Goal: Task Accomplishment & Management: Manage account settings

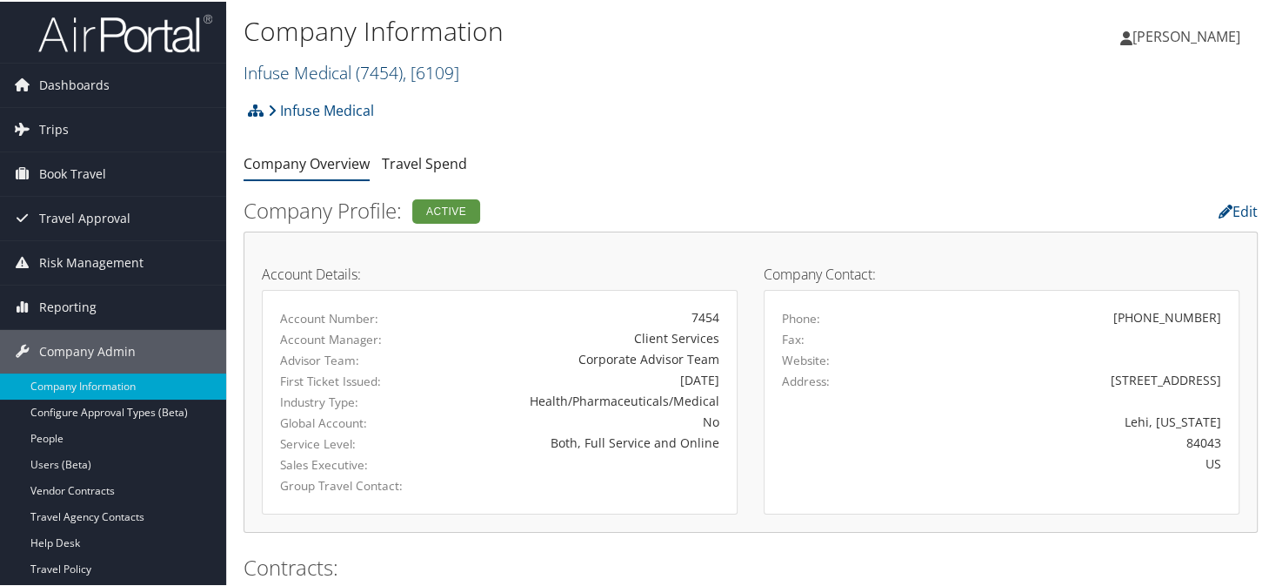
click at [306, 76] on link "Infuse Medical ( 7454 ) , [ 6109 ]" at bounding box center [352, 70] width 216 height 23
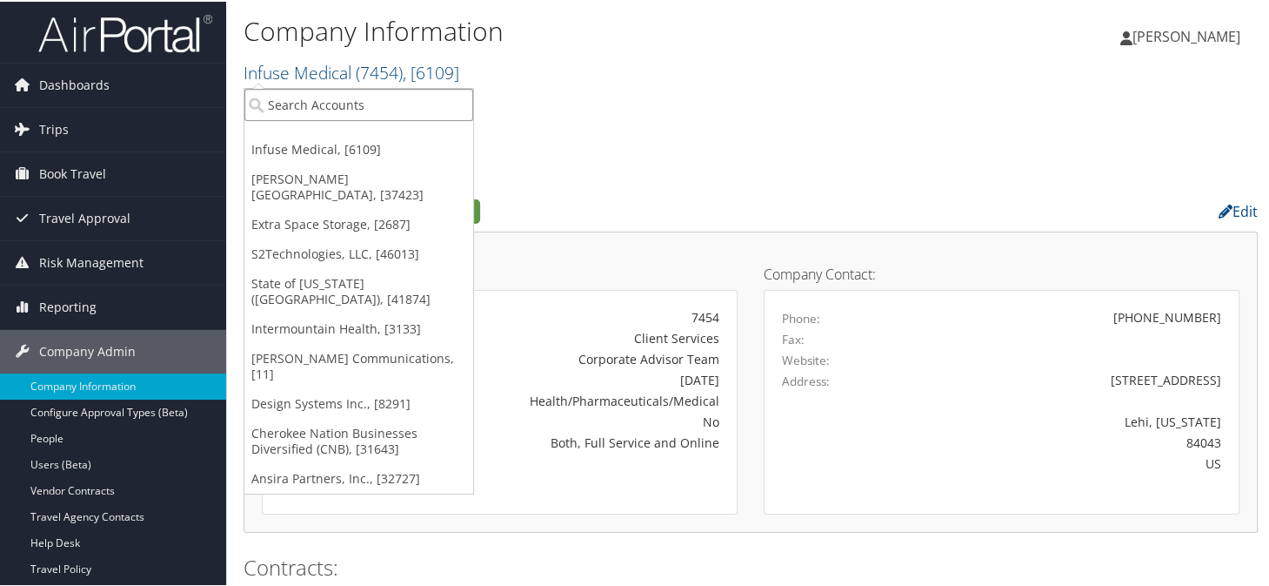
click at [306, 94] on input "search" at bounding box center [359, 103] width 229 height 32
type input "areas"
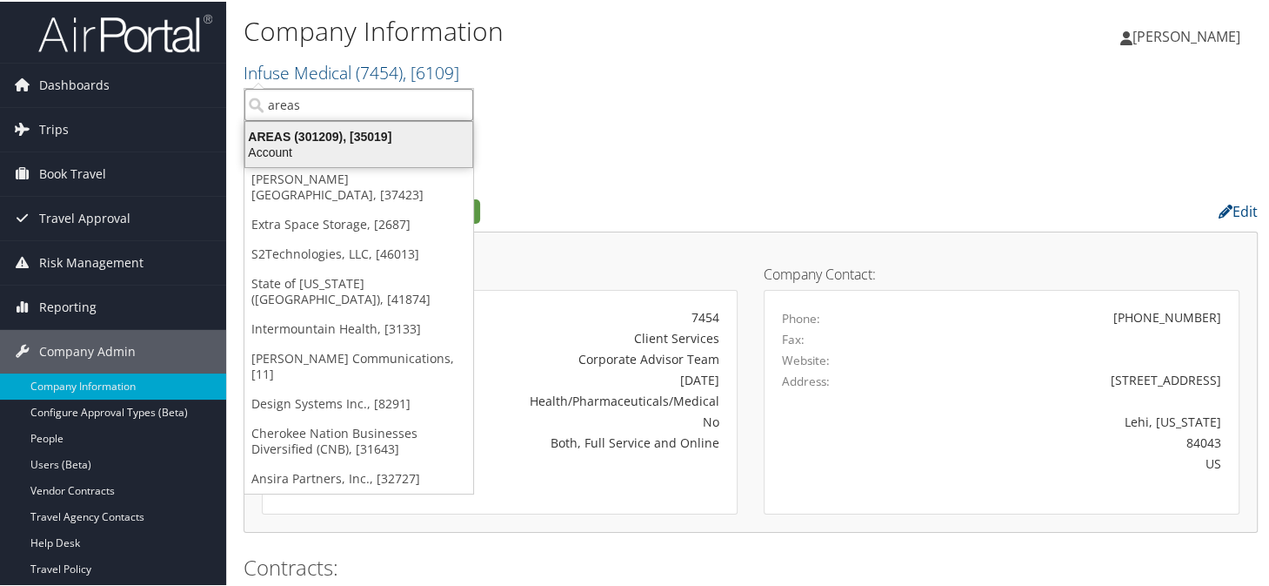
click at [311, 156] on div "Account" at bounding box center [359, 151] width 248 height 16
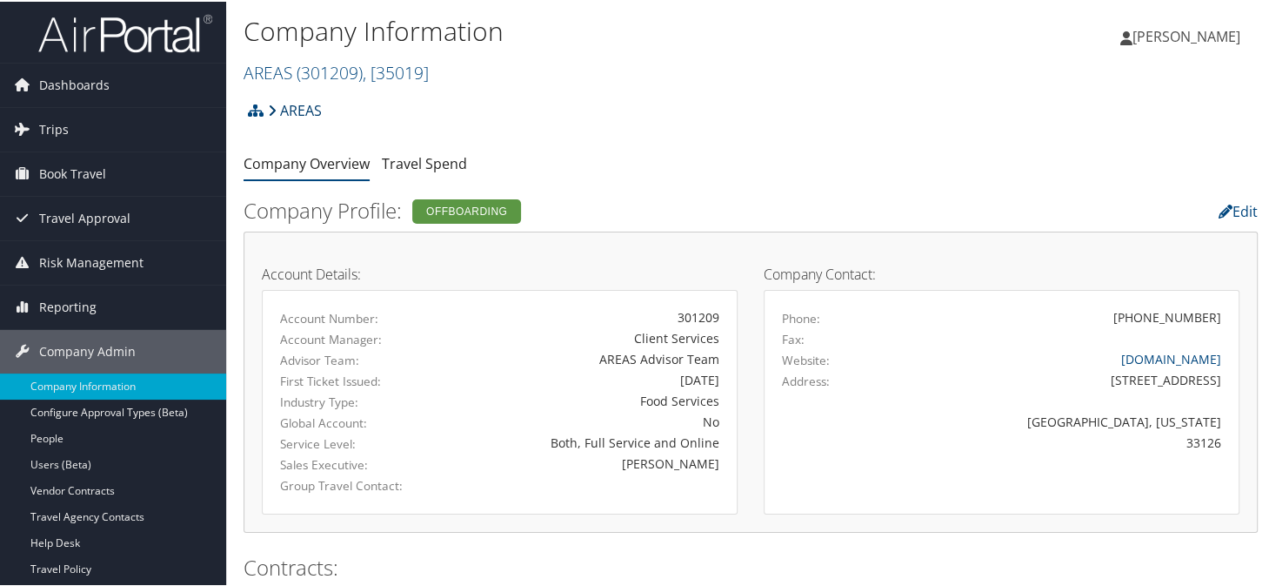
click at [291, 108] on link "AREAS" at bounding box center [295, 108] width 54 height 35
click at [758, 124] on div "AREAS Account Structure AREAS (301209) OFFBOARDING Create Child × Create Client…" at bounding box center [751, 114] width 1015 height 47
click at [327, 66] on span "( 301209 )" at bounding box center [330, 70] width 66 height 23
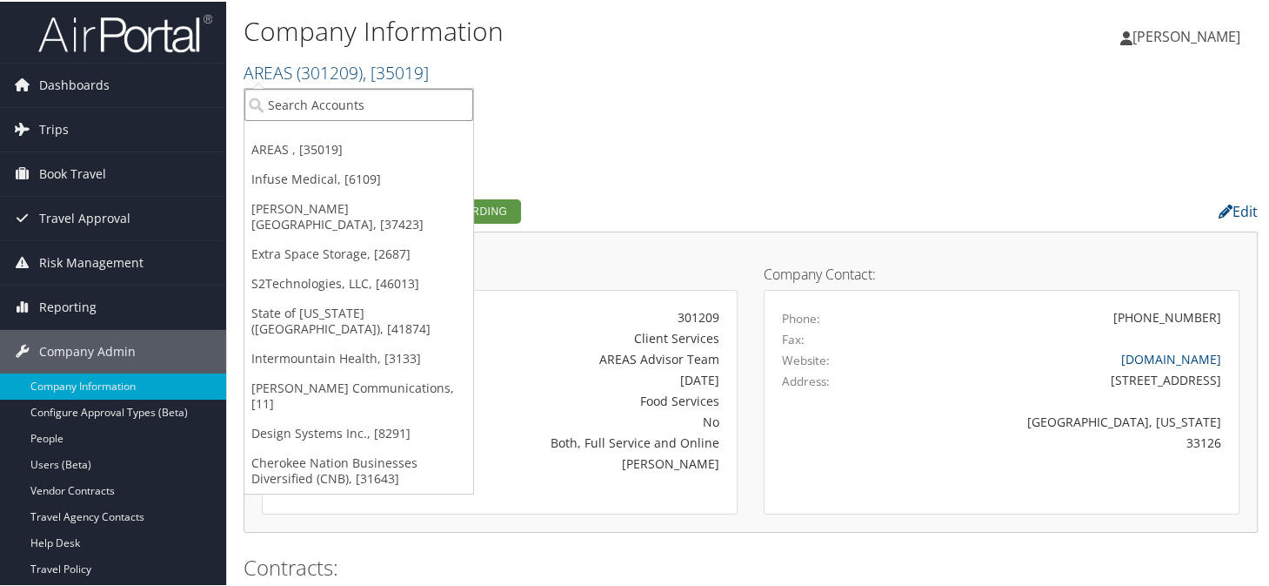
click at [332, 87] on input "search" at bounding box center [359, 103] width 229 height 32
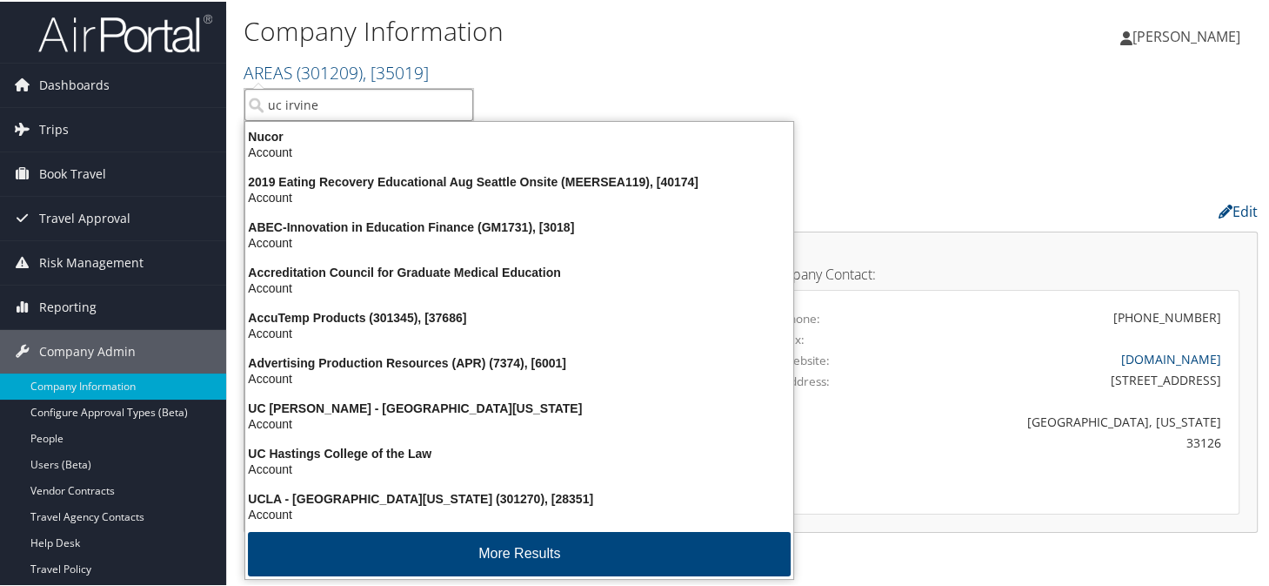
type input "uc irvine"
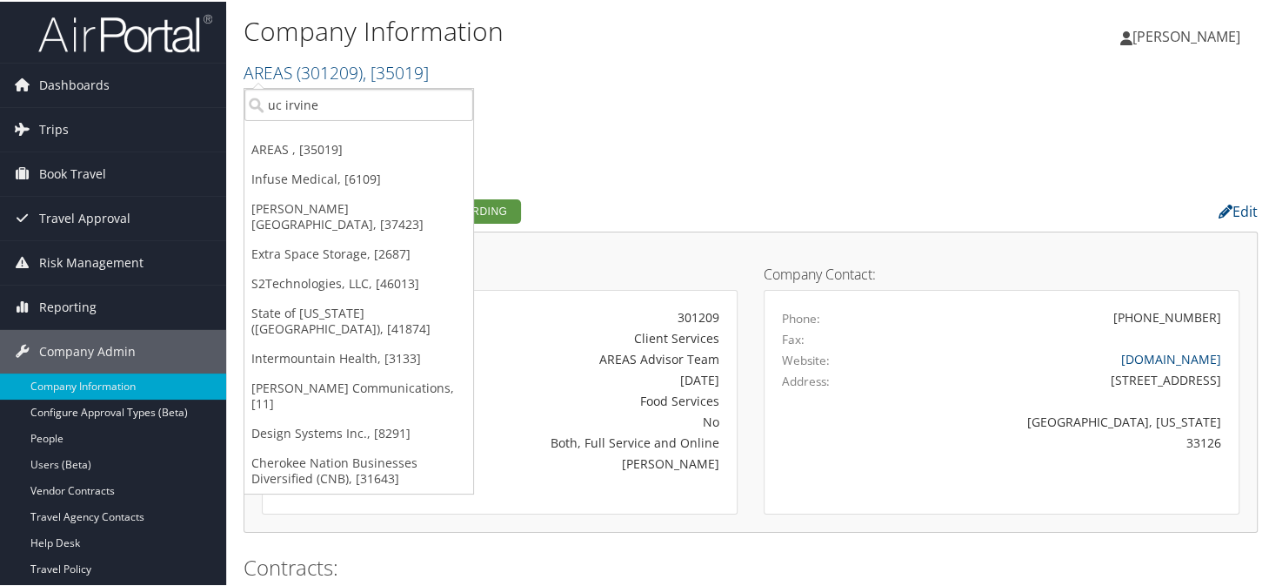
click at [682, 97] on div "AREAS Account Structure AREAS (301209) OFFBOARDING Create Child × Create Client…" at bounding box center [751, 114] width 1015 height 47
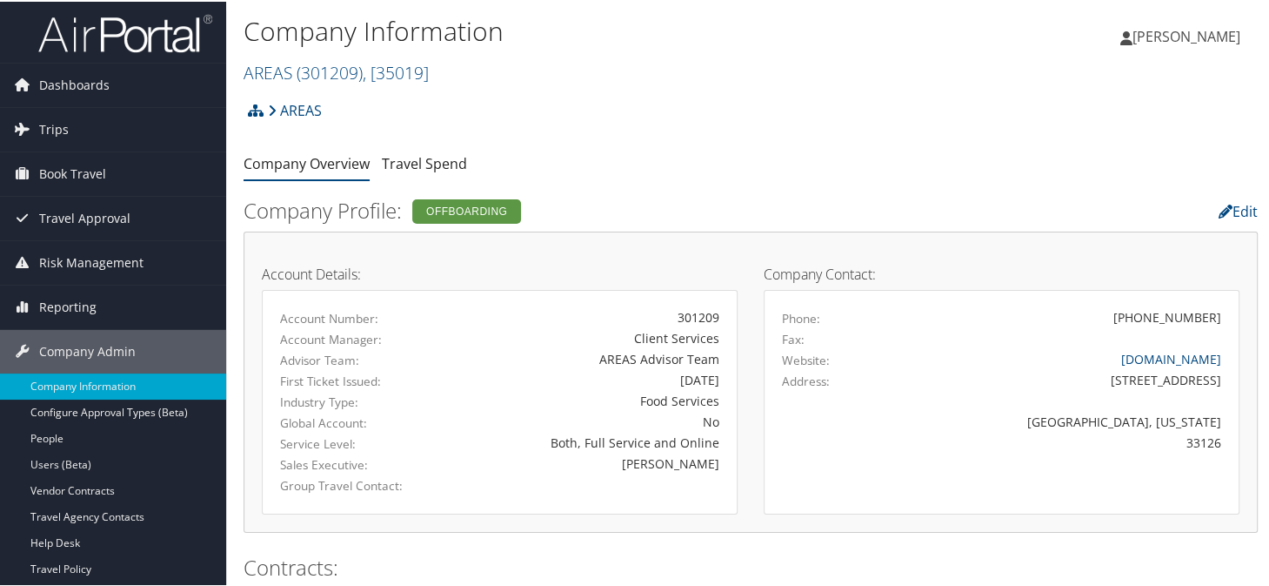
drag, startPoint x: 654, startPoint y: 44, endPoint x: 664, endPoint y: 43, distance: 9.6
click at [656, 44] on h1 "Company Information" at bounding box center [582, 29] width 676 height 37
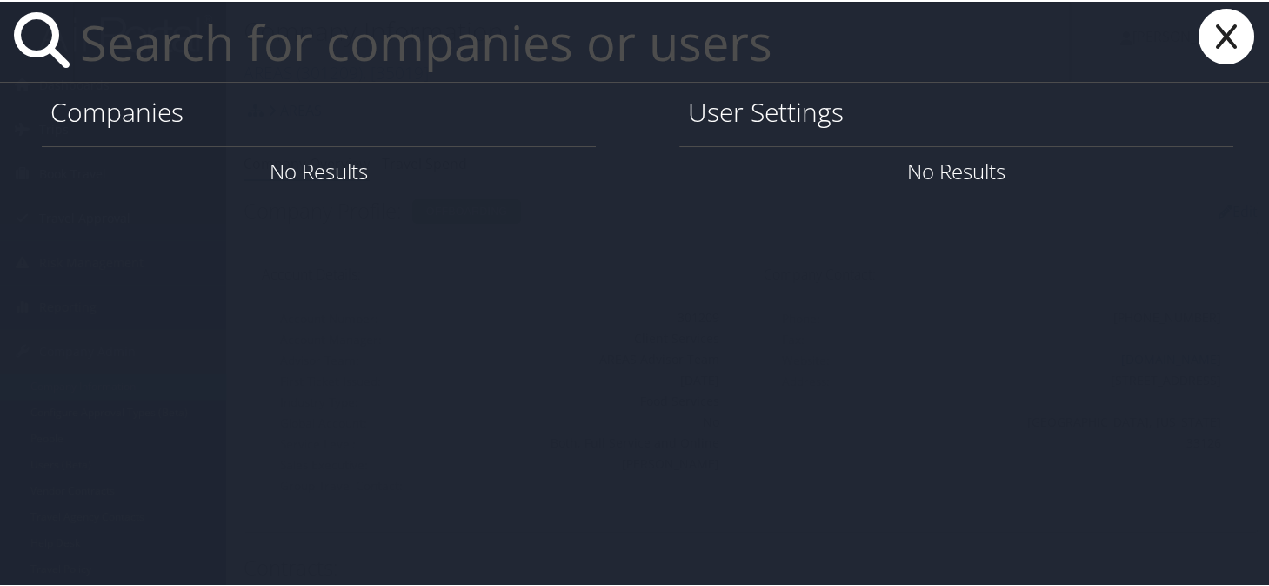
paste input "brandon.swanson@curahospitality.com"
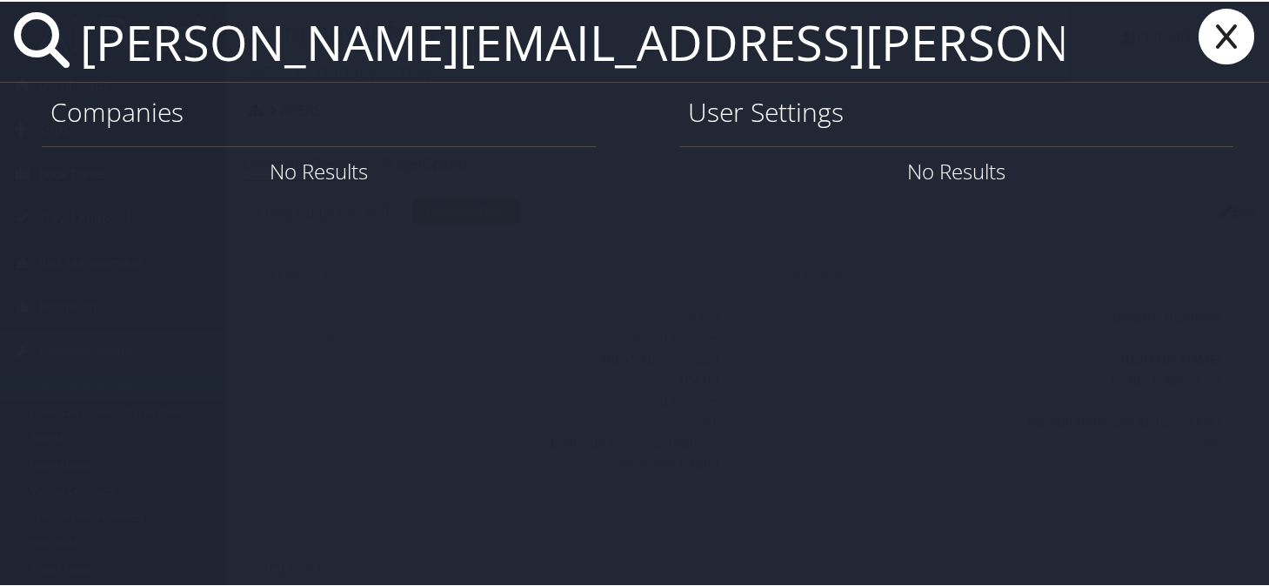
type input "brandon.swanson@curahospitality.com"
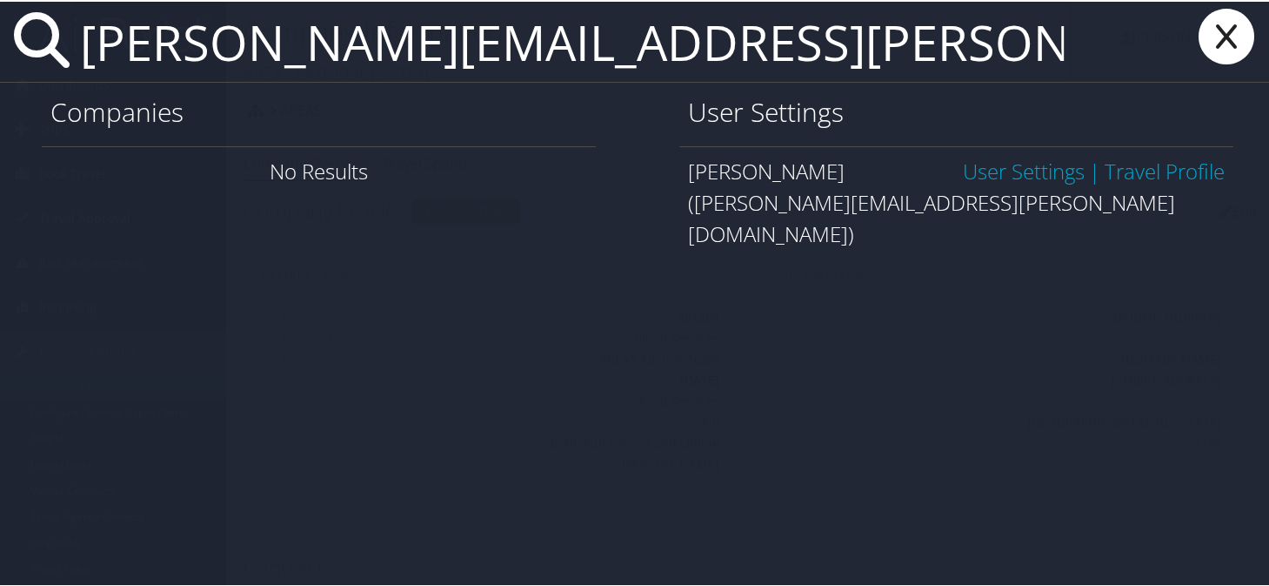
click at [993, 181] on link "User Settings" at bounding box center [1024, 169] width 122 height 29
click at [999, 178] on link "User Settings" at bounding box center [1024, 169] width 122 height 29
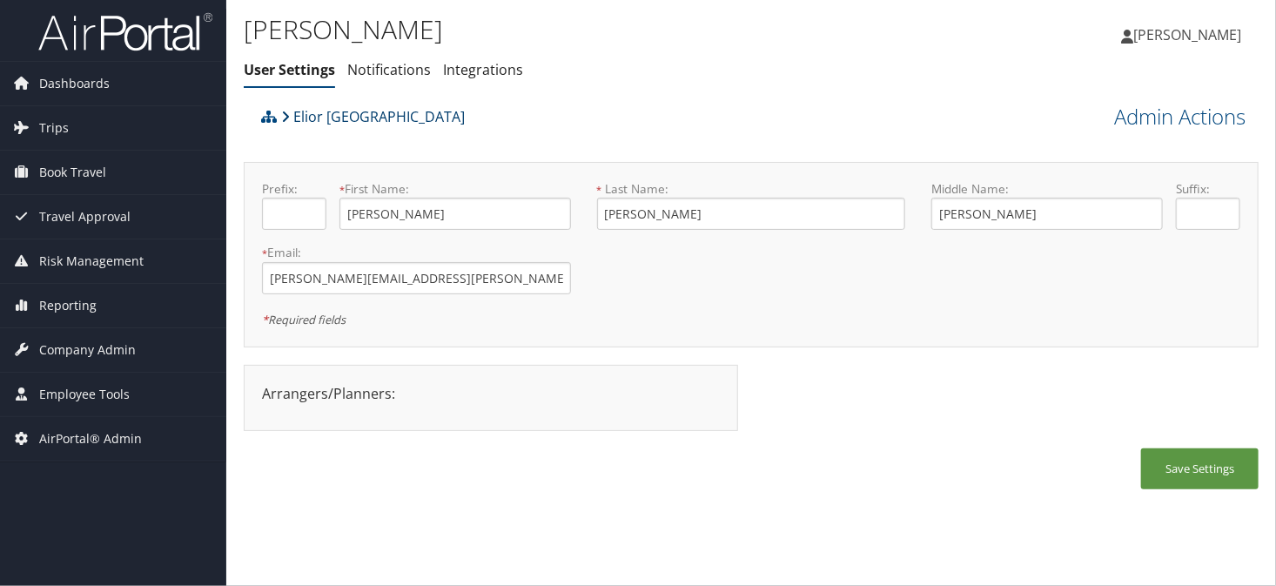
click at [325, 117] on link "Elior [GEOGRAPHIC_DATA]" at bounding box center [373, 116] width 184 height 35
click at [71, 349] on span "Company Admin" at bounding box center [87, 350] width 97 height 44
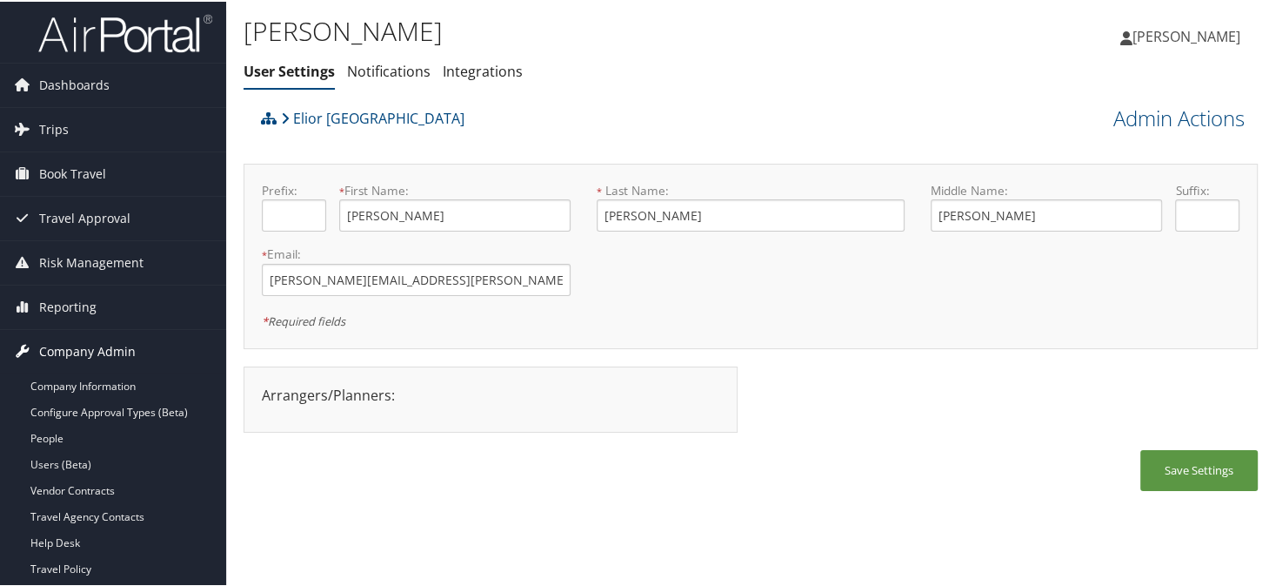
click at [61, 363] on span "Company Admin" at bounding box center [87, 350] width 97 height 44
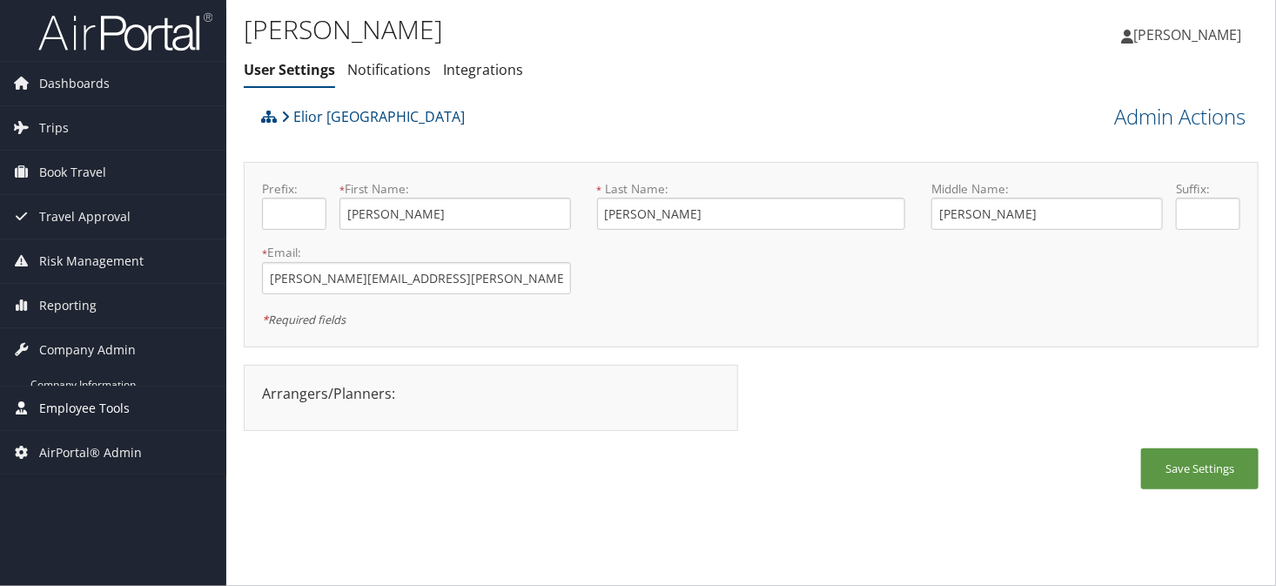
click at [83, 386] on span "Employee Tools" at bounding box center [84, 408] width 90 height 44
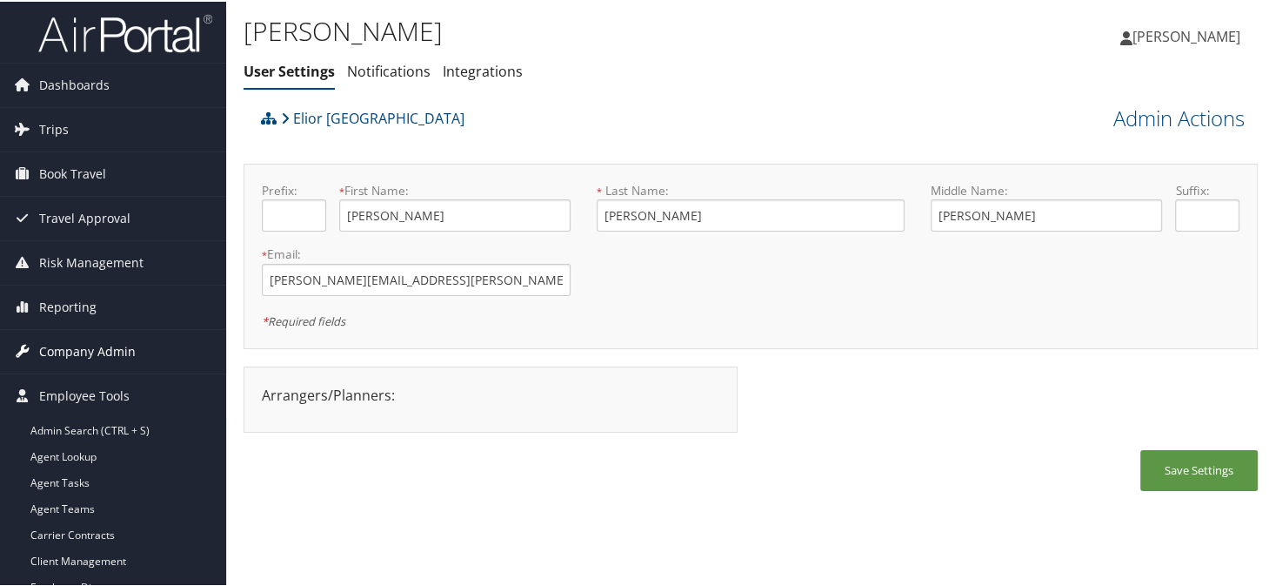
click at [88, 364] on span "Company Admin" at bounding box center [87, 350] width 97 height 44
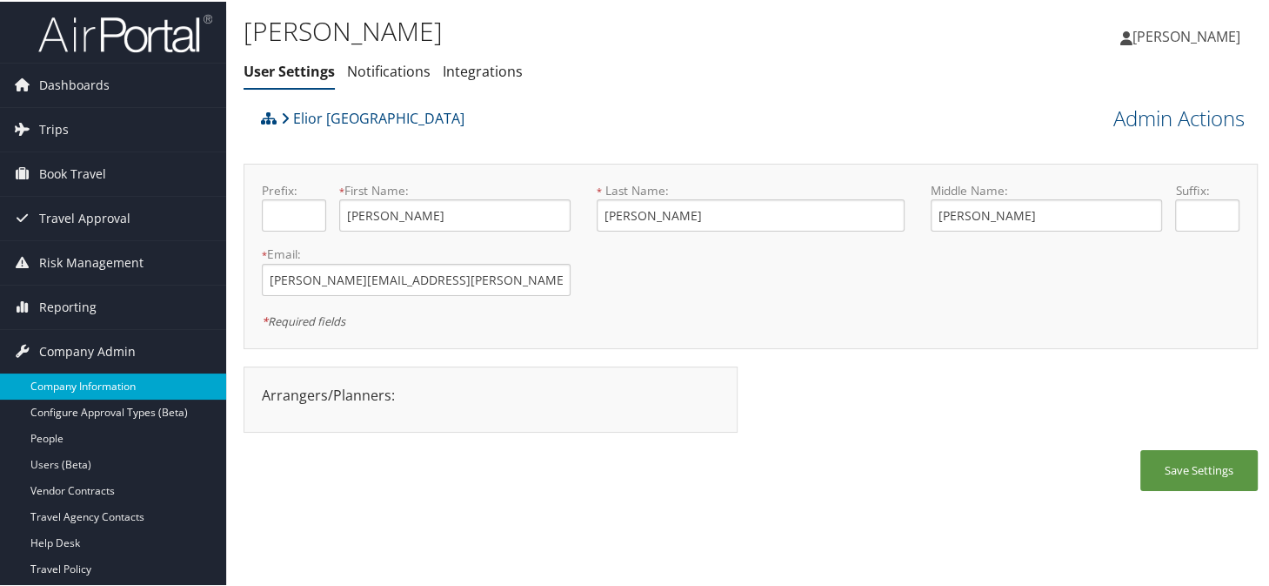
drag, startPoint x: 87, startPoint y: 377, endPoint x: 162, endPoint y: 387, distance: 75.6
click at [87, 377] on link "Company Information" at bounding box center [113, 385] width 226 height 26
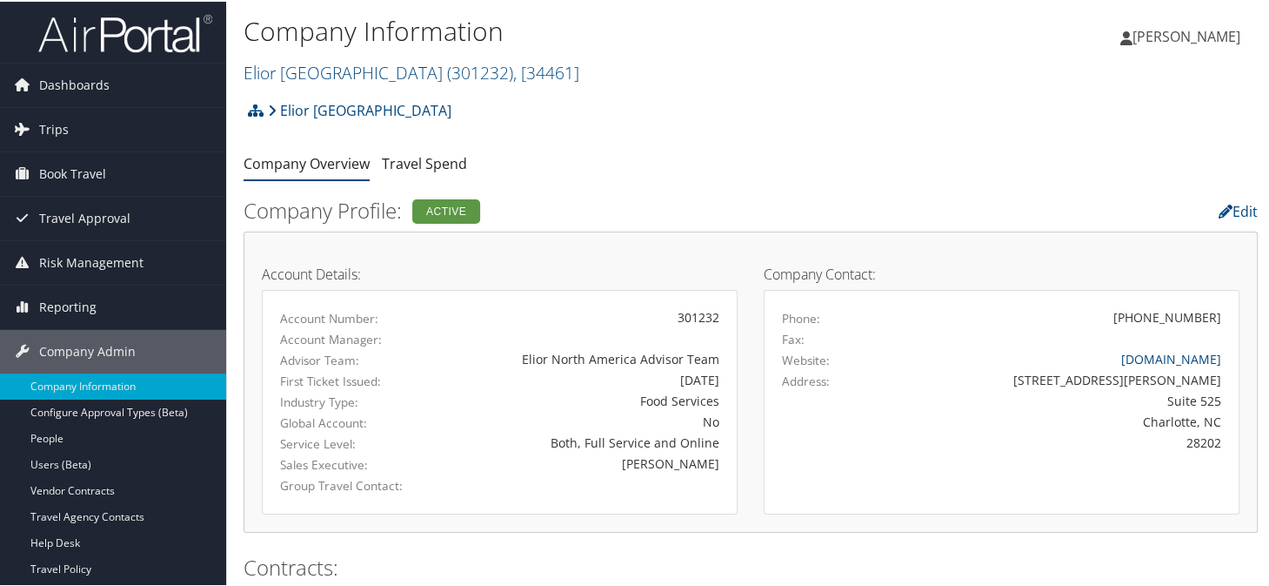
click at [808, 88] on div "Company Information [GEOGRAPHIC_DATA] ( 301232 ) , [ 34461 ] AREAS , [35019] In…" at bounding box center [582, 50] width 676 height 83
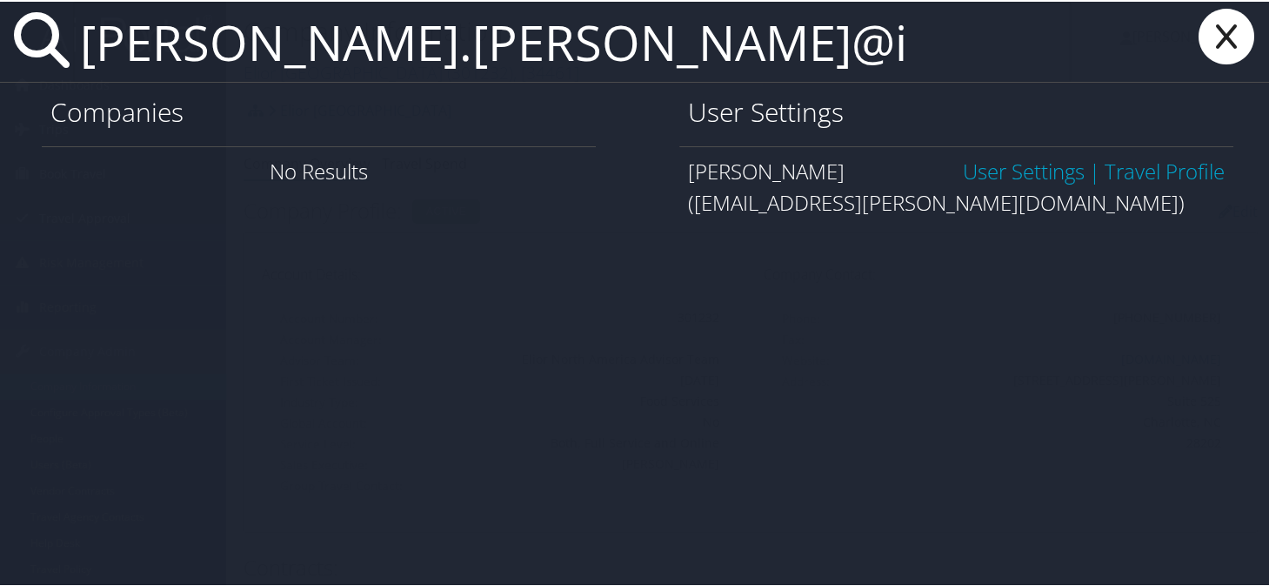
type input "[PERSON_NAME].[PERSON_NAME]@i"
click at [995, 178] on link "User Settings" at bounding box center [1024, 169] width 122 height 29
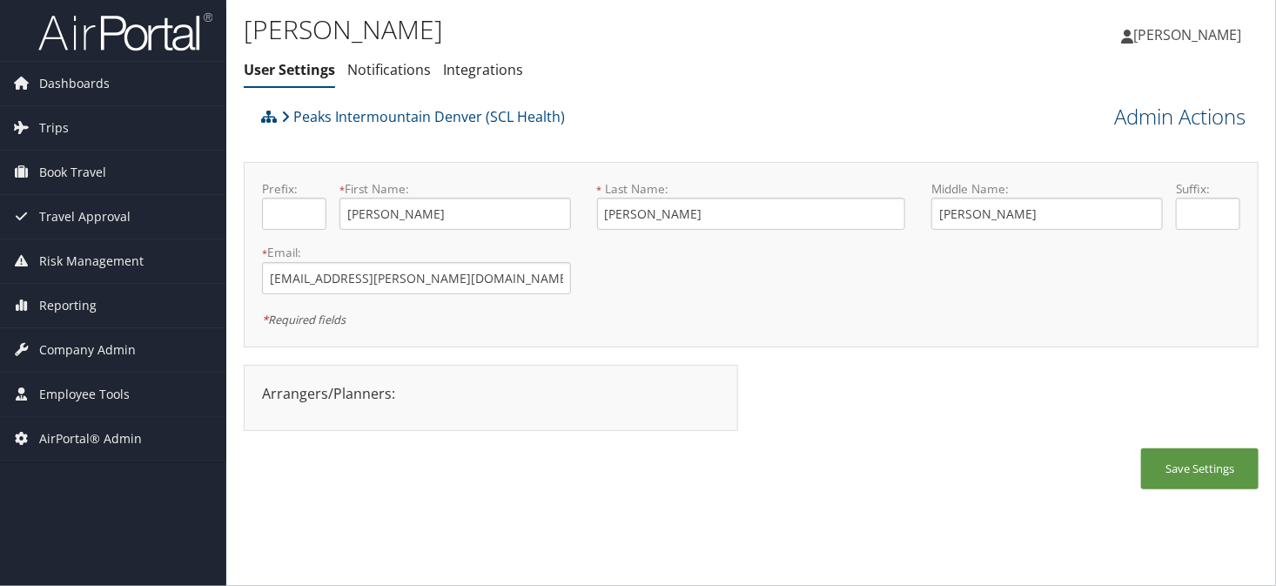
click at [1137, 113] on link "Admin Actions" at bounding box center [1179, 117] width 131 height 30
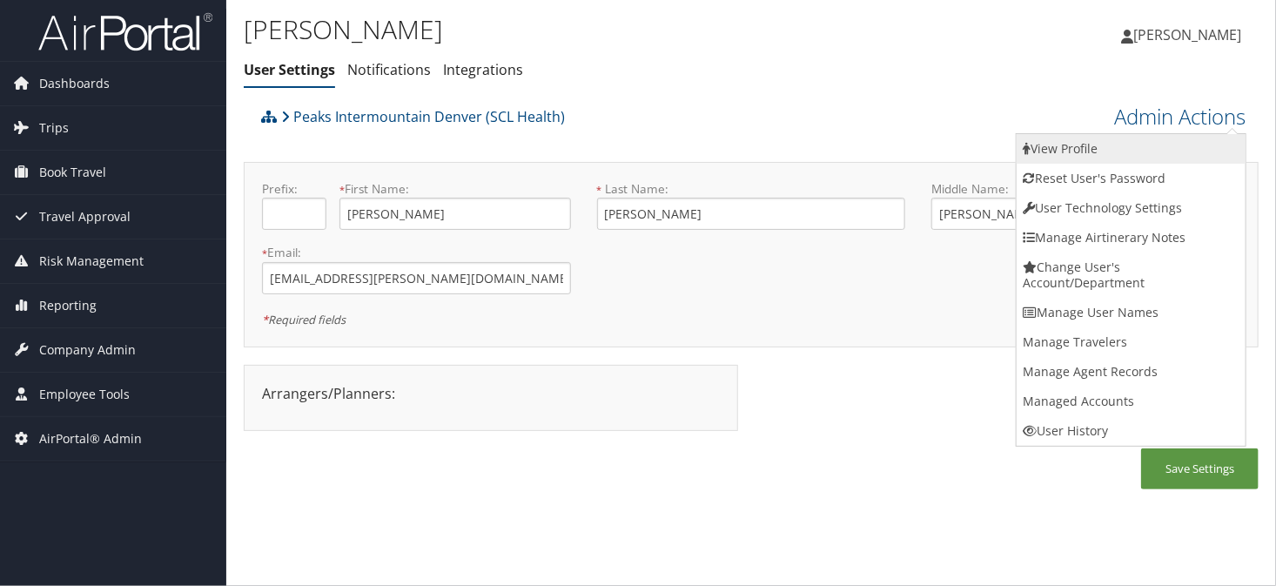
click at [1072, 144] on link "View Profile" at bounding box center [1130, 149] width 229 height 30
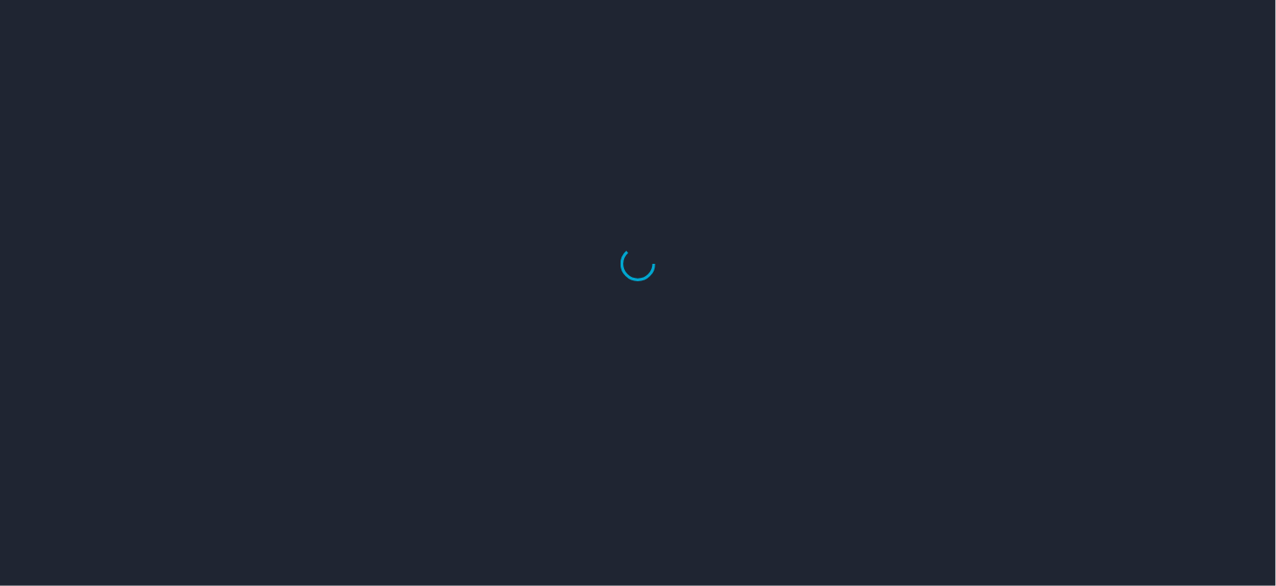
select select "US"
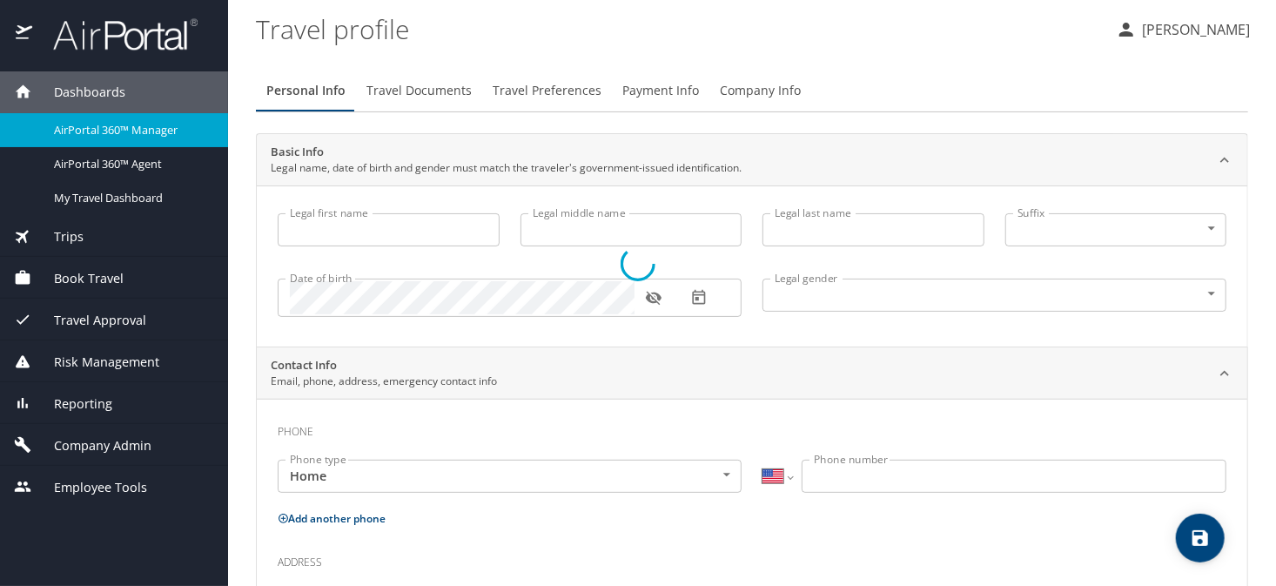
type input "[PERSON_NAME]"
type input "[DEMOGRAPHIC_DATA]"
select select "US"
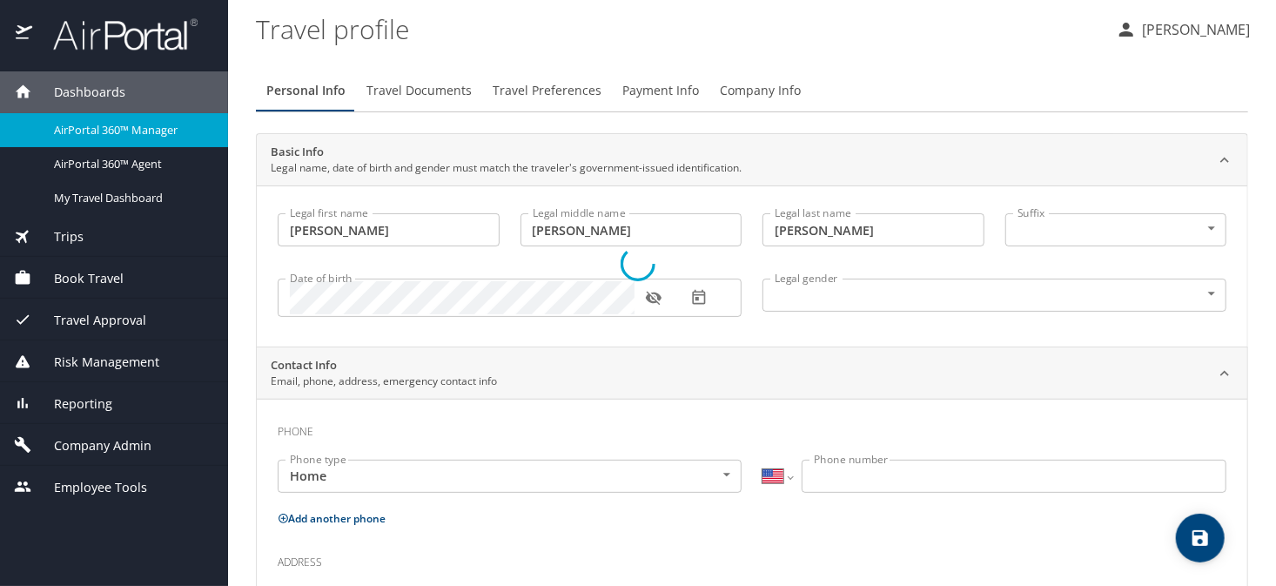
select select "US"
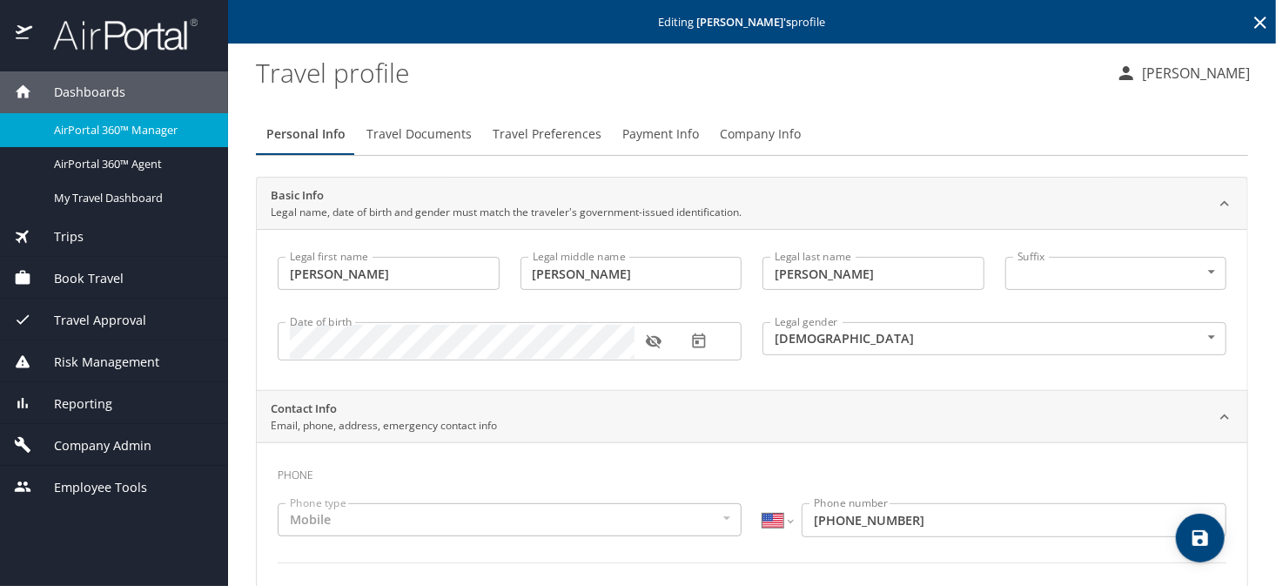
click at [645, 137] on span "Payment Info" at bounding box center [660, 135] width 77 height 22
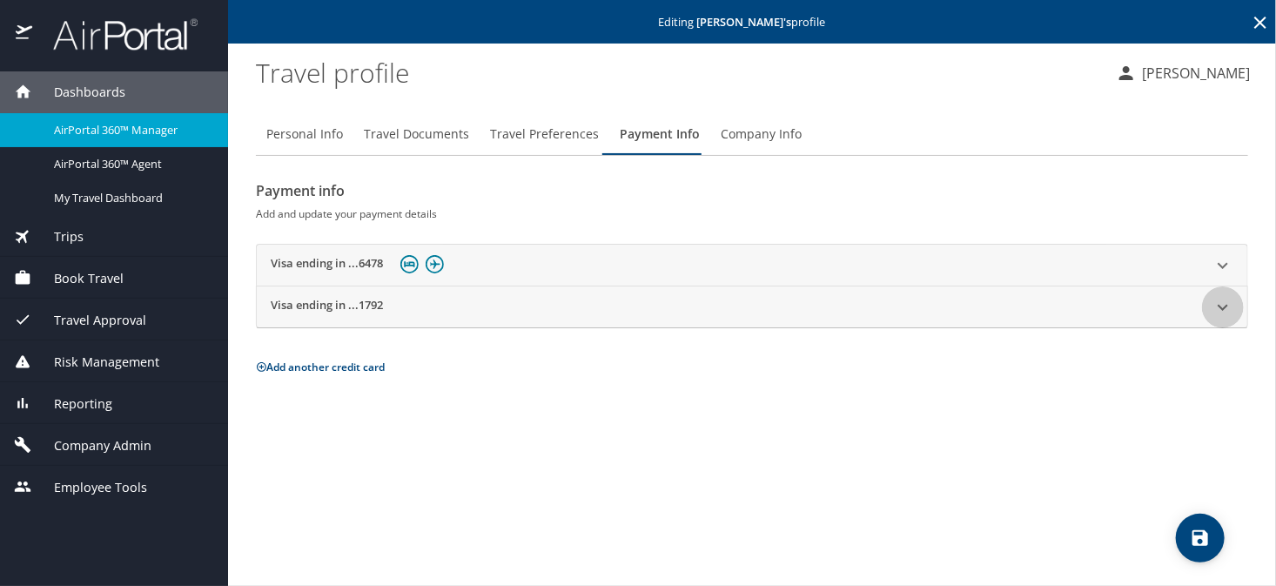
click at [1218, 304] on icon at bounding box center [1222, 307] width 21 height 21
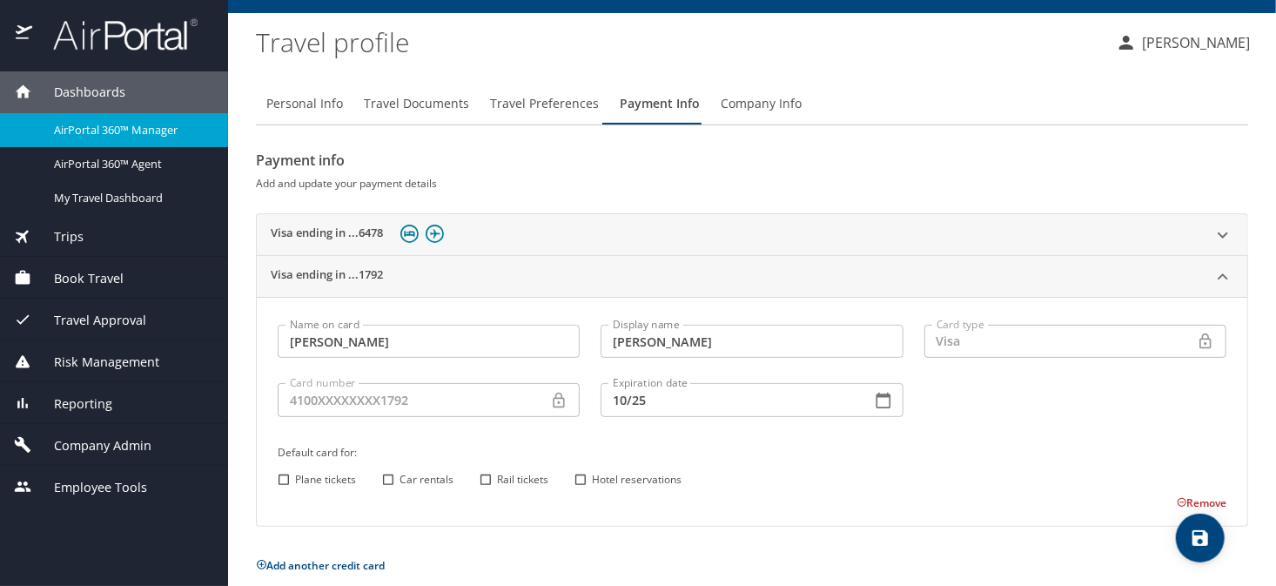
scroll to position [47, 0]
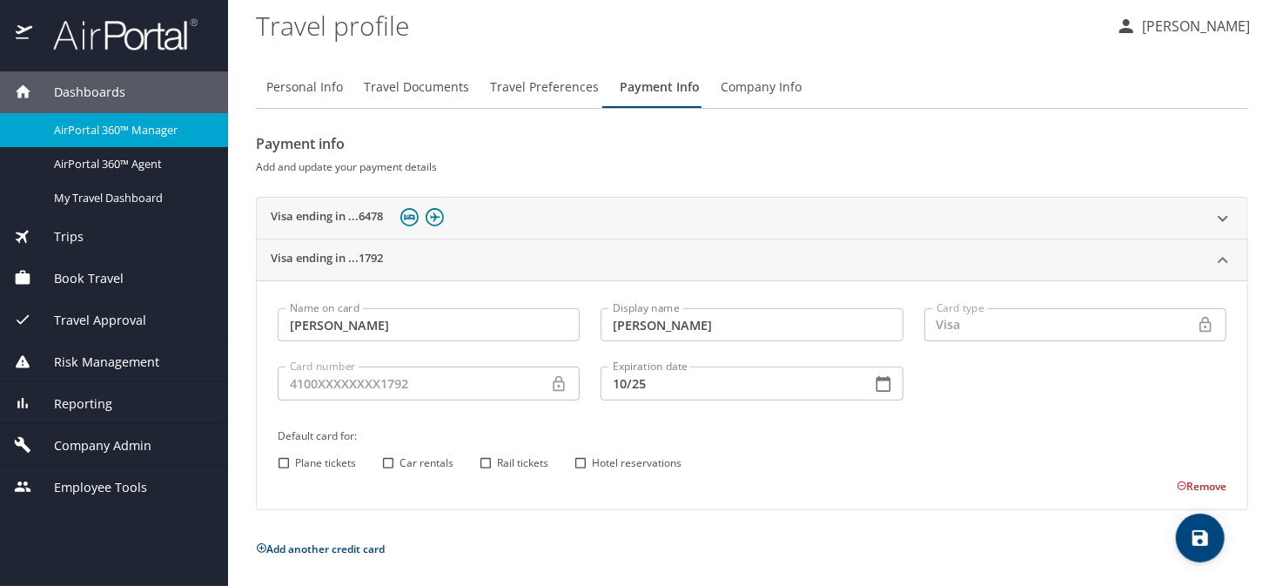
click at [1186, 482] on button "Remove" at bounding box center [1201, 486] width 50 height 15
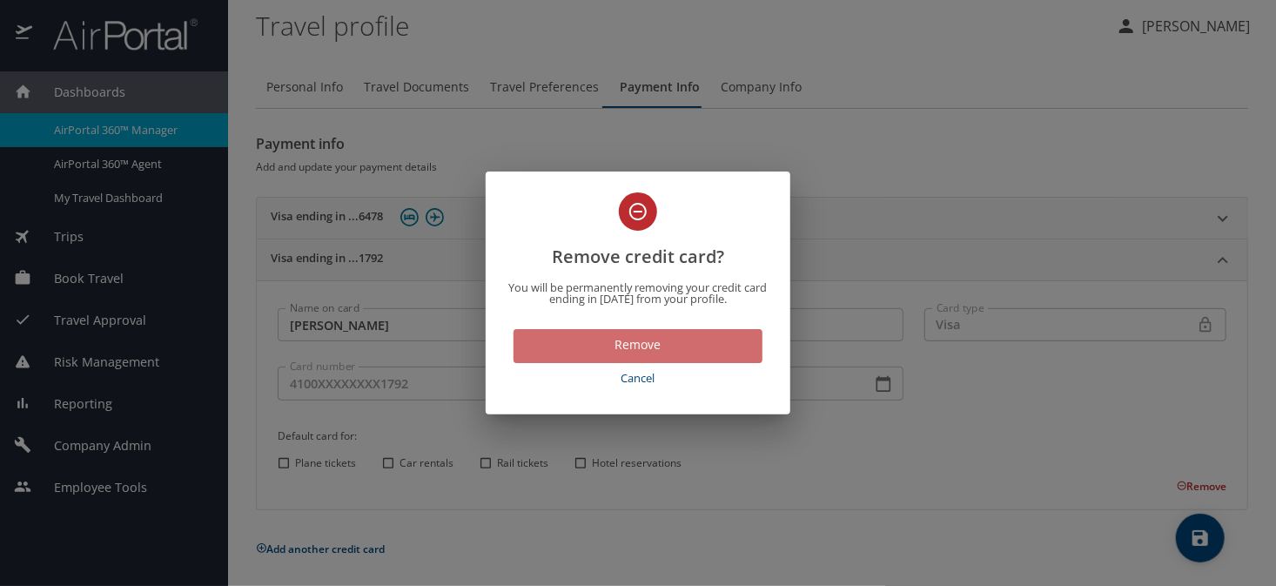
click at [640, 353] on span "Remove" at bounding box center [637, 345] width 221 height 22
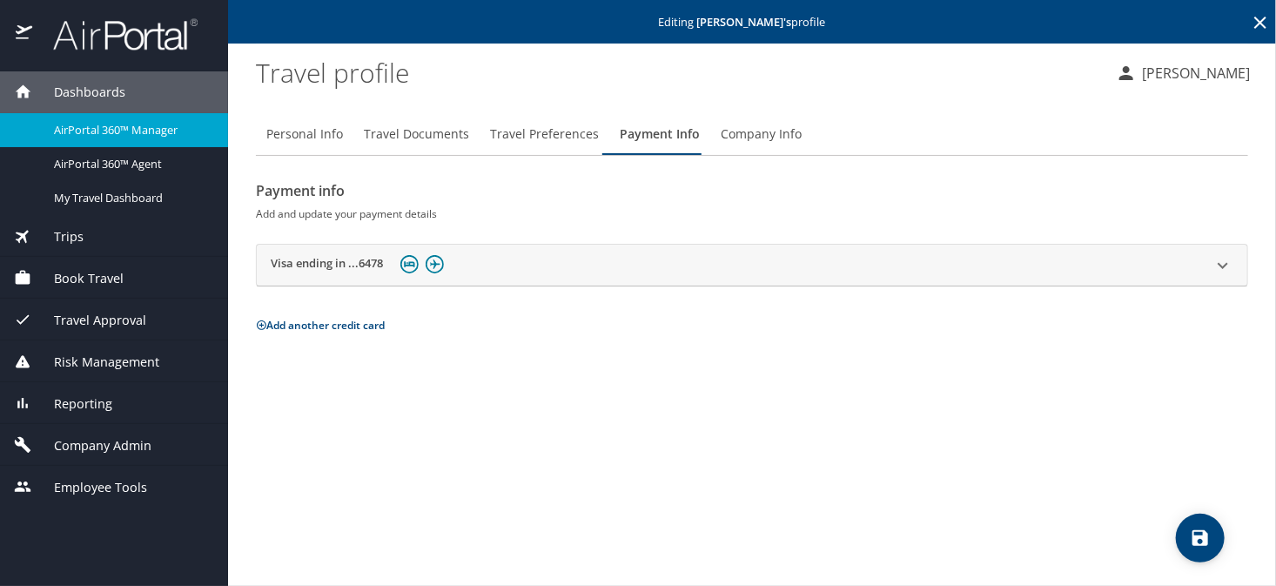
click at [1196, 538] on icon "save" at bounding box center [1200, 538] width 16 height 16
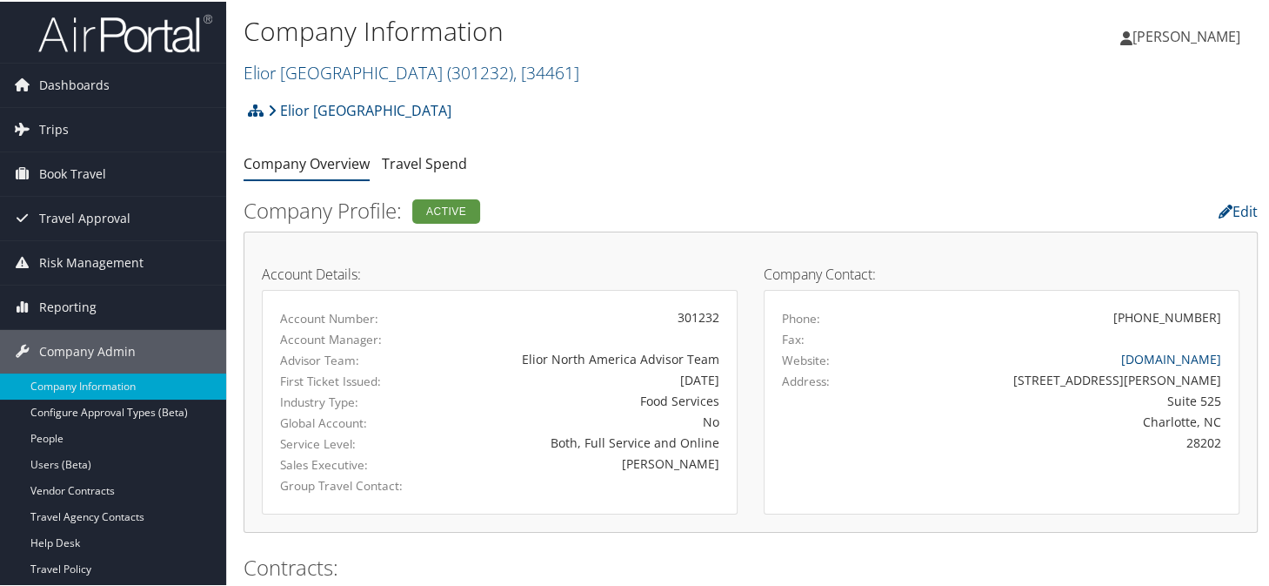
click at [291, 44] on h1 "Company Information" at bounding box center [582, 29] width 676 height 37
click at [340, 83] on h2 "Elior North America ( 301232 ) , [ 34461 ]" at bounding box center [582, 70] width 676 height 30
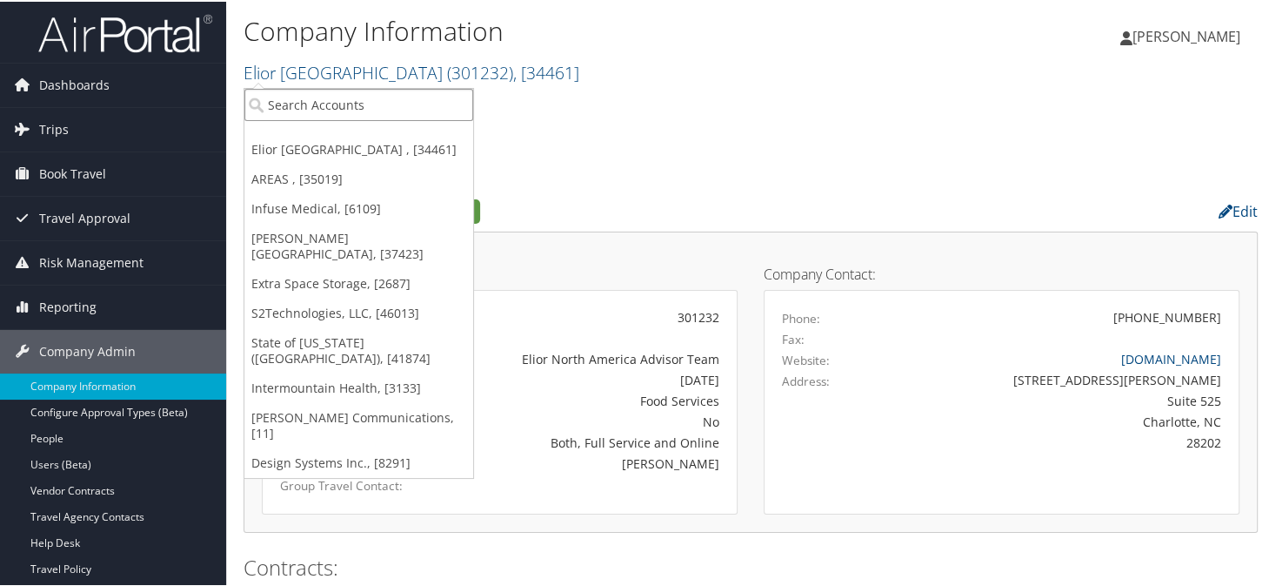
click at [342, 97] on input "search" at bounding box center [359, 103] width 229 height 32
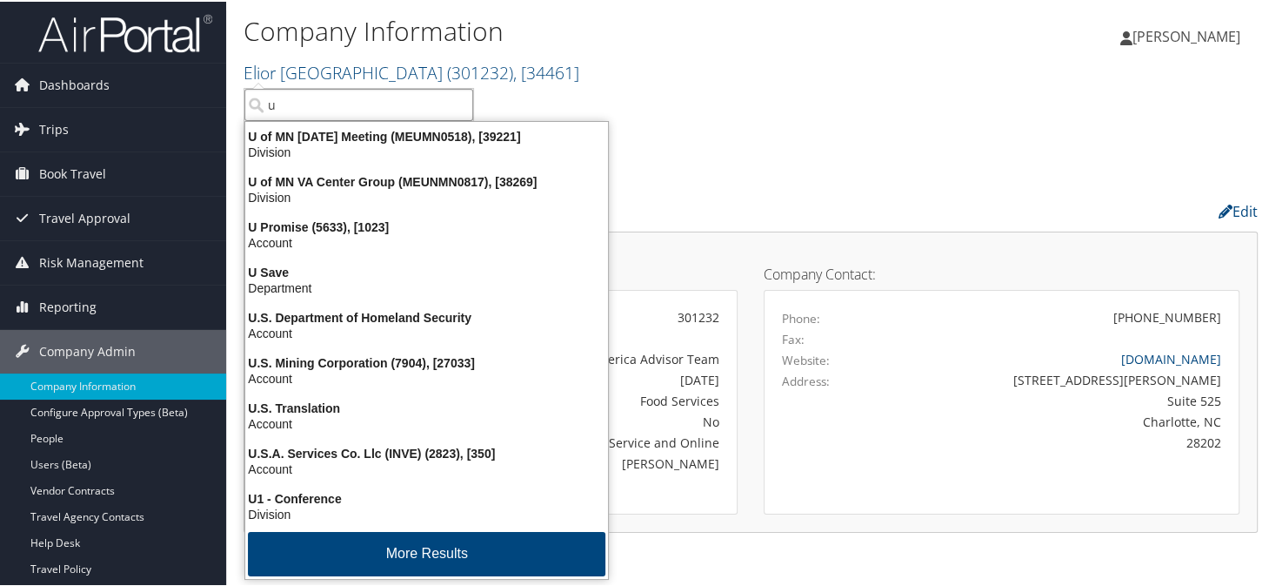
type input "u"
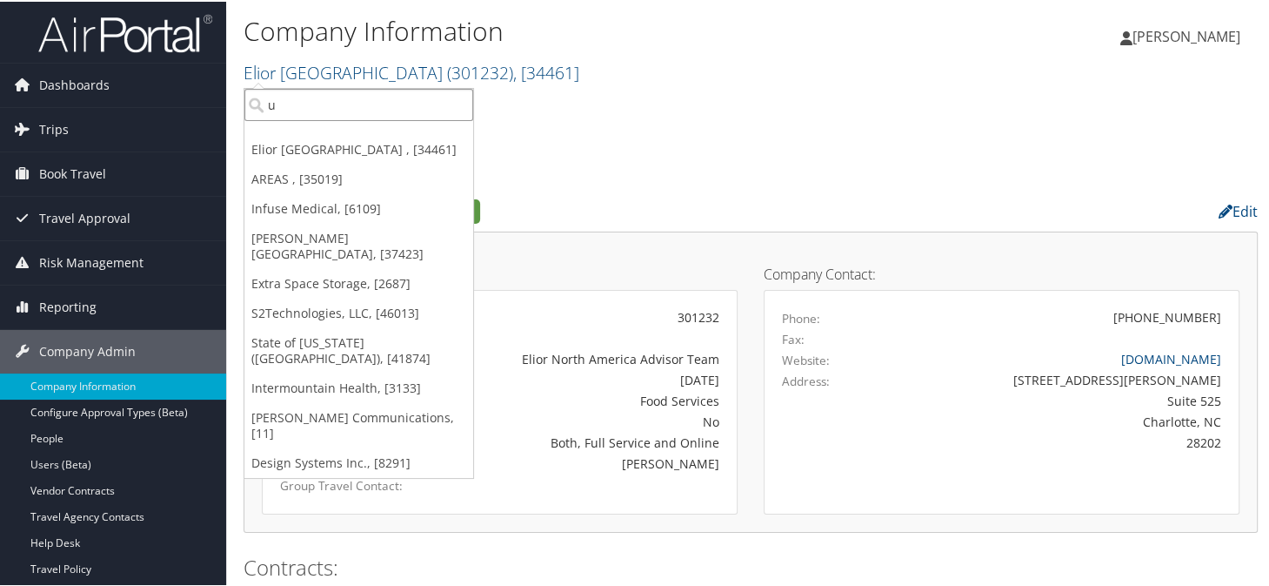
click at [301, 100] on input "u" at bounding box center [359, 103] width 229 height 32
type input "colgate"
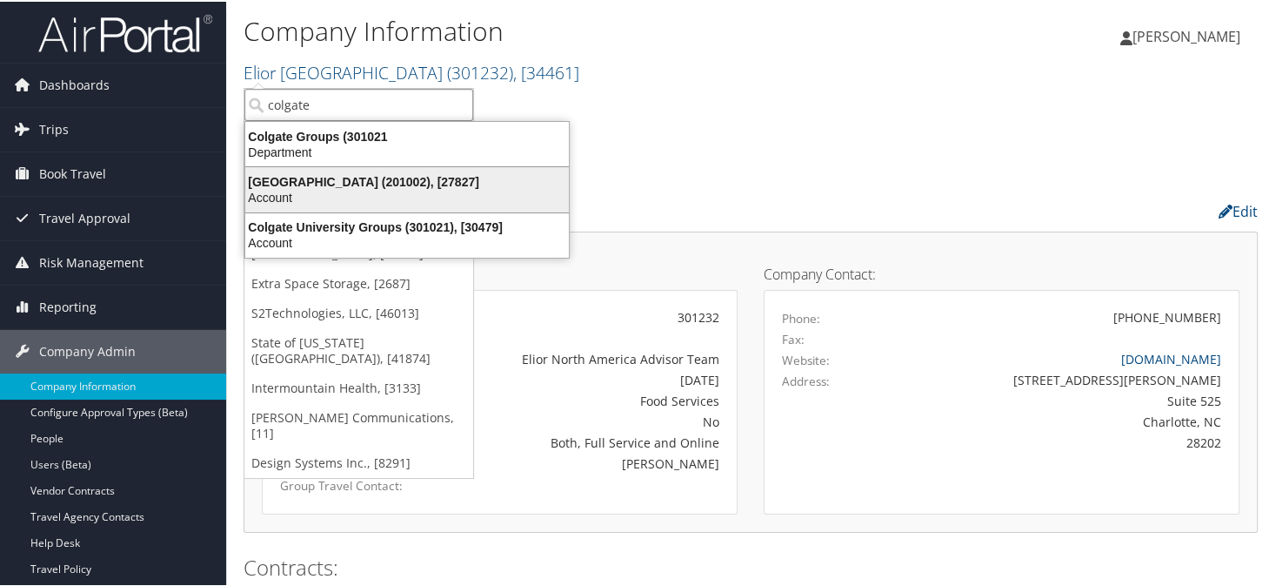
click at [418, 190] on div "Account" at bounding box center [407, 196] width 345 height 16
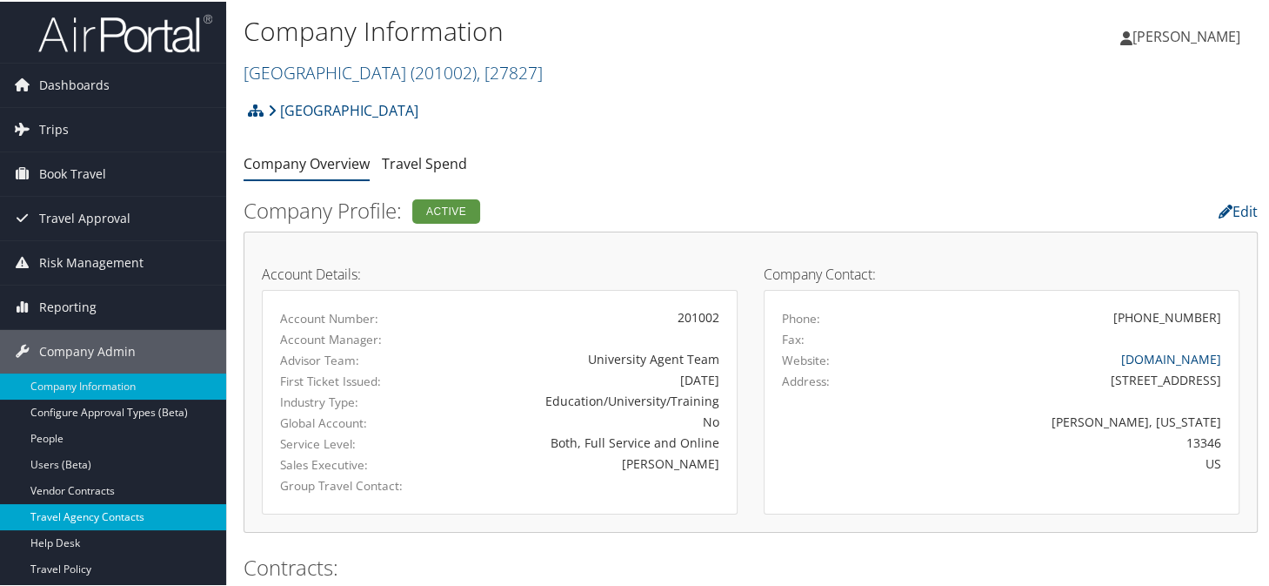
click at [115, 509] on link "Travel Agency Contacts" at bounding box center [113, 515] width 226 height 26
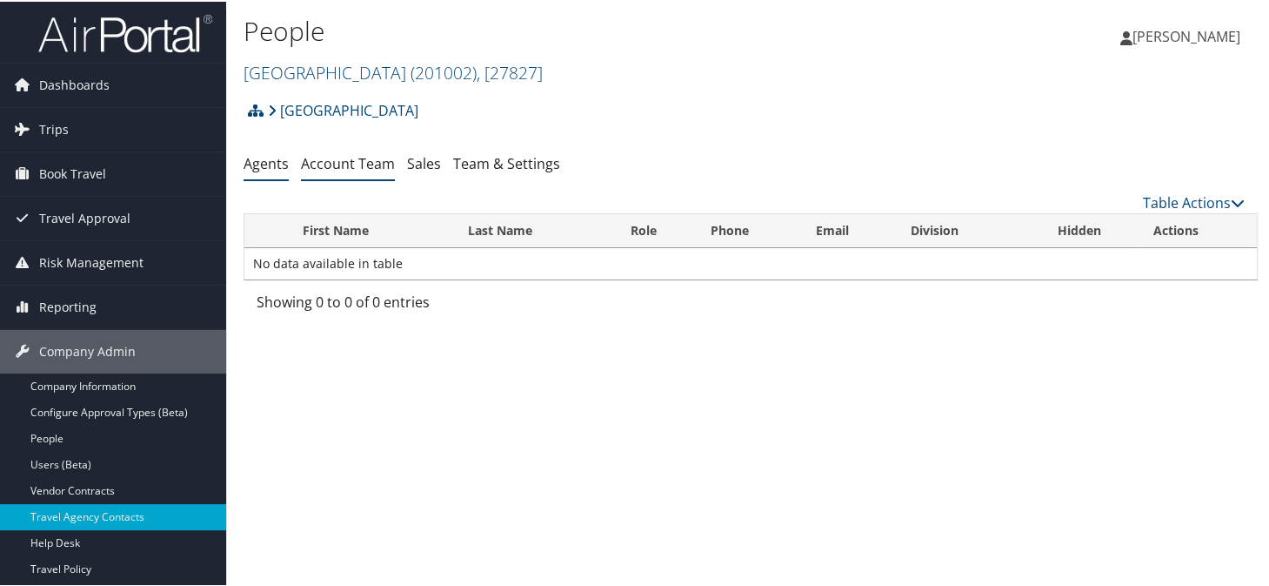
click at [338, 162] on link "Account Team" at bounding box center [348, 161] width 94 height 19
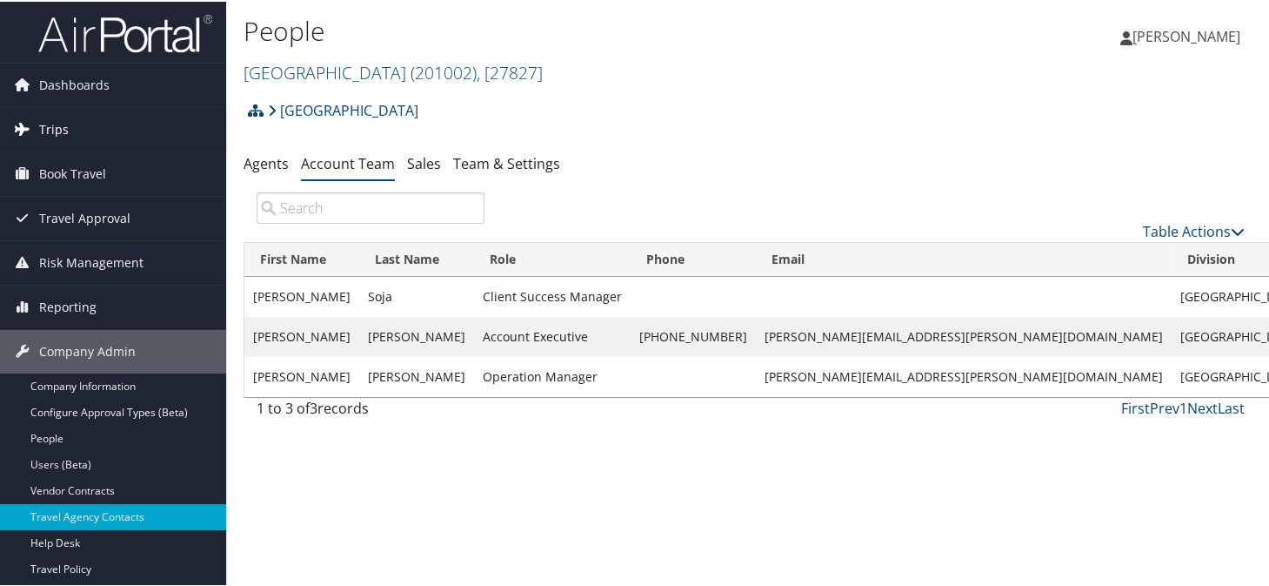
click at [47, 135] on span "Trips" at bounding box center [54, 128] width 30 height 44
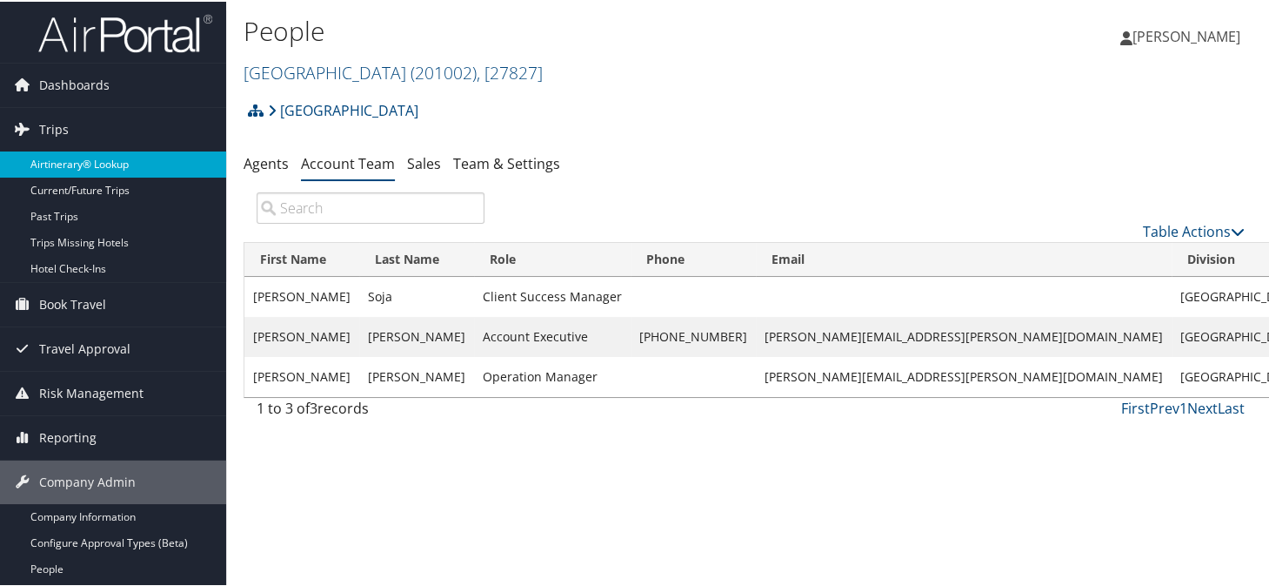
click at [75, 166] on link "Airtinerary® Lookup" at bounding box center [113, 163] width 226 height 26
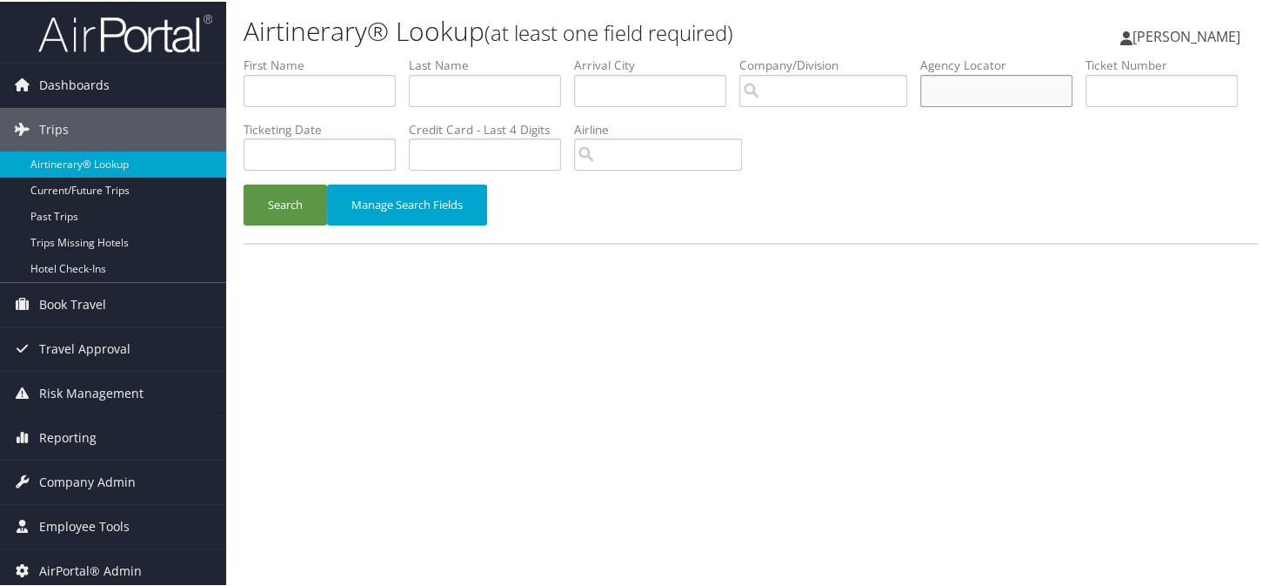
click at [1042, 99] on input "text" at bounding box center [997, 89] width 152 height 32
paste input "D385VX"
type input "D385VX"
drag, startPoint x: 272, startPoint y: 192, endPoint x: 367, endPoint y: 211, distance: 96.6
click at [275, 194] on button "Search" at bounding box center [286, 203] width 84 height 41
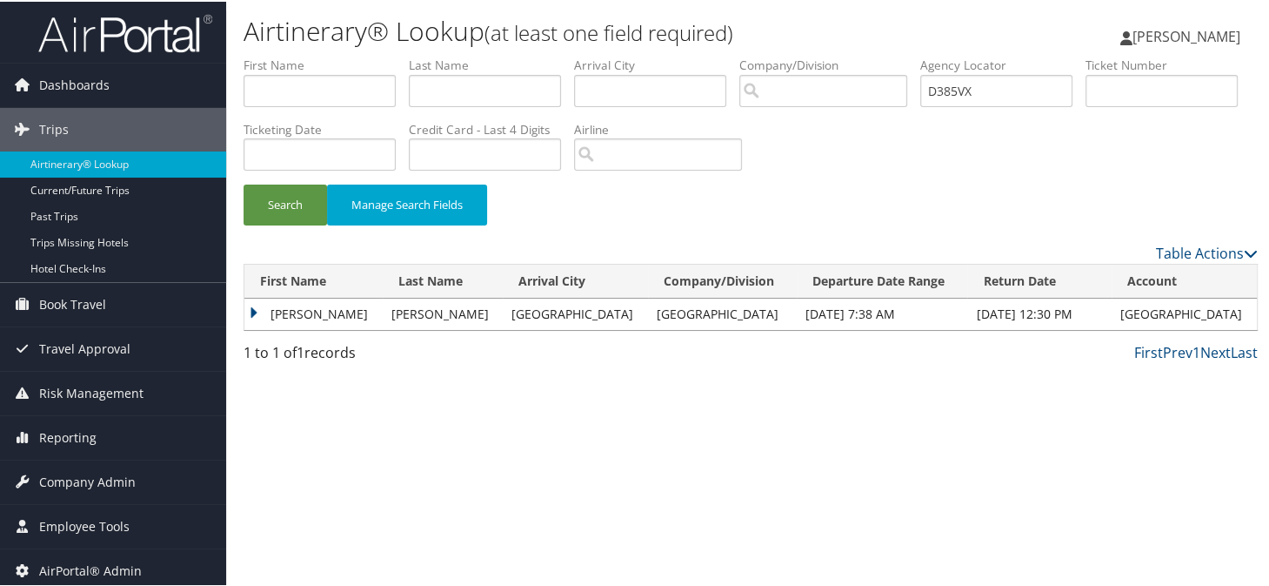
click at [258, 308] on td "[PERSON_NAME]" at bounding box center [314, 312] width 138 height 31
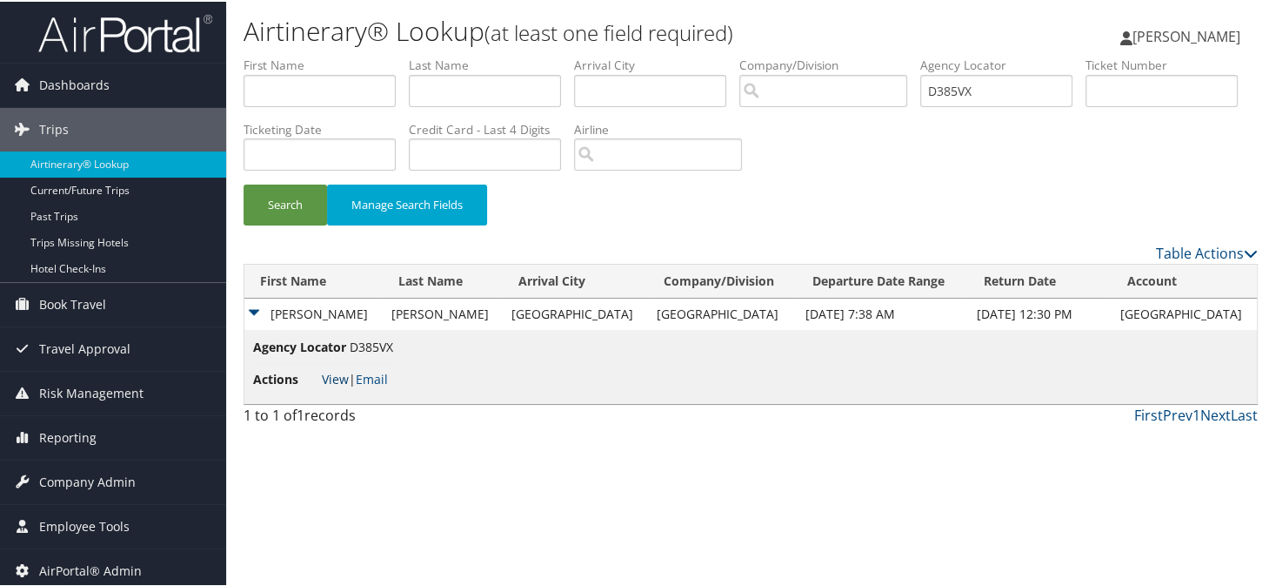
click at [325, 371] on link "View" at bounding box center [335, 377] width 27 height 17
drag, startPoint x: 950, startPoint y: 88, endPoint x: 909, endPoint y: 92, distance: 41.1
click at [909, 55] on ul "First Name Last Name Departure City Arrival City Company/Division Airport/City …" at bounding box center [751, 55] width 1015 height 0
paste input "D3871C"
type input "D3871C"
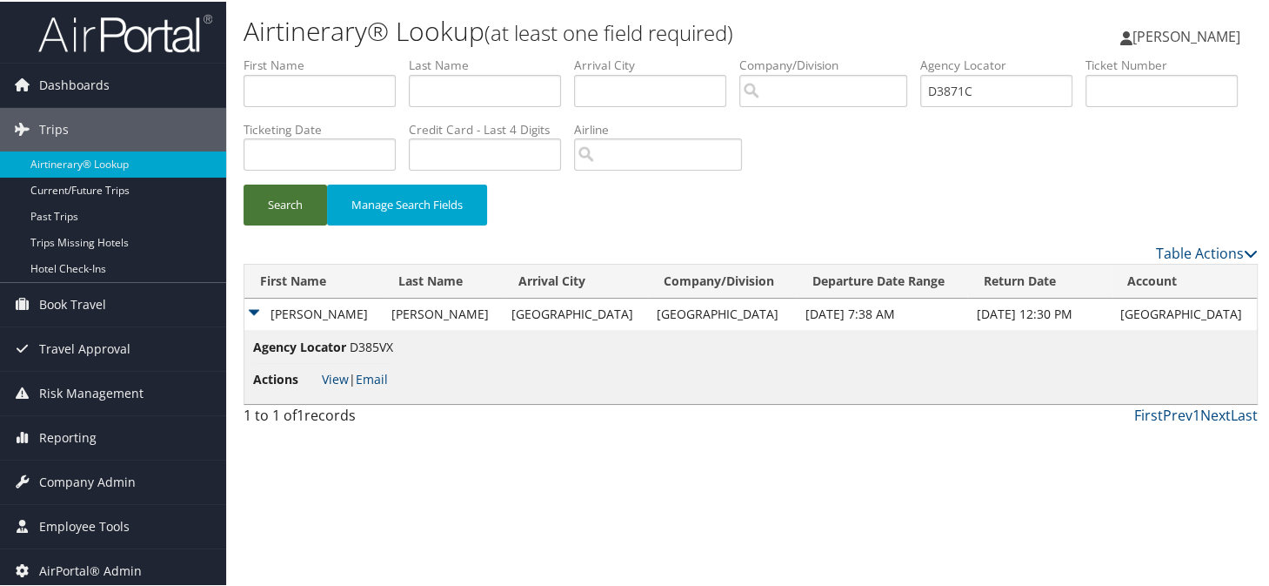
click at [283, 211] on button "Search" at bounding box center [286, 203] width 84 height 41
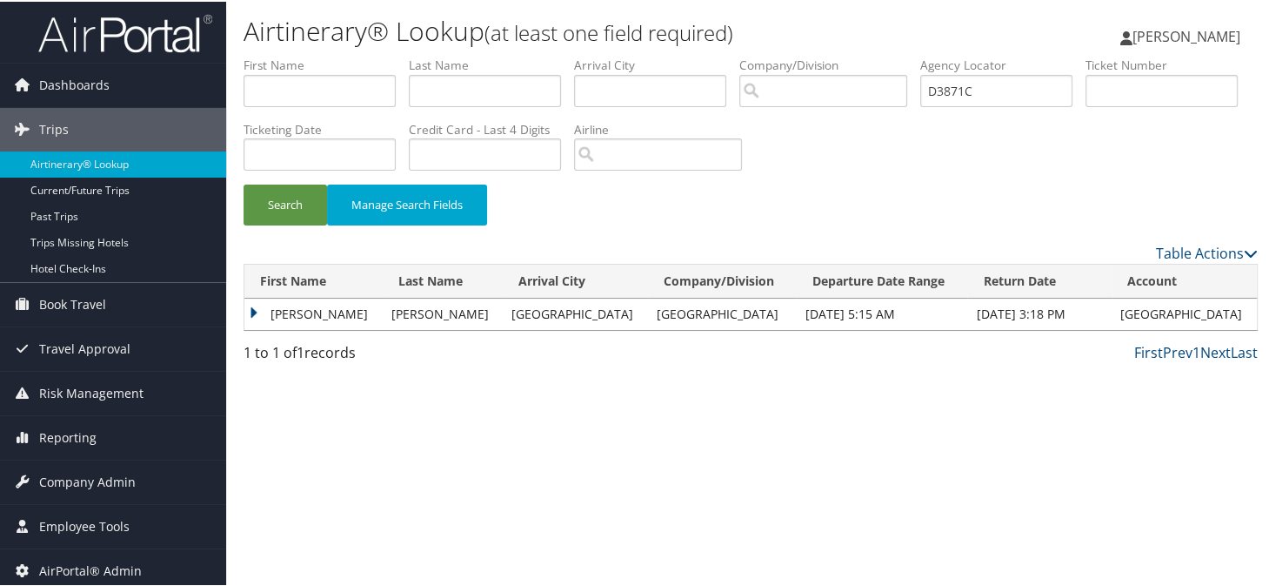
click at [258, 304] on td "SOPHIA HEINTZ" at bounding box center [314, 312] width 138 height 31
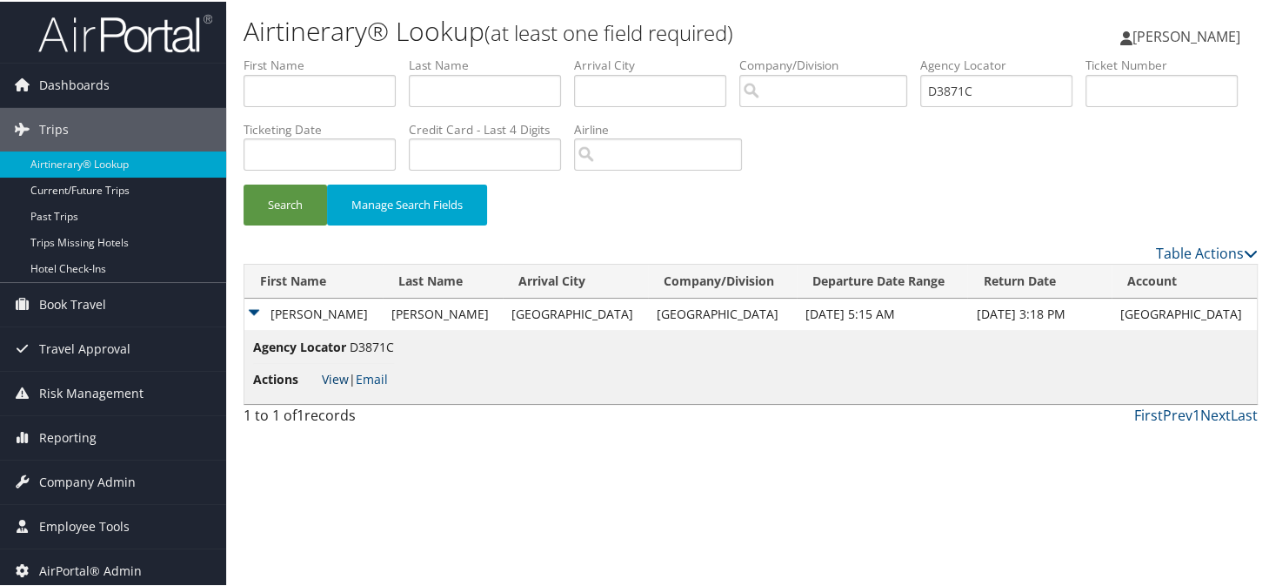
click at [331, 375] on link "View" at bounding box center [335, 377] width 27 height 17
click at [69, 486] on span "Company Admin" at bounding box center [87, 481] width 97 height 44
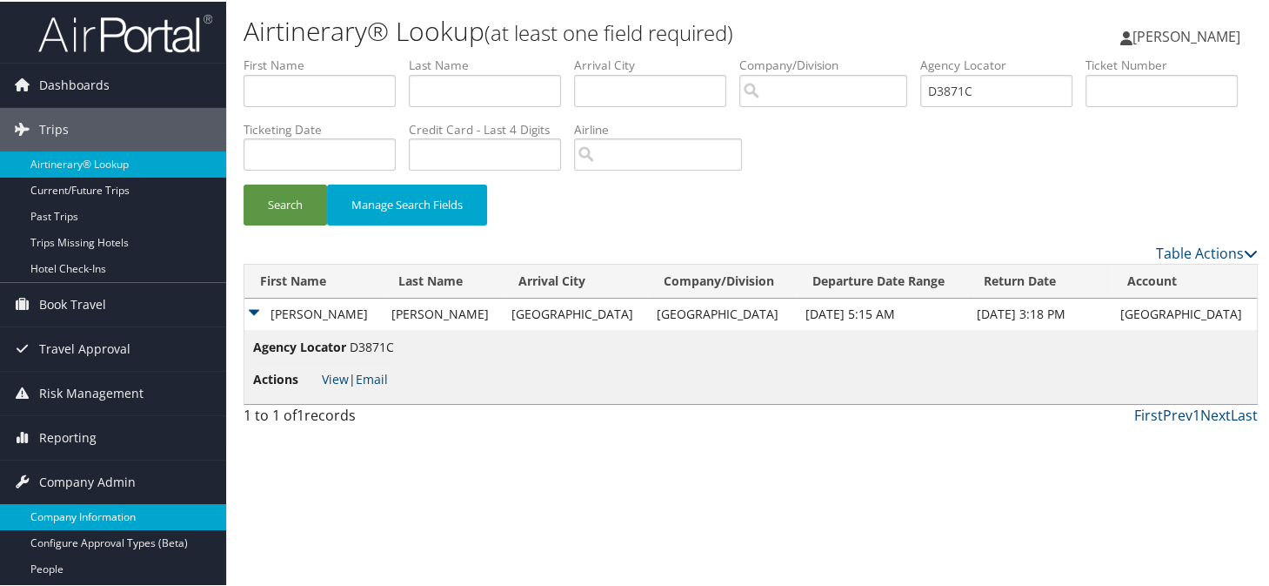
click at [67, 517] on link "Company Information" at bounding box center [113, 515] width 226 height 26
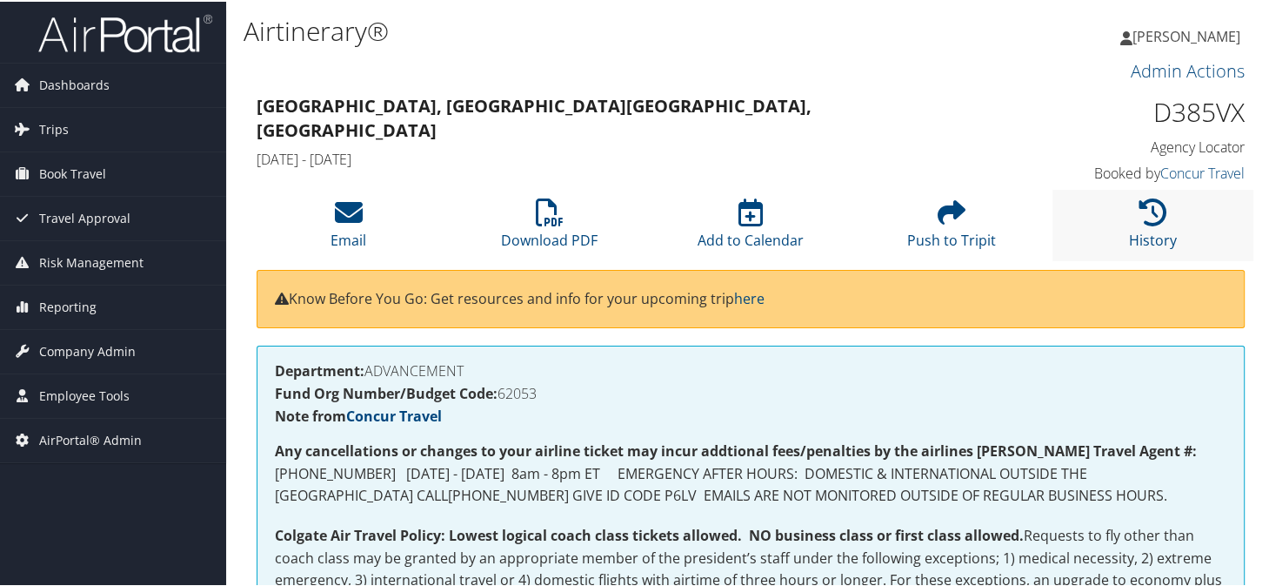
click at [1162, 227] on li "History" at bounding box center [1153, 223] width 201 height 70
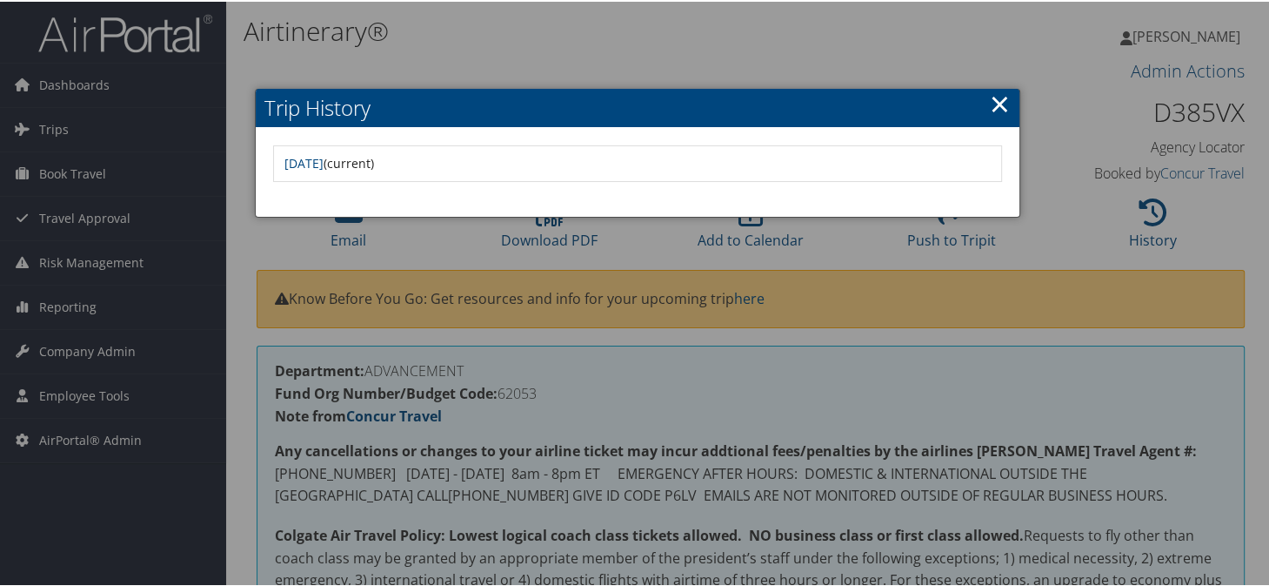
click at [699, 46] on div at bounding box center [638, 293] width 1276 height 586
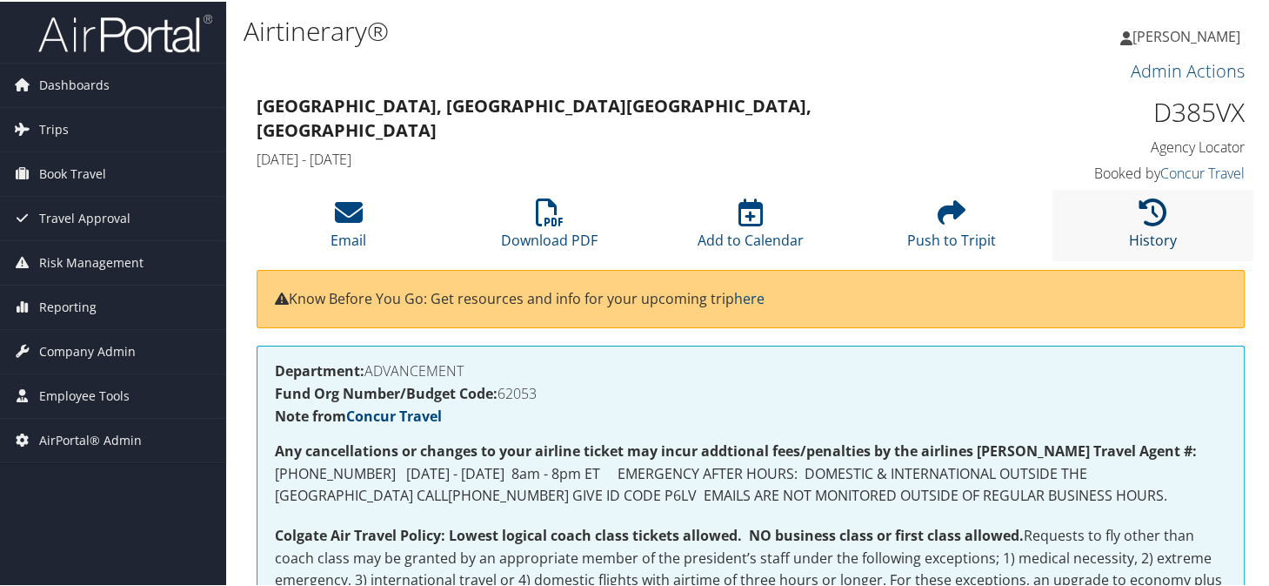
click at [1142, 228] on link "History" at bounding box center [1153, 227] width 48 height 42
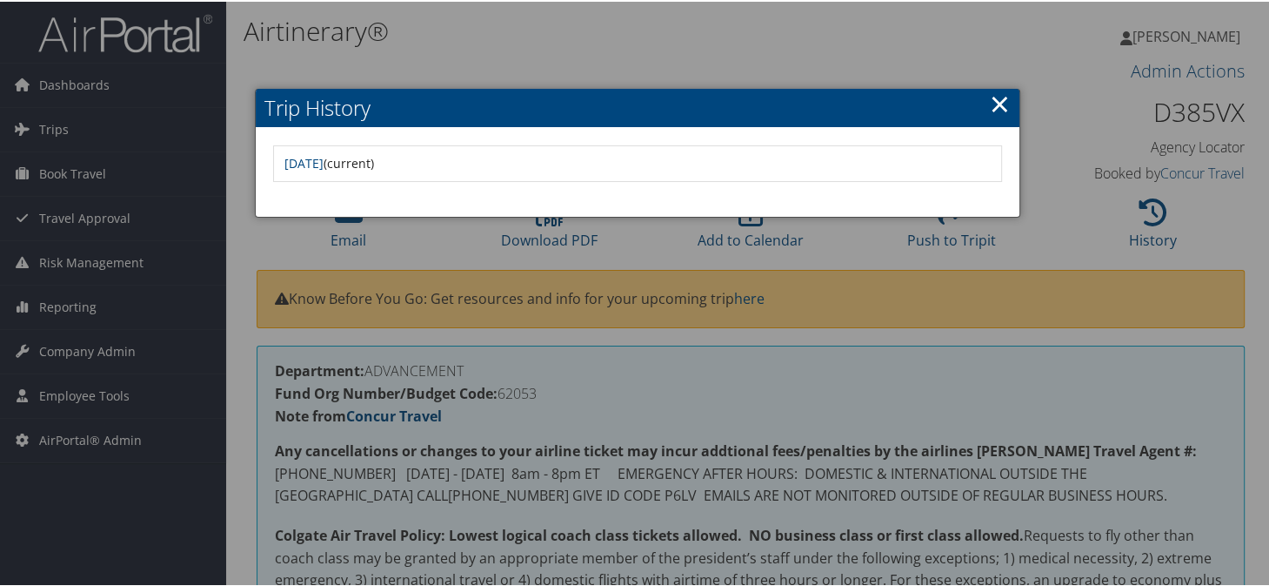
click at [999, 92] on link "×" at bounding box center [1000, 101] width 20 height 35
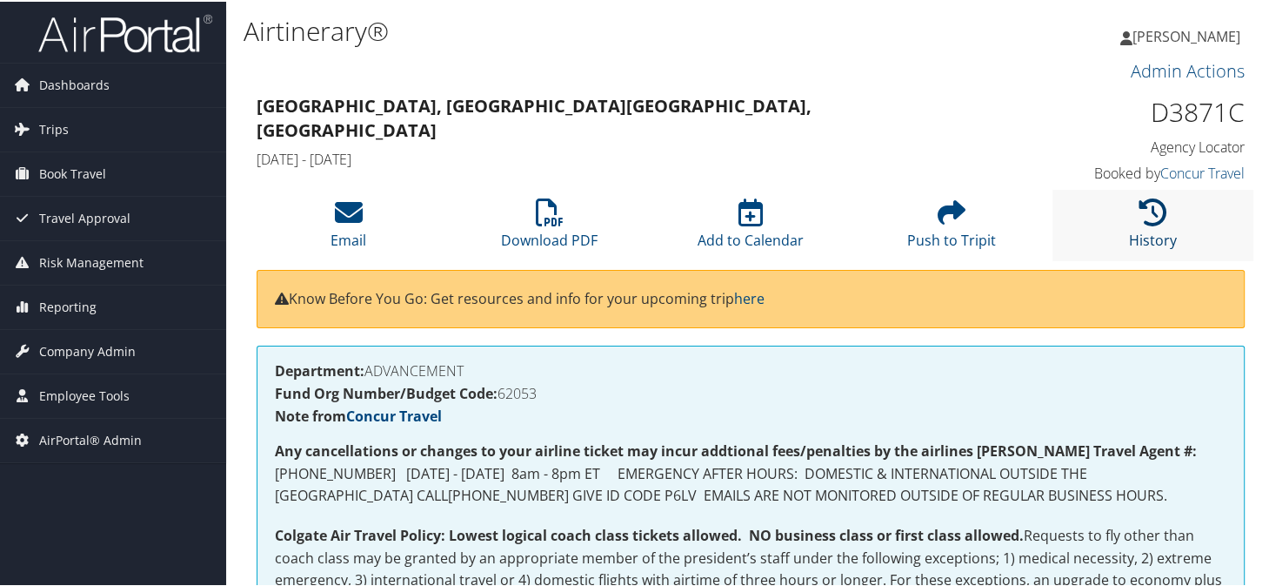
click at [1144, 236] on link "History" at bounding box center [1153, 227] width 48 height 42
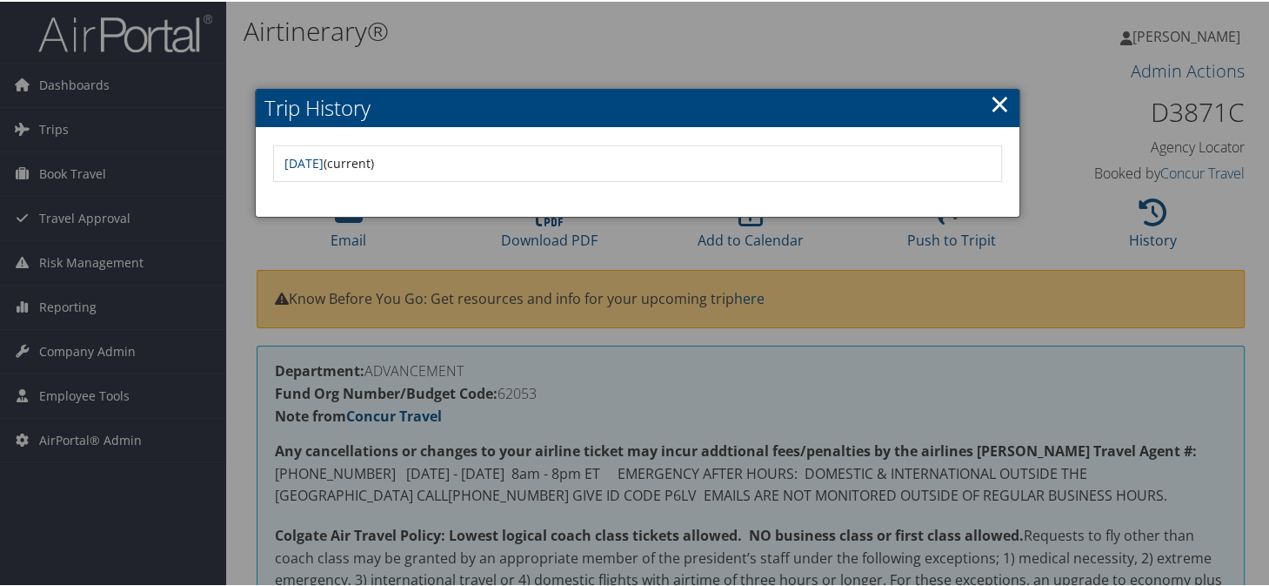
drag, startPoint x: 691, startPoint y: 60, endPoint x: 639, endPoint y: 52, distance: 52.8
click at [676, 57] on div at bounding box center [638, 293] width 1276 height 586
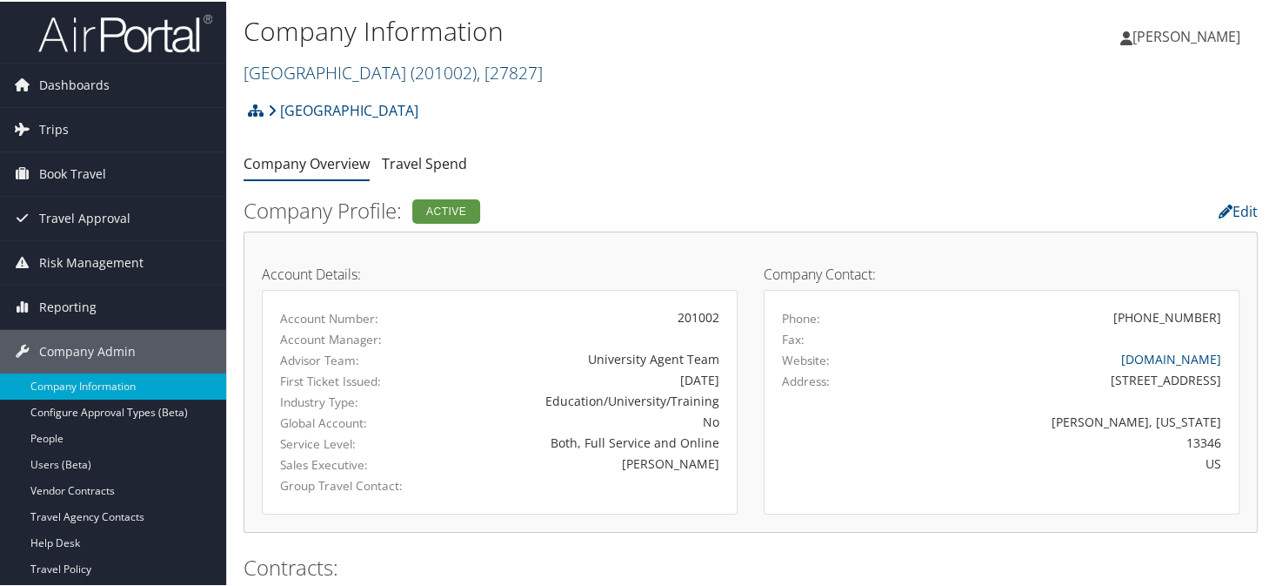
click at [314, 74] on link "Colgate University ( 201002 ) , [ 27827 ]" at bounding box center [393, 70] width 299 height 23
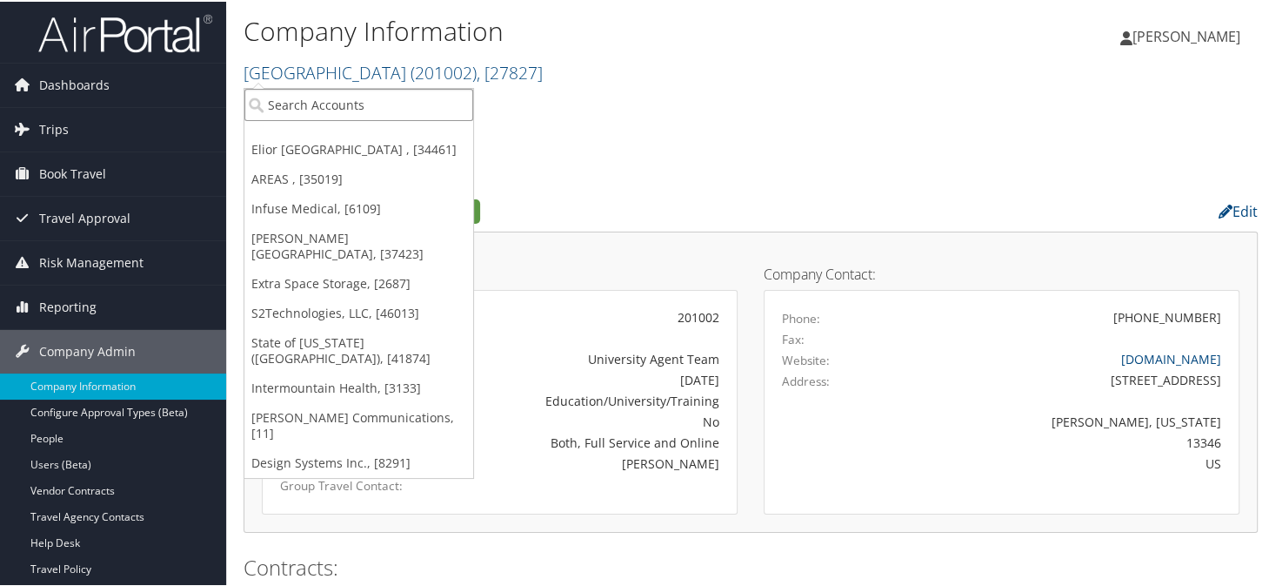
click at [298, 99] on input "search" at bounding box center [359, 103] width 229 height 32
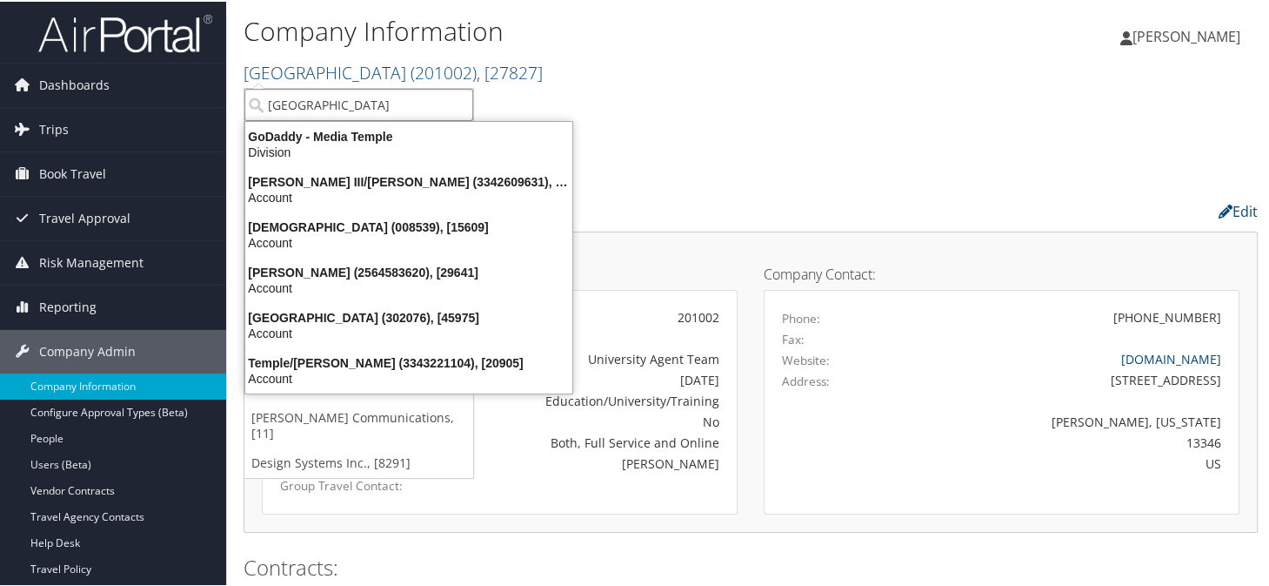
type input "temple university"
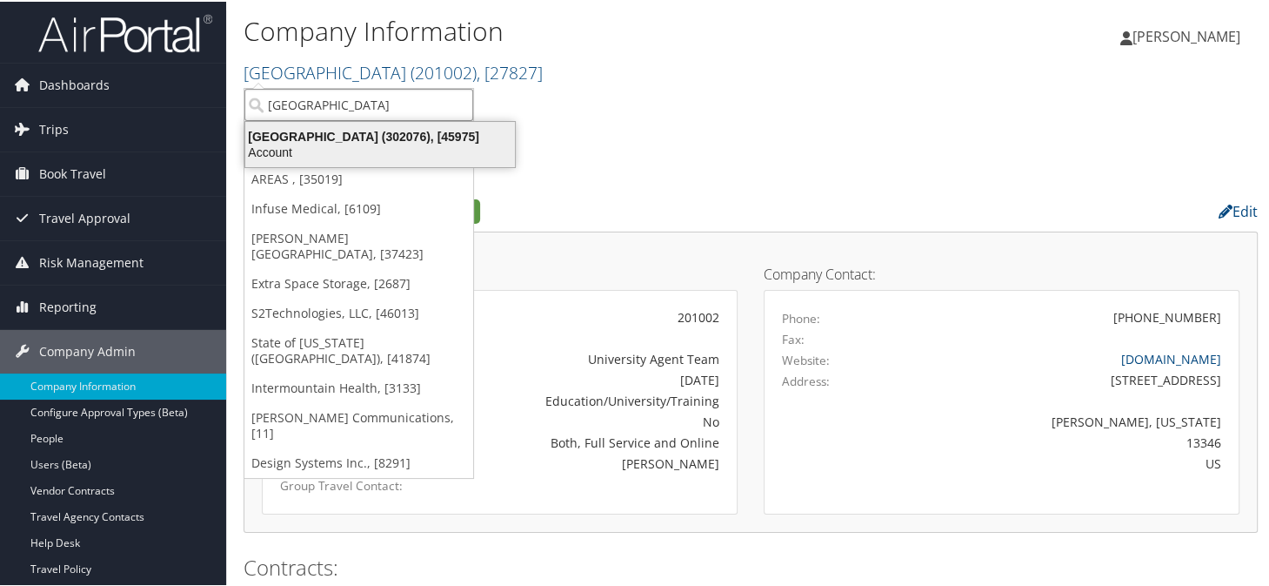
click at [296, 150] on div "Account" at bounding box center [380, 151] width 291 height 16
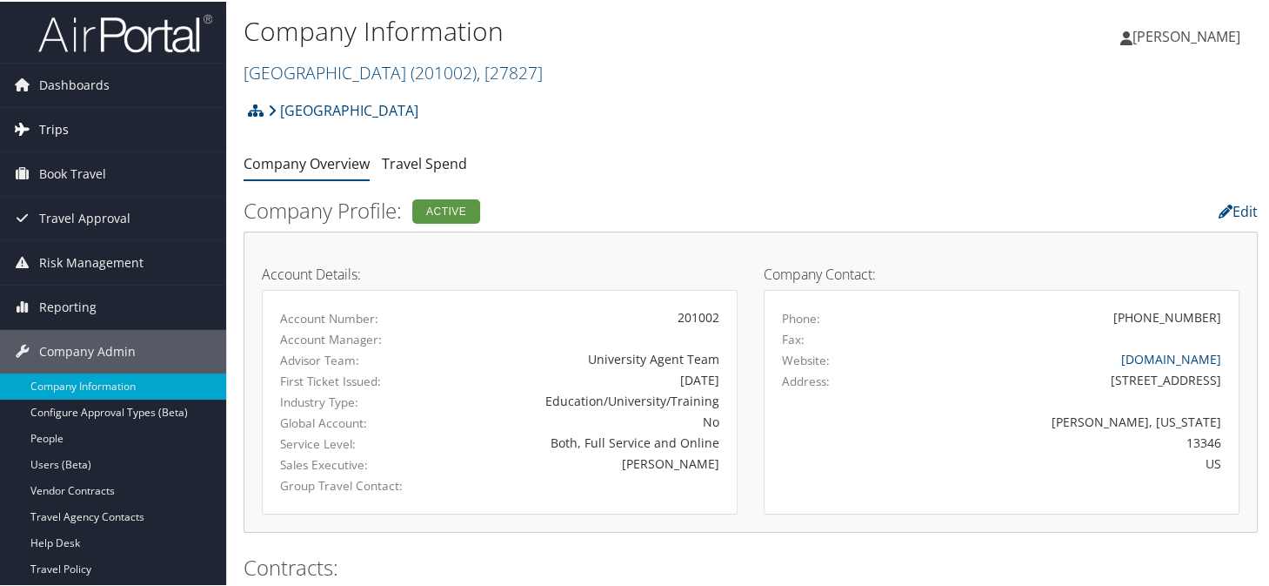
click at [90, 131] on link "Trips" at bounding box center [113, 128] width 226 height 44
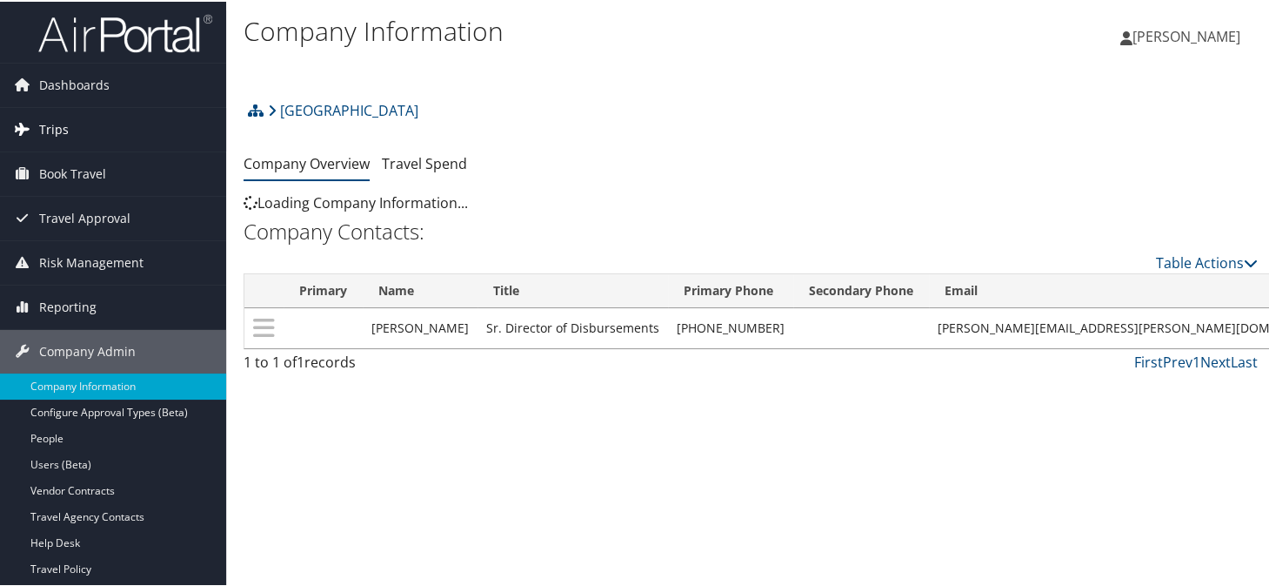
click at [49, 137] on span "Trips" at bounding box center [54, 128] width 30 height 44
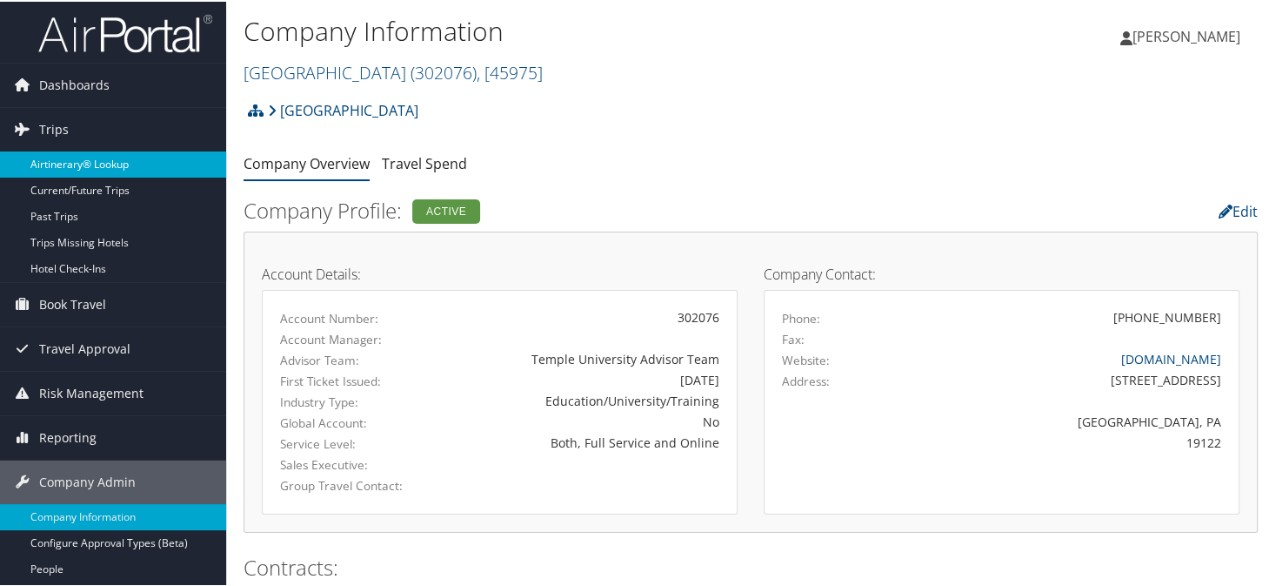
click at [78, 161] on link "Airtinerary® Lookup" at bounding box center [113, 163] width 226 height 26
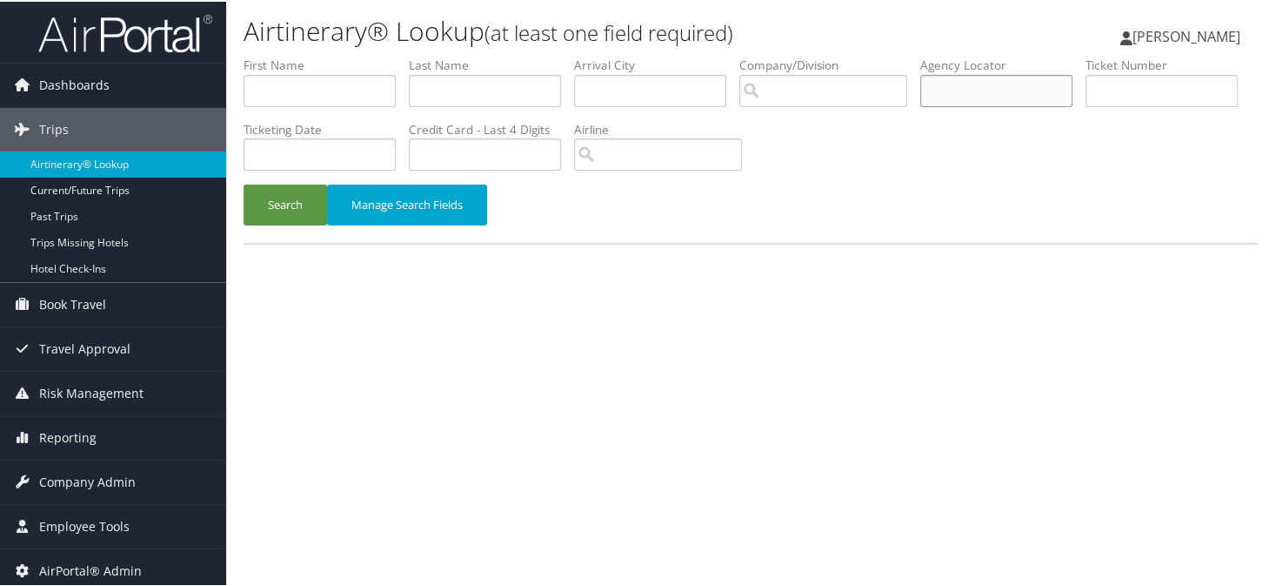
click at [1038, 94] on input "text" at bounding box center [997, 89] width 152 height 32
drag, startPoint x: 998, startPoint y: 93, endPoint x: 1001, endPoint y: 84, distance: 9.9
click at [998, 90] on input "text" at bounding box center [997, 89] width 152 height 32
click at [982, 91] on input "text" at bounding box center [997, 89] width 152 height 32
type input "fseqcf"
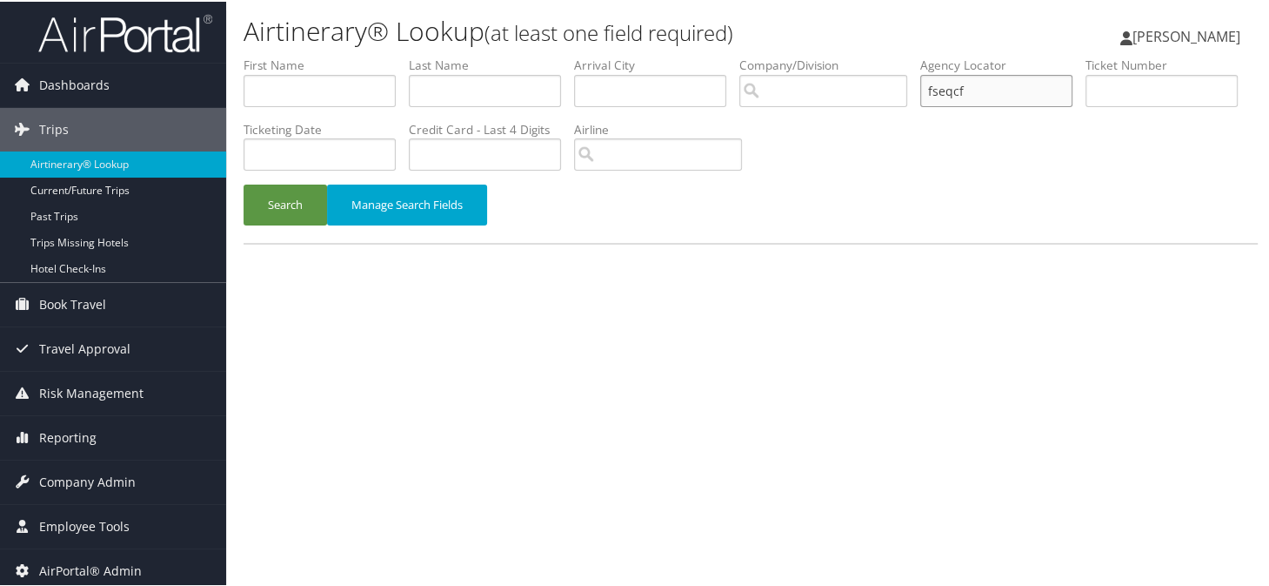
click at [244, 183] on button "Search" at bounding box center [286, 203] width 84 height 41
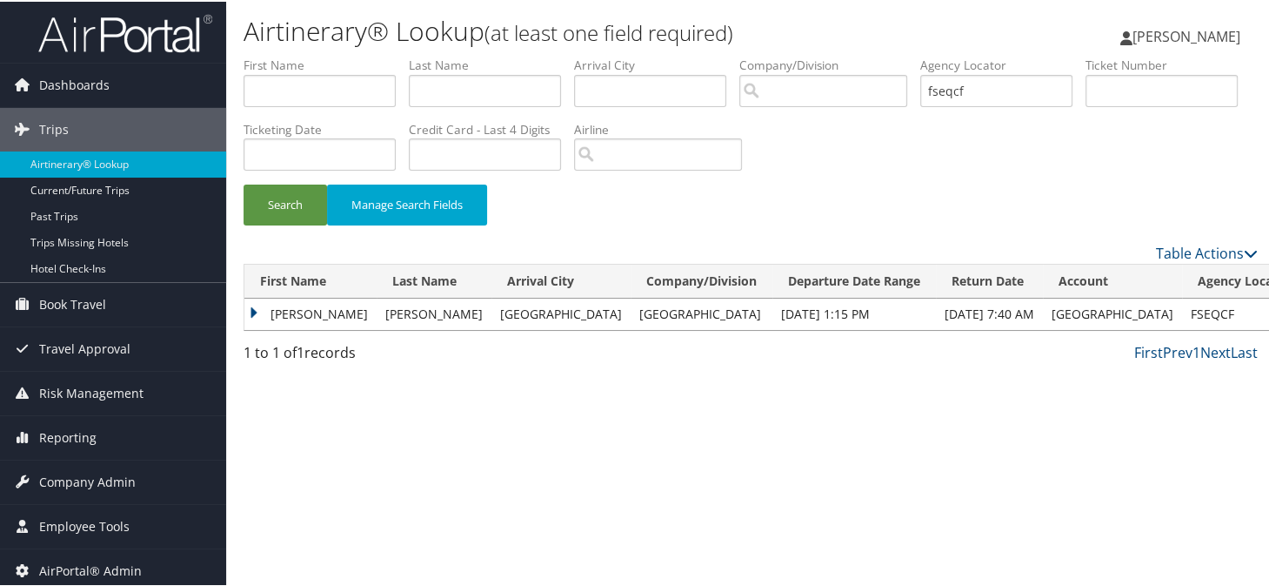
click at [248, 304] on td "Domenico" at bounding box center [311, 312] width 132 height 31
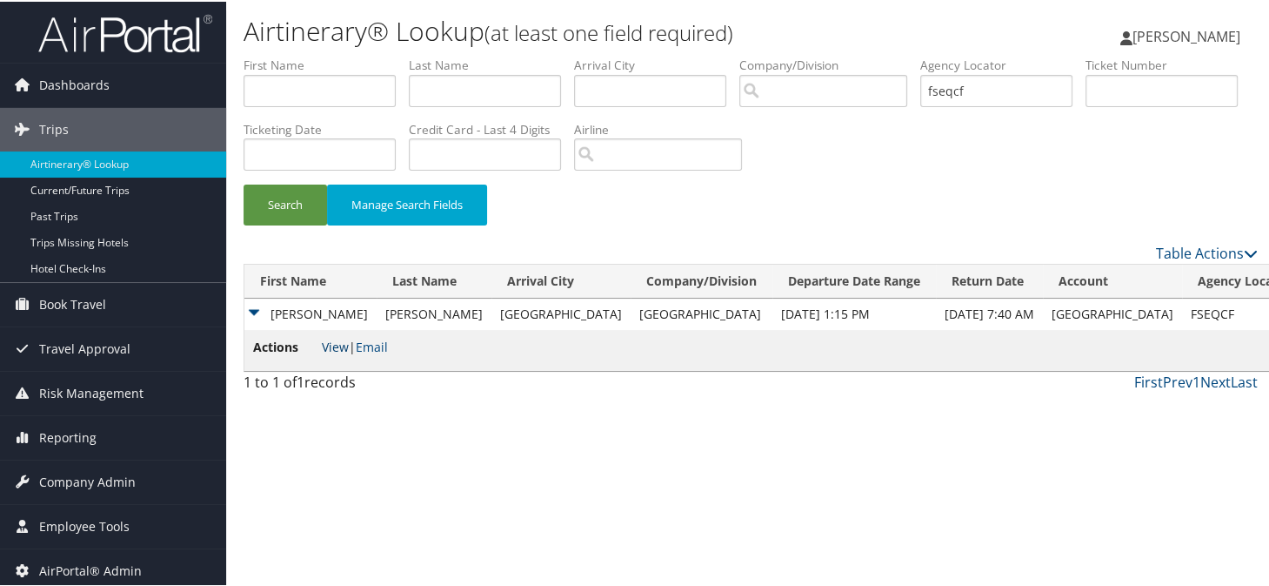
click at [339, 346] on link "View" at bounding box center [335, 345] width 27 height 17
click at [84, 482] on span "Company Admin" at bounding box center [87, 481] width 97 height 44
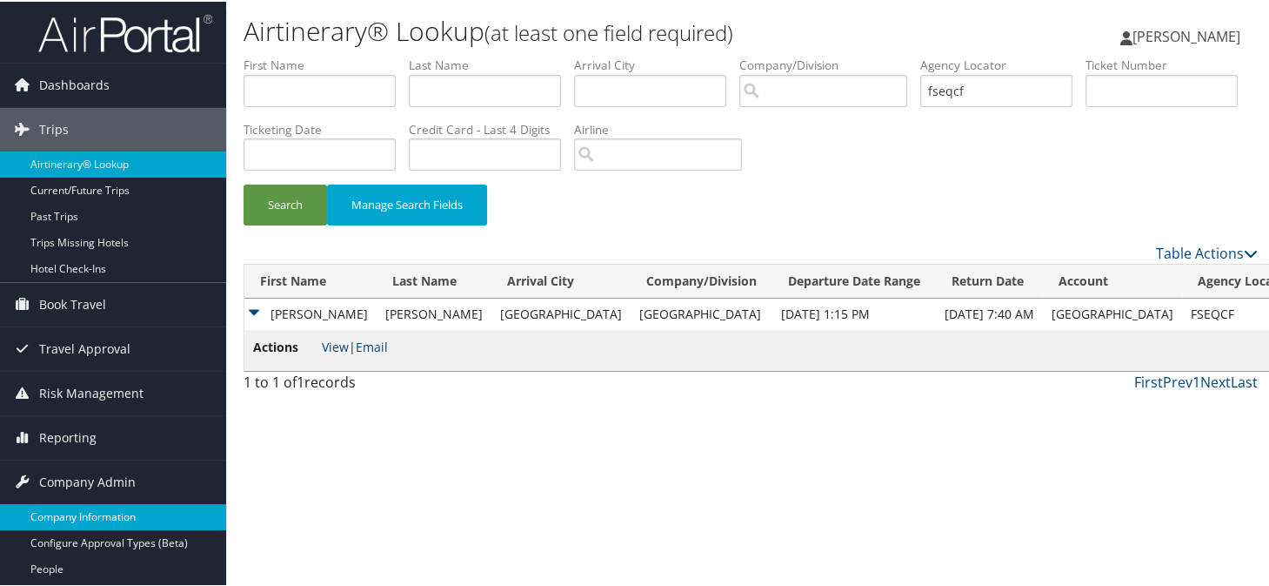
click at [81, 510] on link "Company Information" at bounding box center [113, 515] width 226 height 26
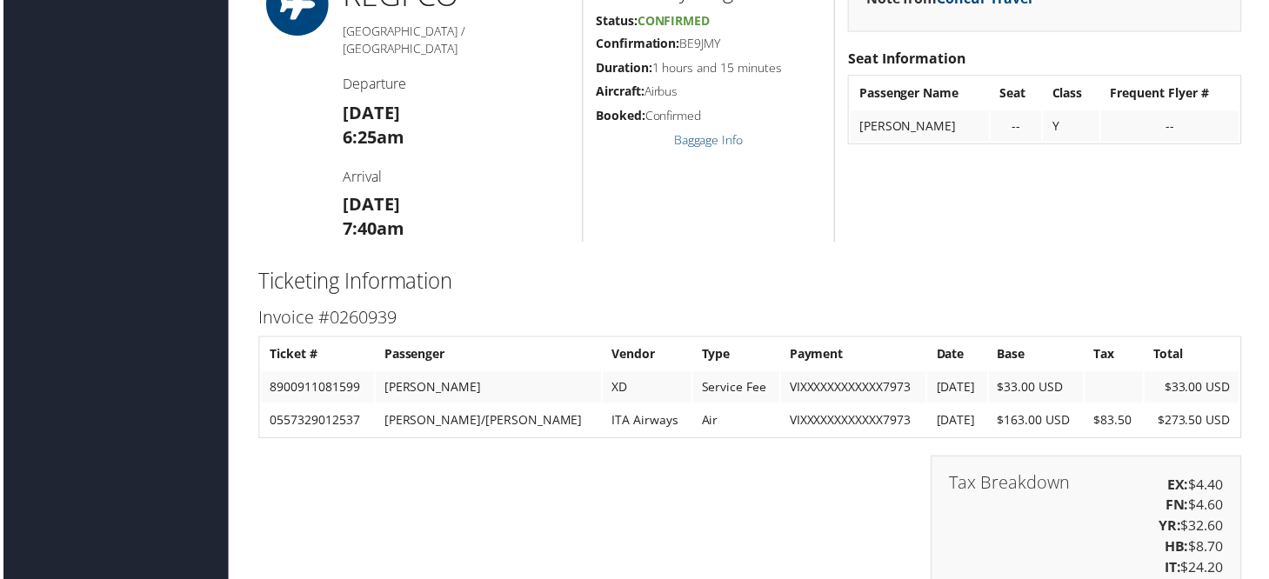
scroll to position [1392, 0]
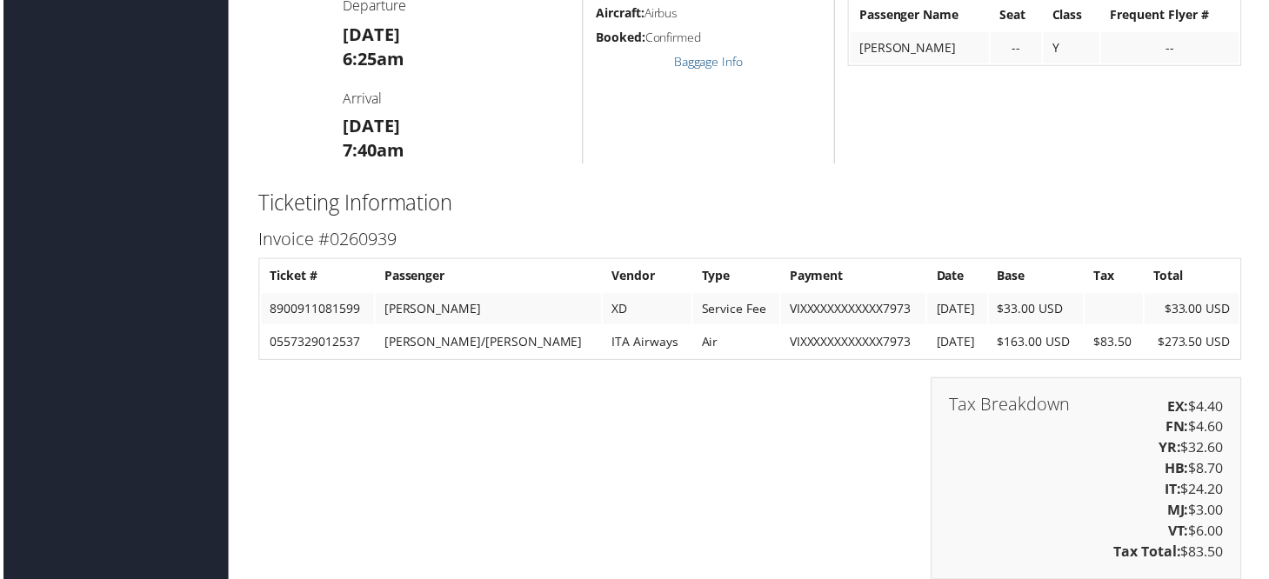
click at [678, 501] on div "Tax Breakdown EX: $4.40 FN: $4.60 YR: $32.60 HB: $8.70 IT: $24.20 MJ: $3.00 VT:…" at bounding box center [751, 489] width 1015 height 221
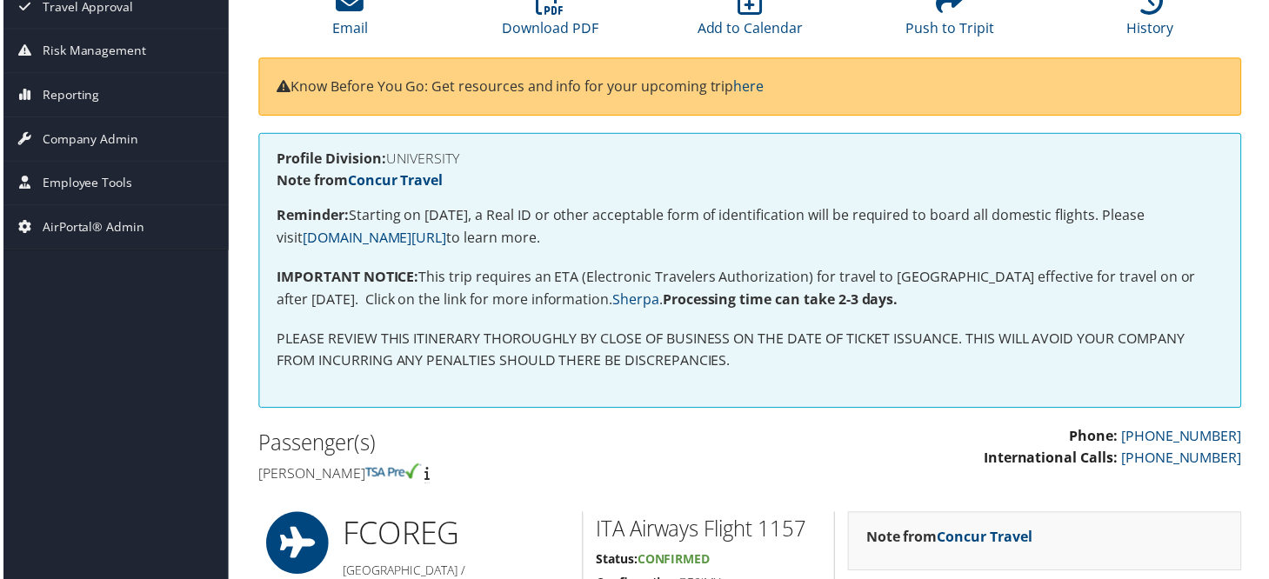
scroll to position [0, 0]
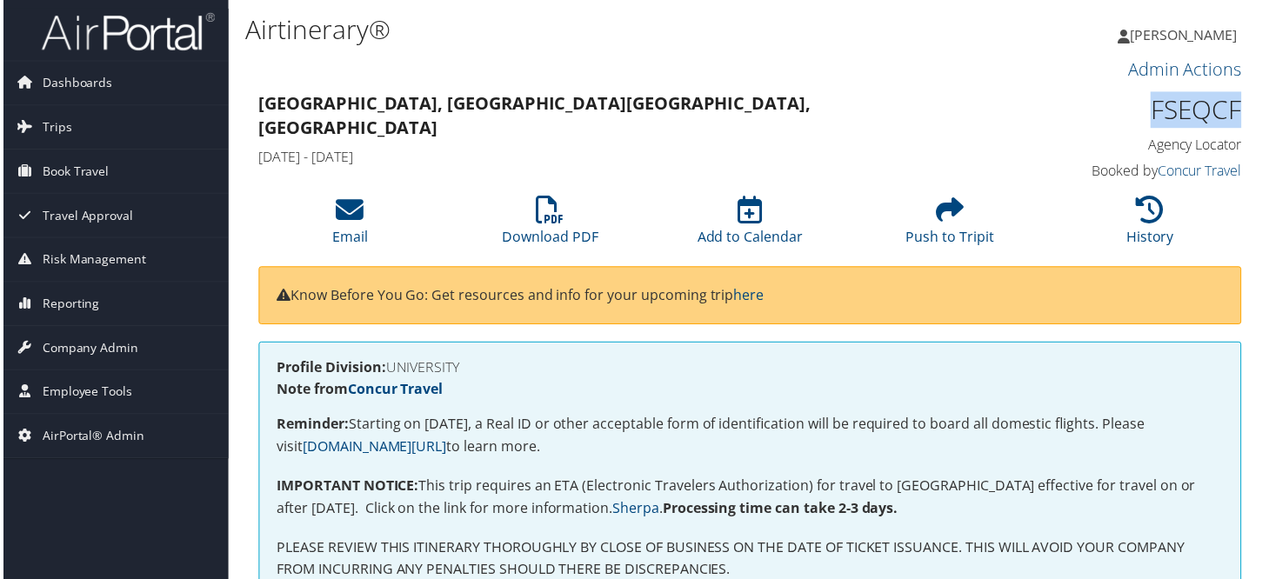
drag, startPoint x: 1129, startPoint y: 105, endPoint x: 1232, endPoint y: 103, distance: 102.7
click at [1232, 103] on h1 "FSEQCF" at bounding box center [1132, 110] width 228 height 37
copy h1 "FSEQCF"
click at [1134, 229] on link "History" at bounding box center [1153, 227] width 48 height 42
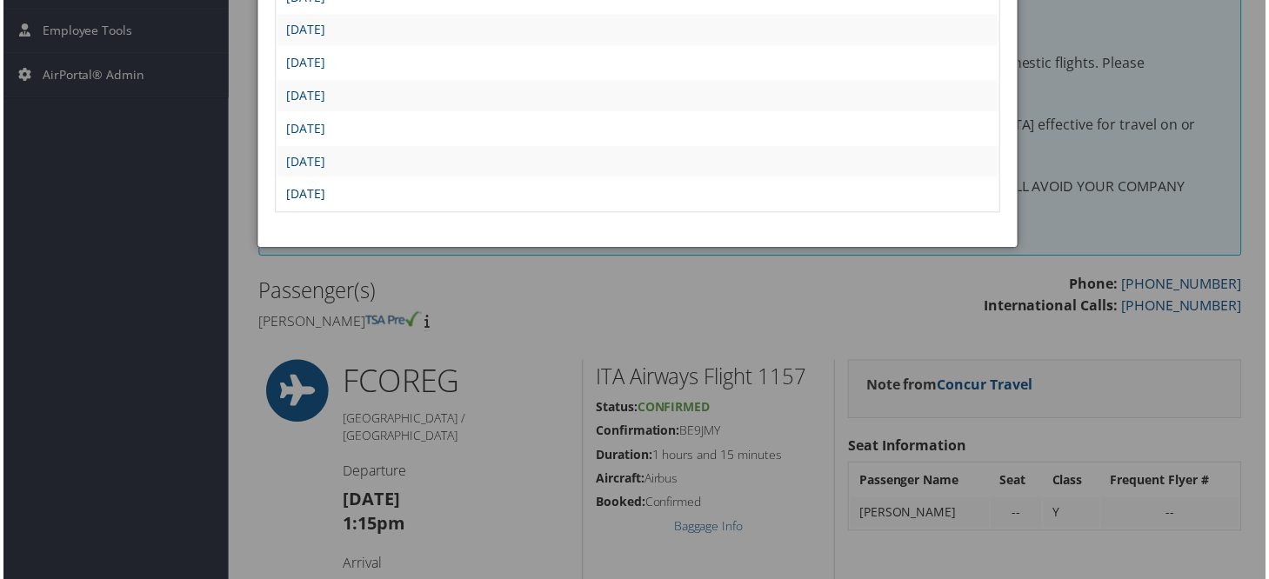
scroll to position [261, 0]
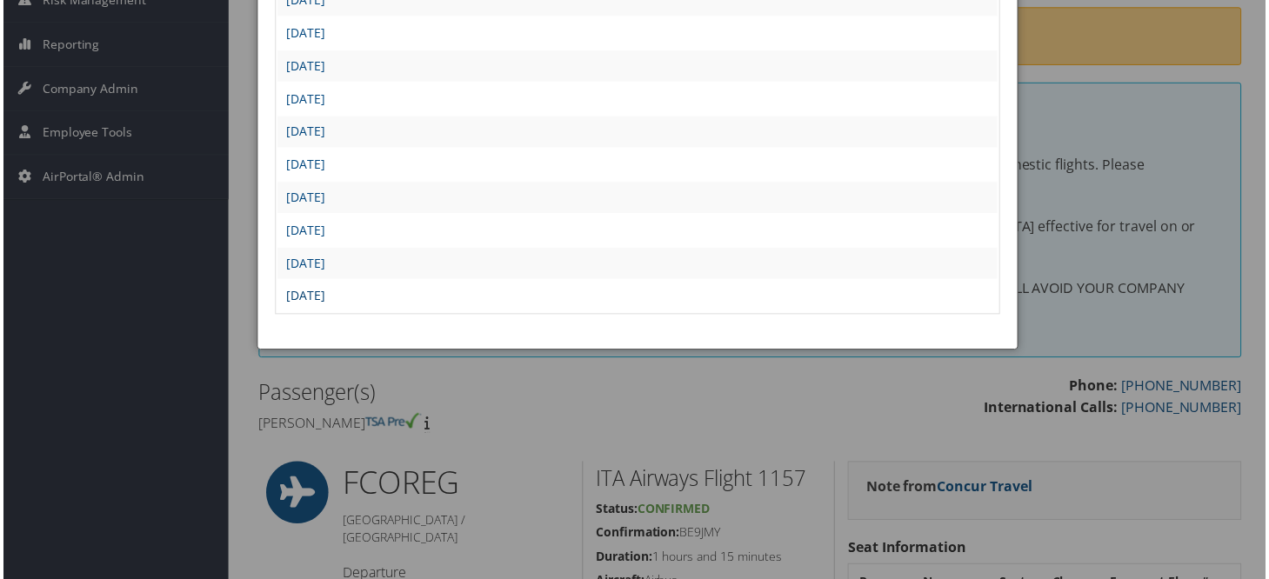
click at [324, 289] on link "[DATE]" at bounding box center [304, 297] width 39 height 17
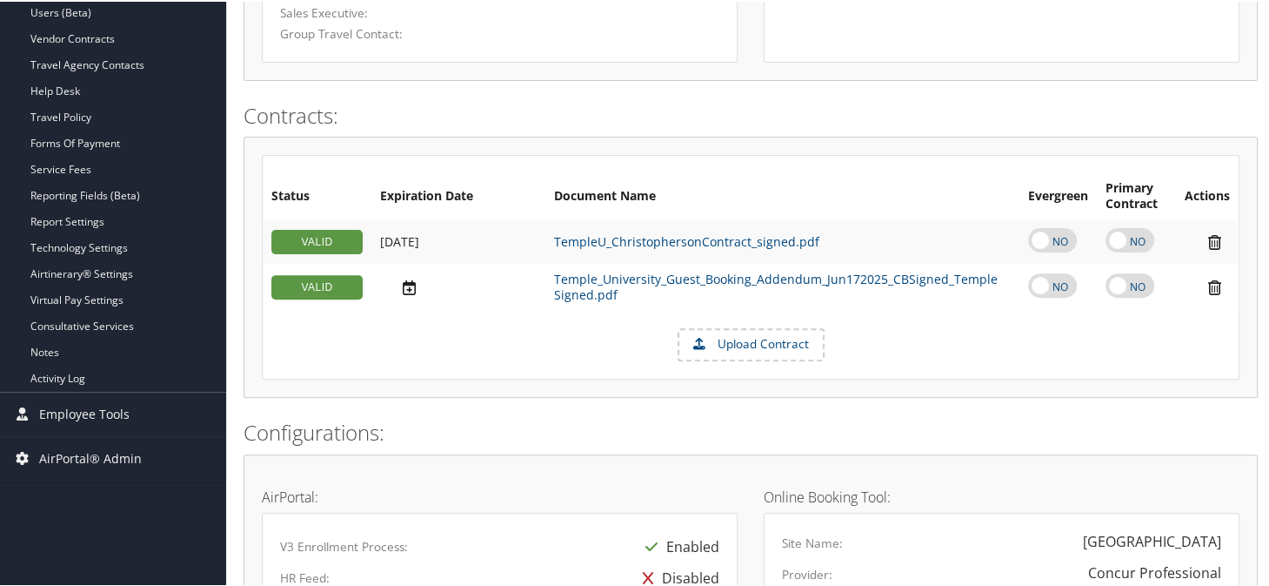
scroll to position [403, 0]
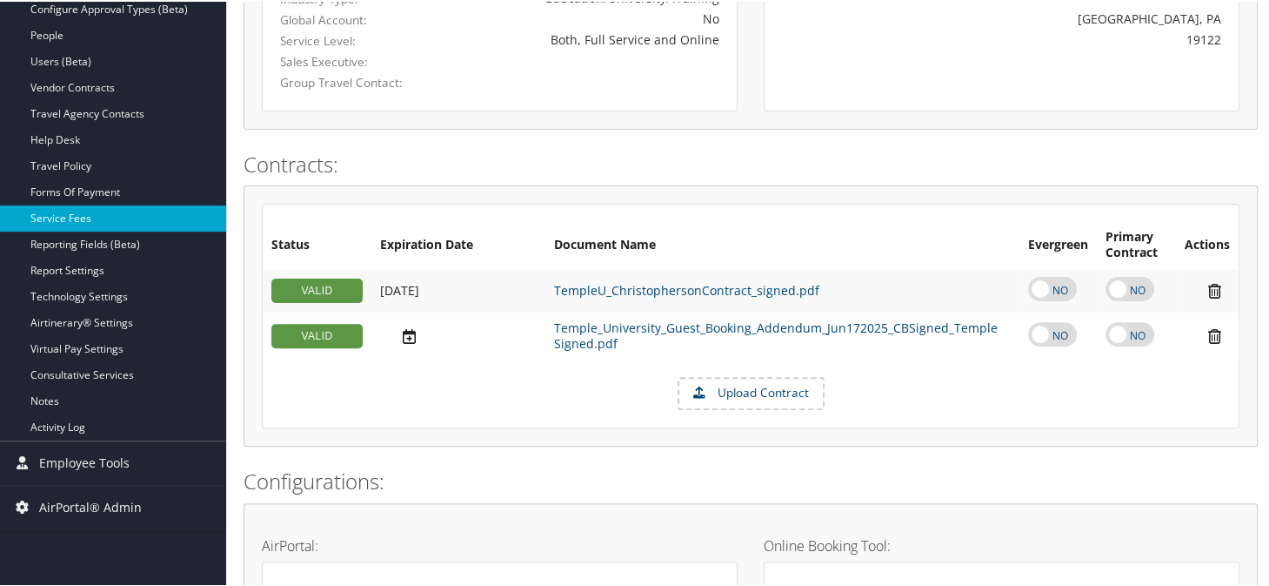
click at [87, 215] on link "Service Fees" at bounding box center [113, 217] width 226 height 26
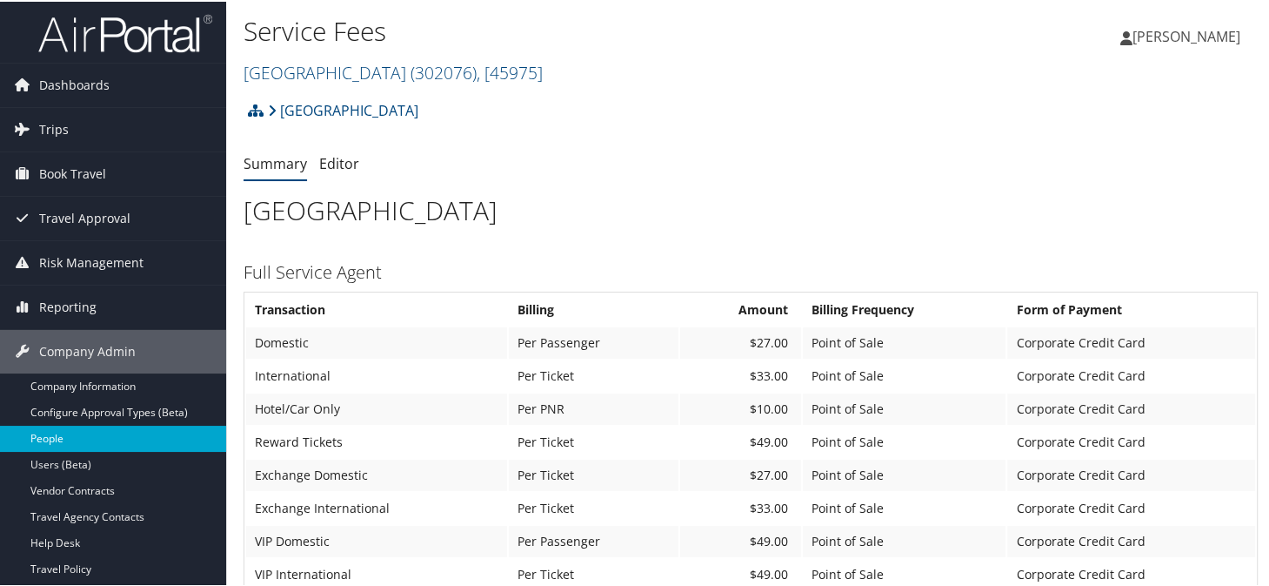
click at [46, 433] on link "People" at bounding box center [113, 437] width 226 height 26
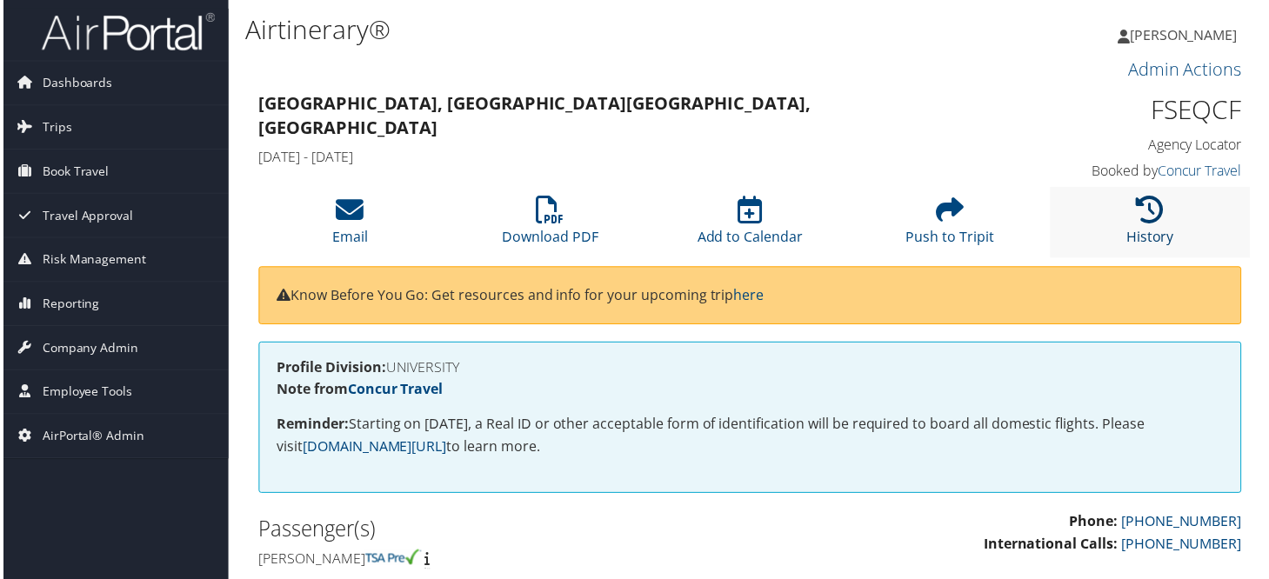
click at [1142, 219] on icon at bounding box center [1153, 211] width 28 height 28
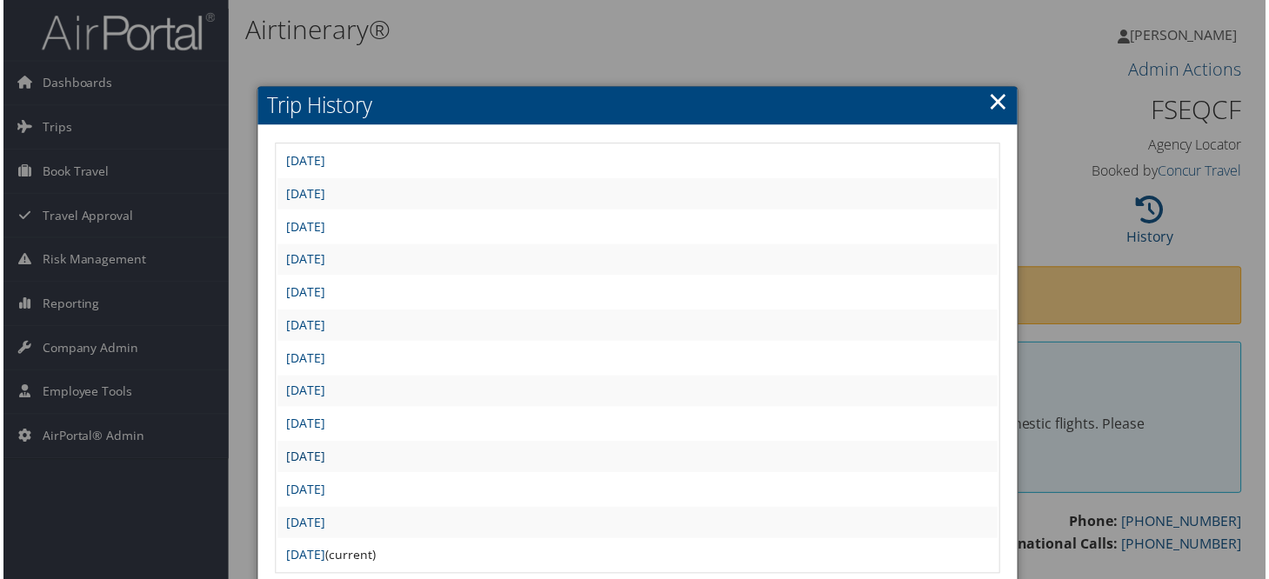
drag, startPoint x: 361, startPoint y: 455, endPoint x: 379, endPoint y: 458, distance: 18.5
click at [324, 453] on link "[DATE]" at bounding box center [304, 459] width 39 height 17
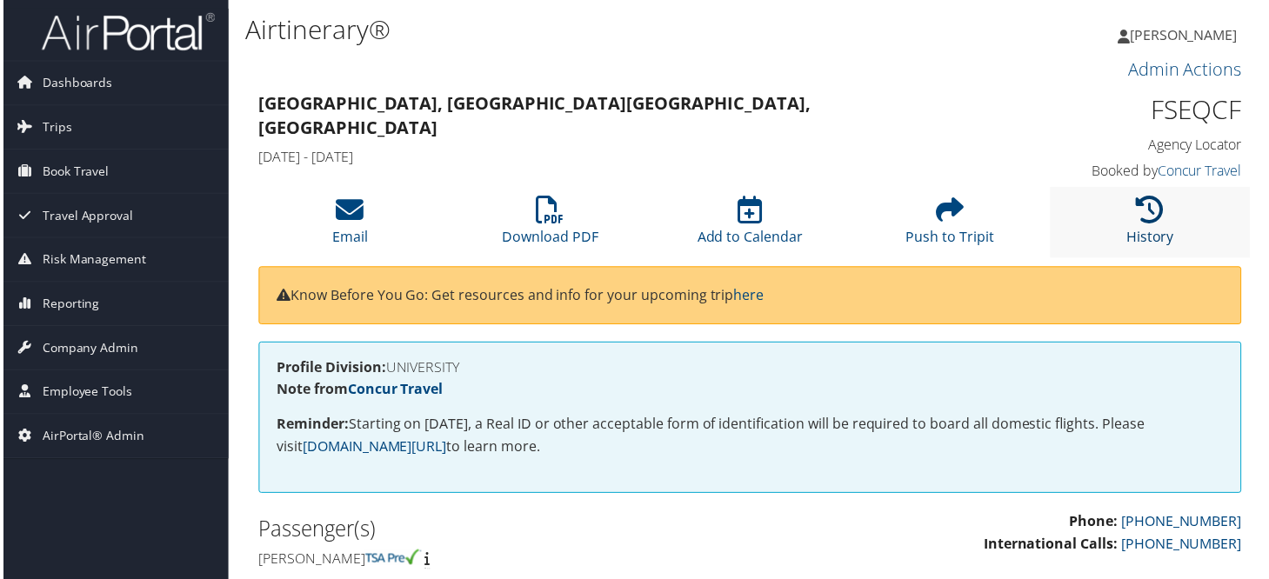
click at [1158, 198] on icon at bounding box center [1153, 211] width 28 height 28
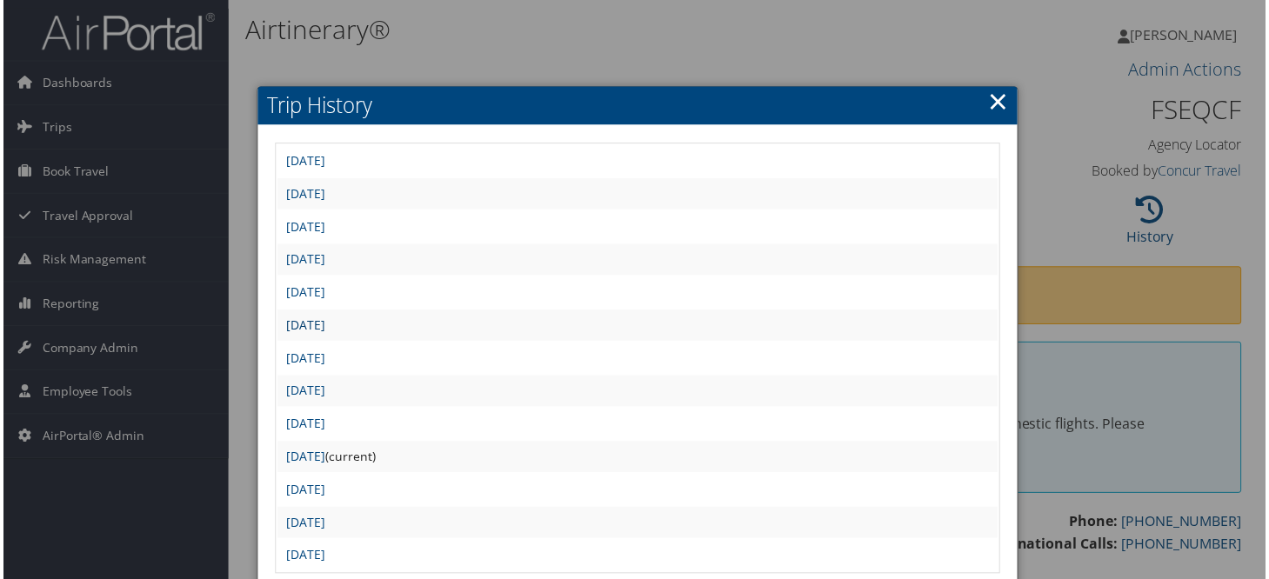
click at [324, 320] on link "[DATE]" at bounding box center [304, 326] width 39 height 17
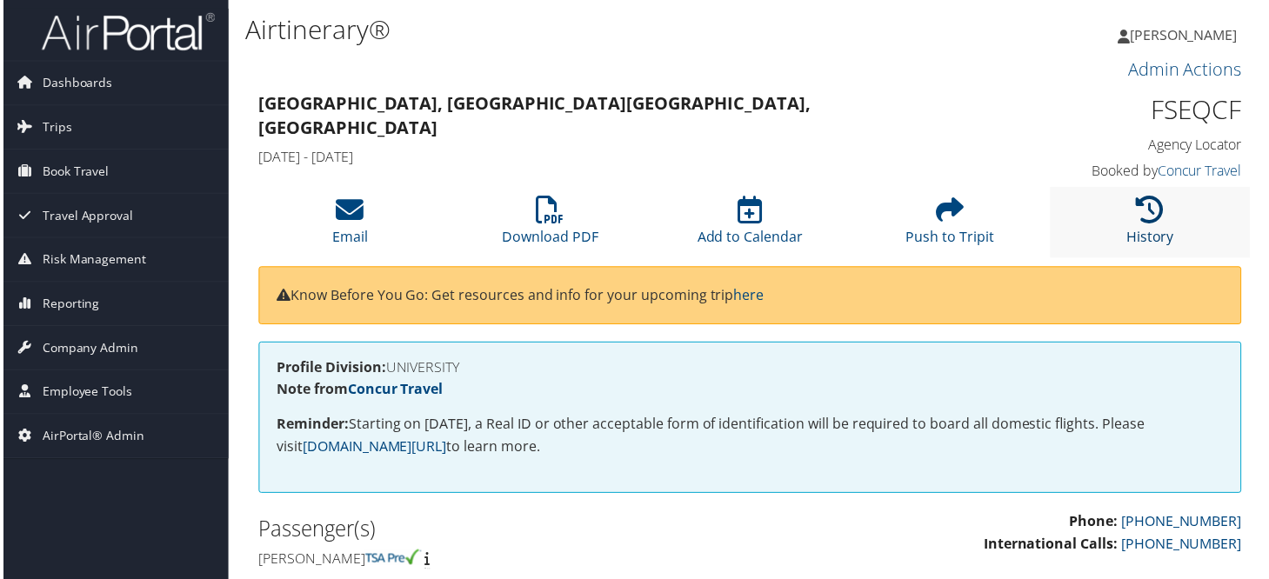
click at [1139, 214] on icon at bounding box center [1153, 211] width 28 height 28
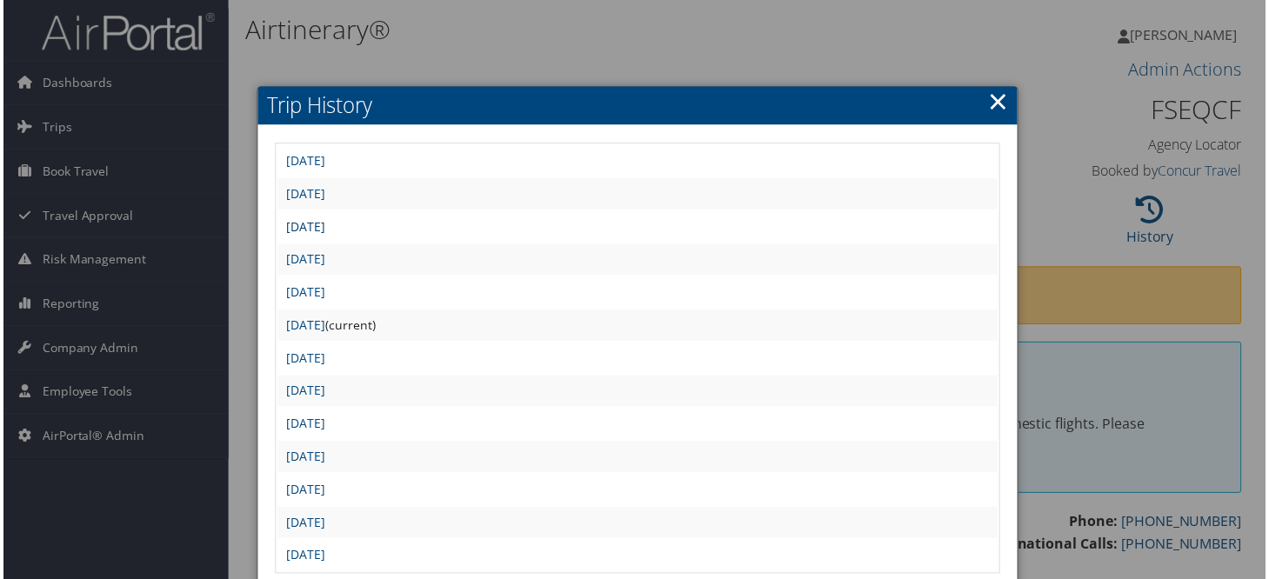
click at [324, 231] on link "[DATE]" at bounding box center [304, 227] width 39 height 17
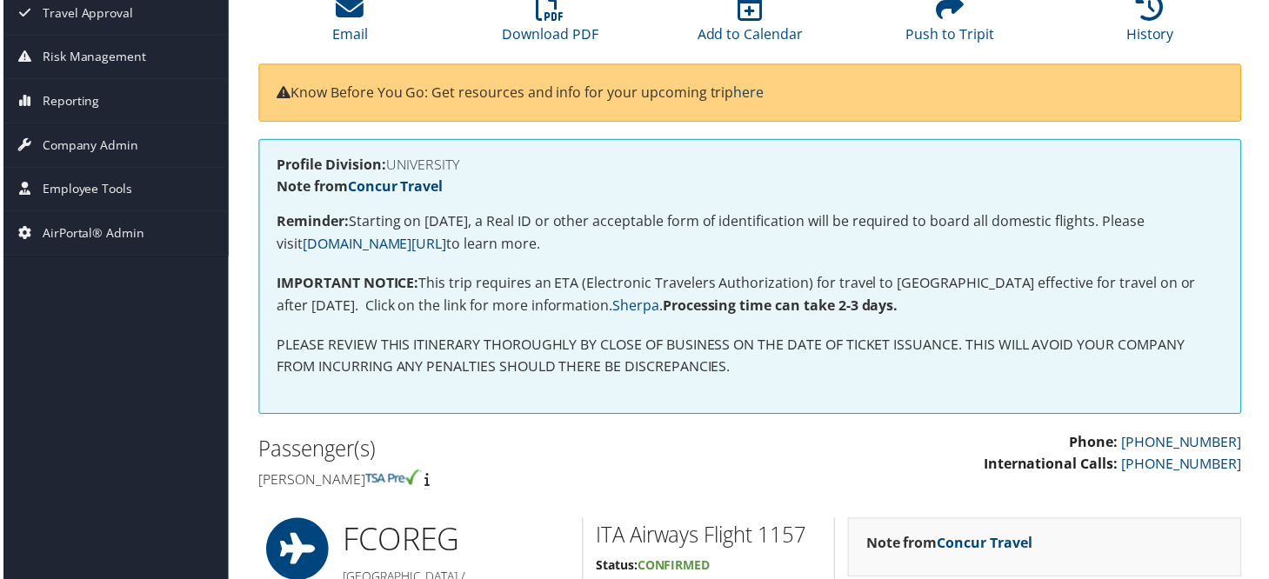
scroll to position [87, 0]
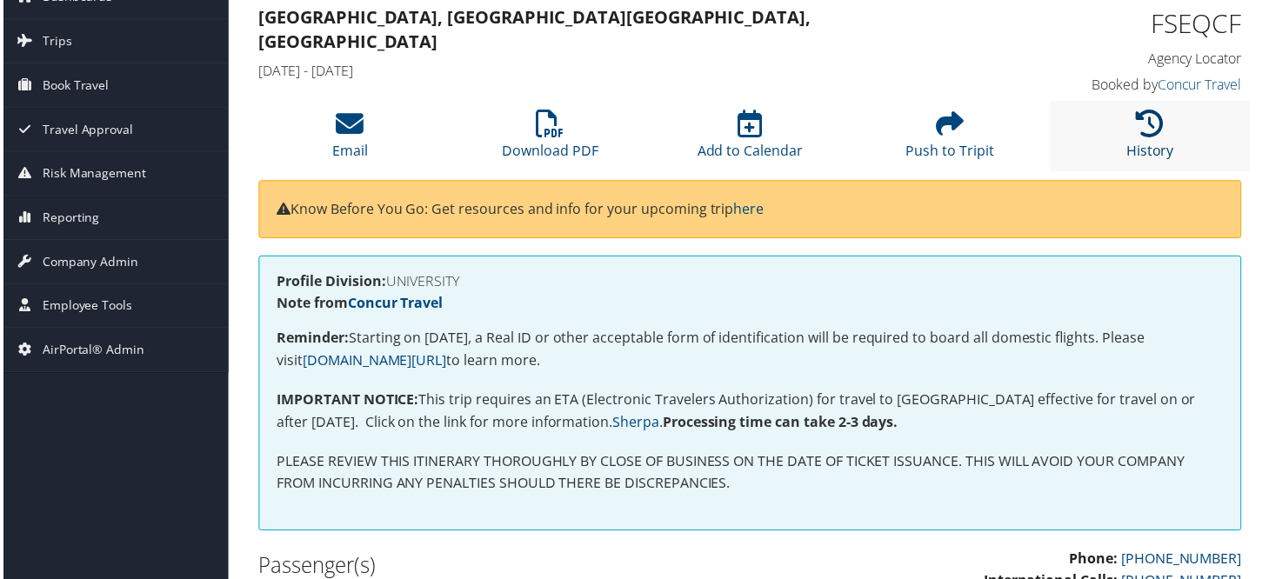
click at [1141, 115] on icon at bounding box center [1153, 124] width 28 height 28
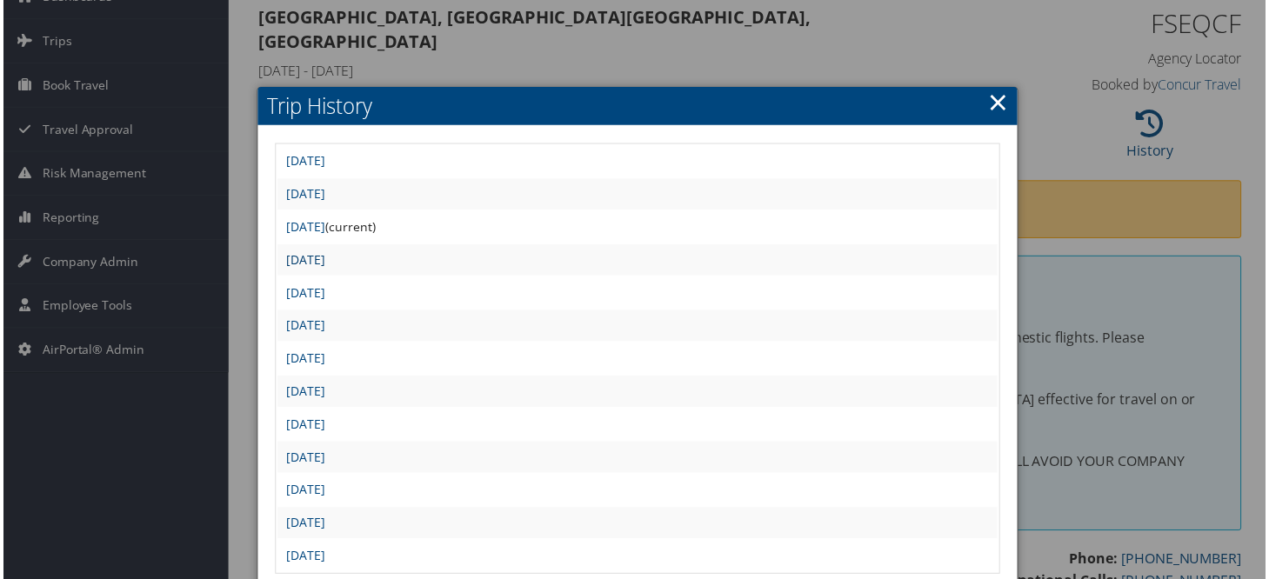
click at [324, 262] on link "[DATE]" at bounding box center [304, 260] width 39 height 17
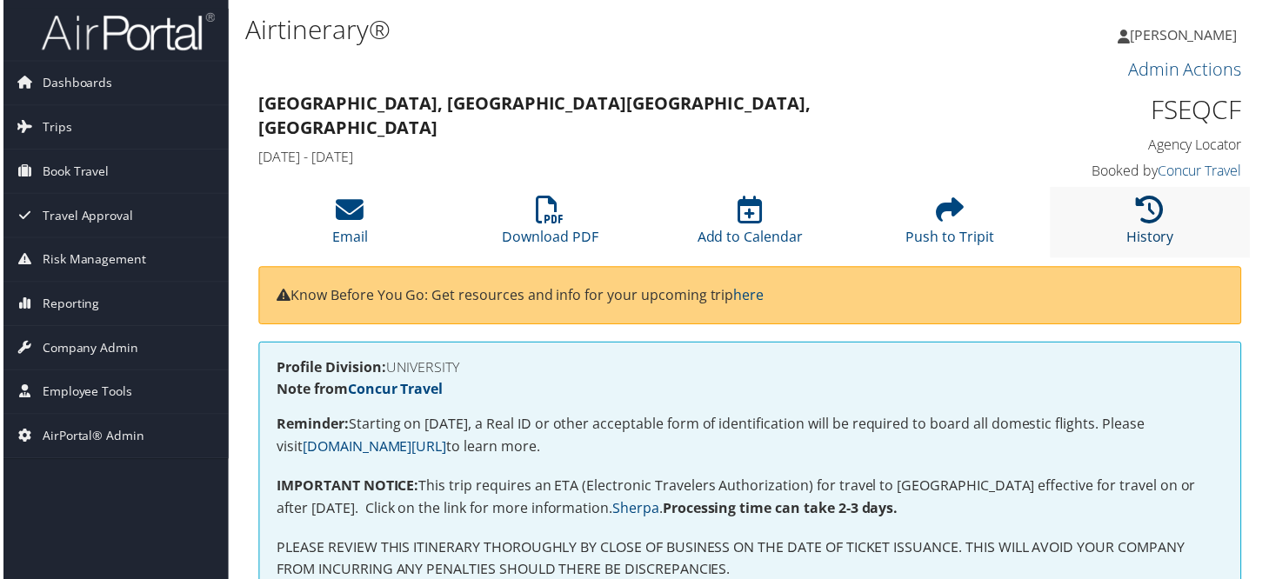
click at [1150, 211] on icon at bounding box center [1153, 211] width 28 height 28
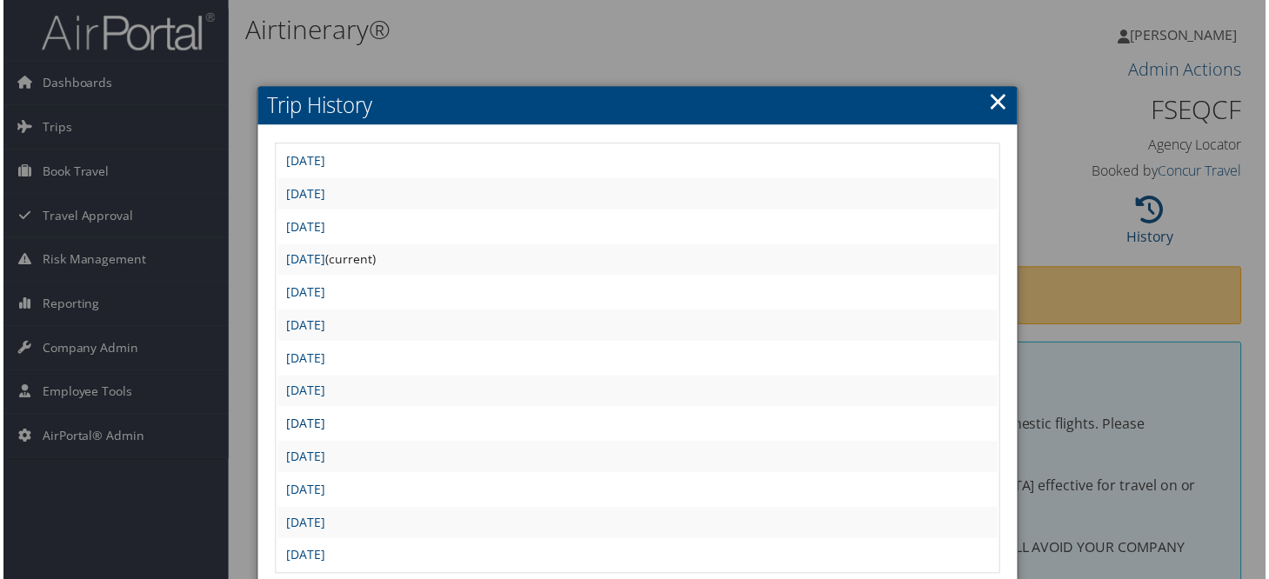
drag, startPoint x: 344, startPoint y: 421, endPoint x: 378, endPoint y: 427, distance: 35.3
click at [324, 422] on link "Fri Aug 29 18:16:34 MDT 2025" at bounding box center [304, 426] width 39 height 17
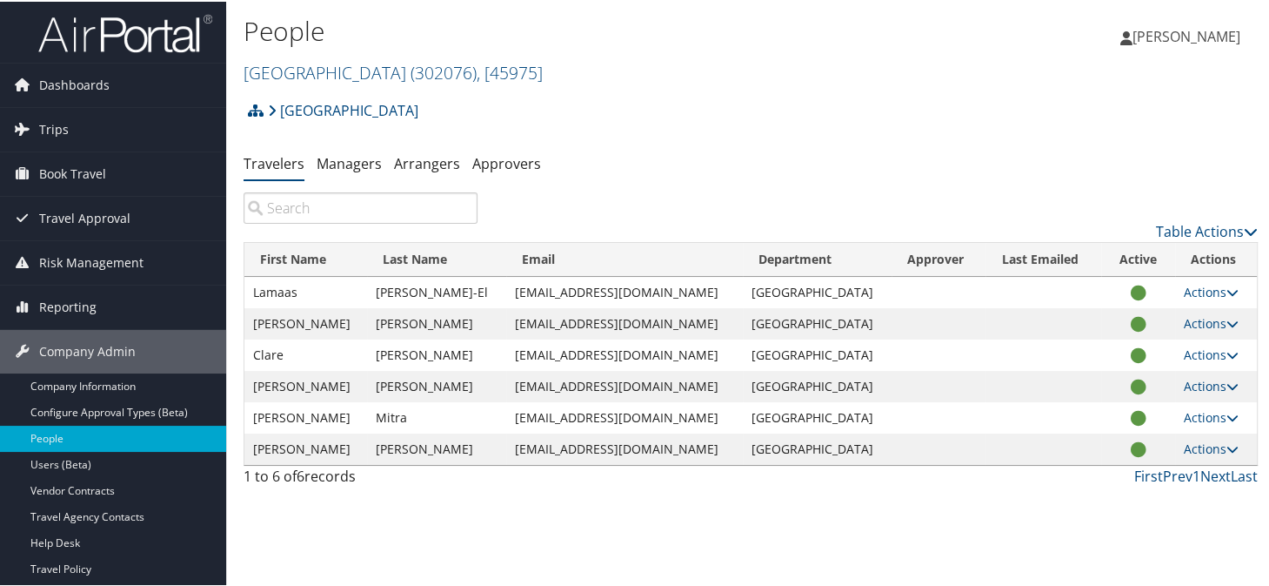
click at [385, 208] on input "search" at bounding box center [361, 206] width 234 height 31
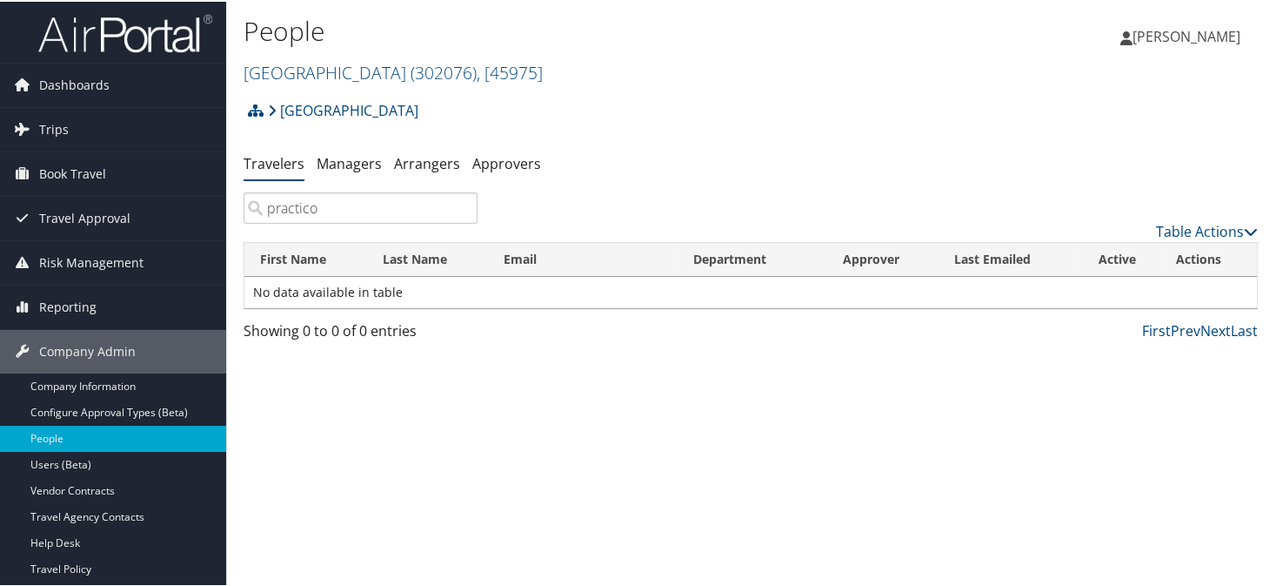
type input "practico"
click at [577, 123] on div "Temple University Account Structure Temple University (302076) ACTIVE Create Ch…" at bounding box center [751, 114] width 1015 height 47
click at [370, 78] on link "Temple University ( 302076 ) , [ 45975 ]" at bounding box center [393, 70] width 299 height 23
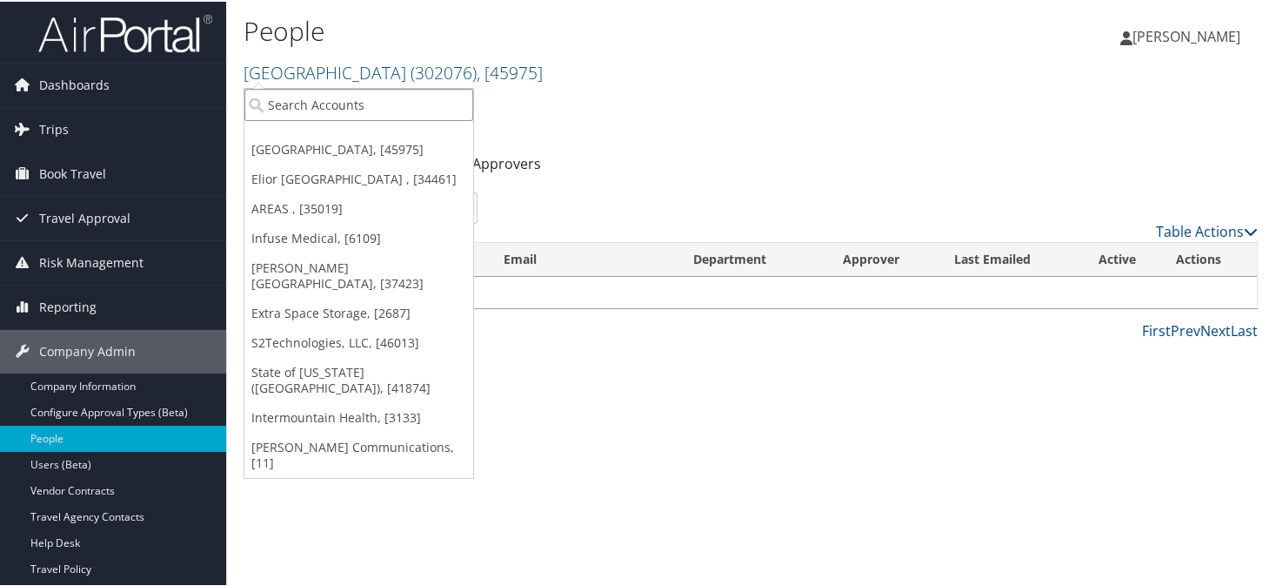
click at [348, 97] on input "search" at bounding box center [359, 103] width 229 height 32
click at [589, 123] on div "Temple University Account Structure Temple University (302076) ACTIVE Create Ch…" at bounding box center [751, 114] width 1015 height 47
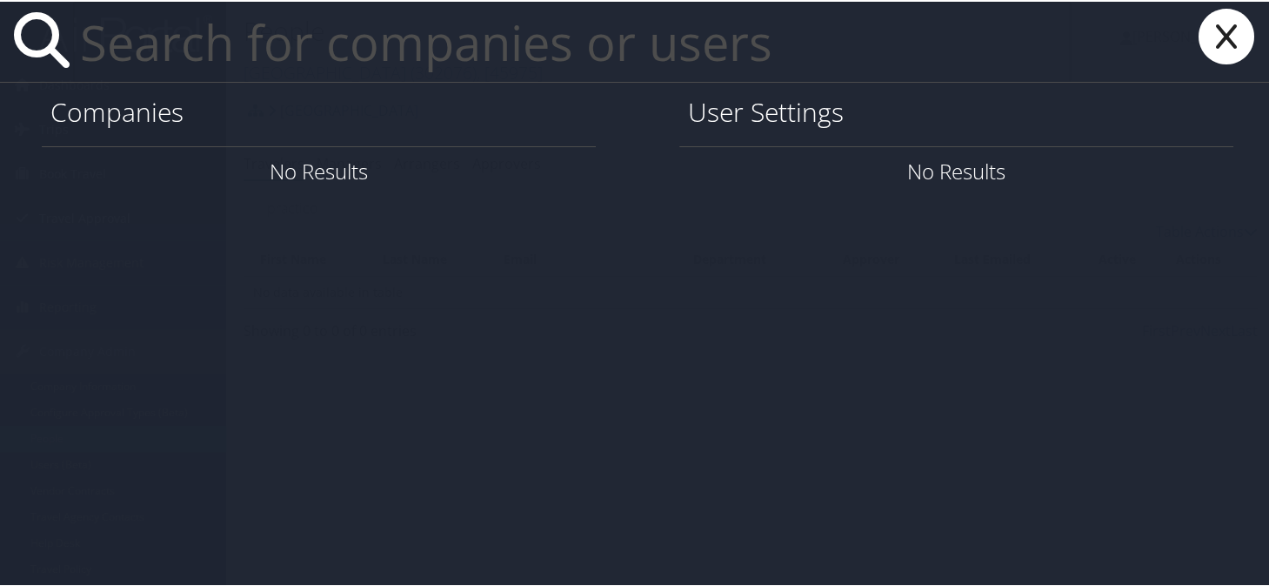
paste input "gabigil@uw.edu"
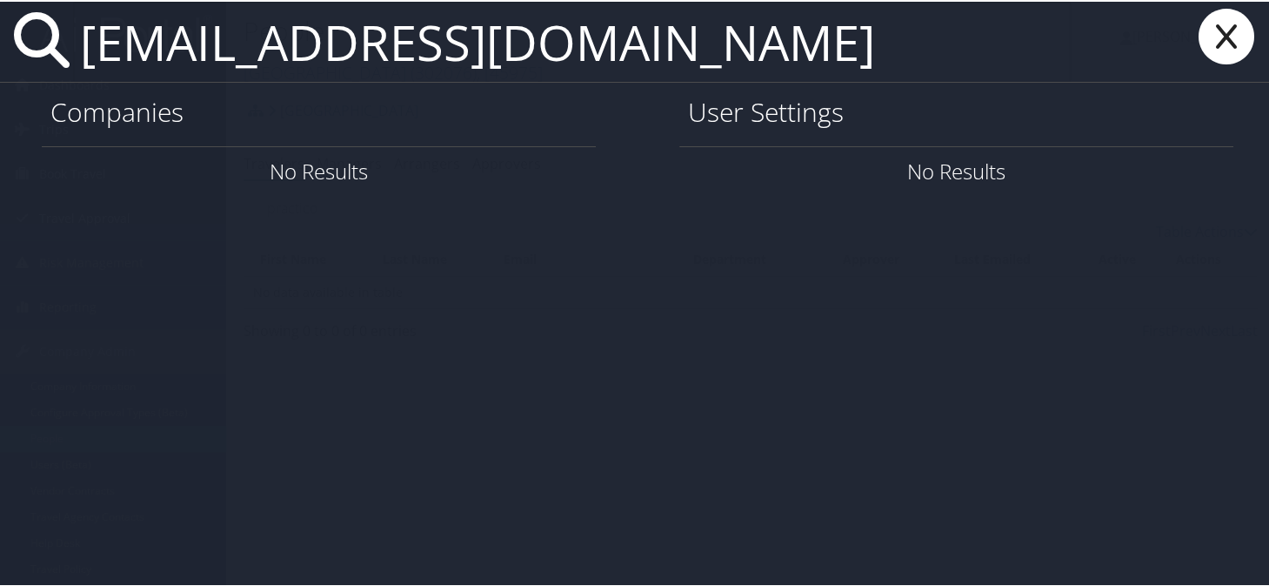
type input "gabigil@uw.edu"
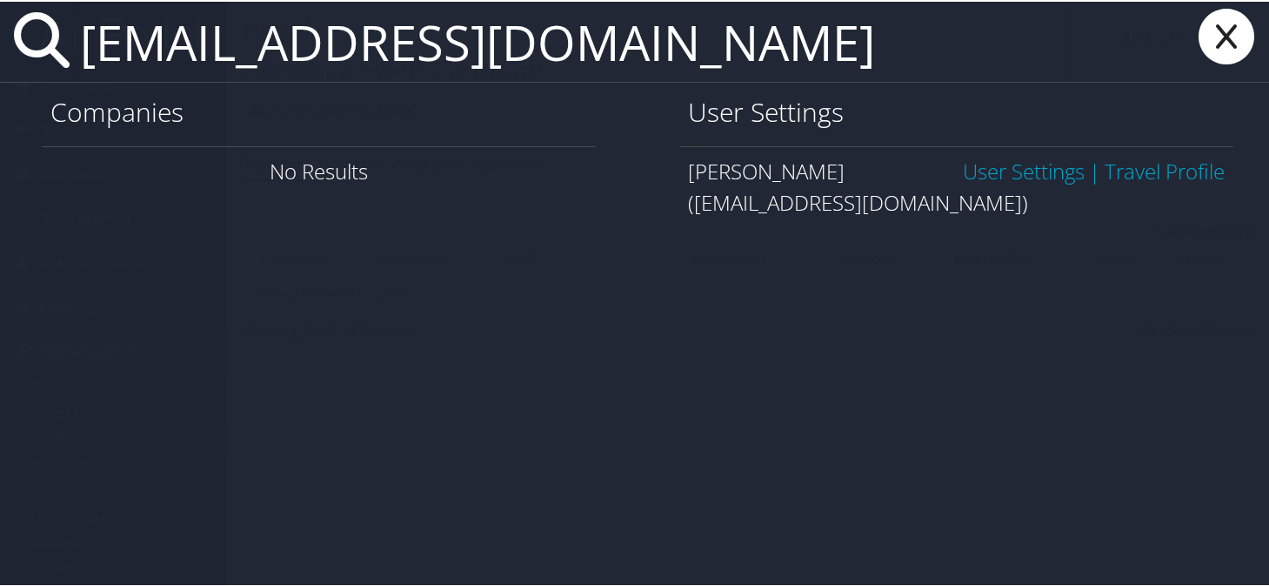
click at [985, 172] on link "User Settings" at bounding box center [1024, 169] width 122 height 29
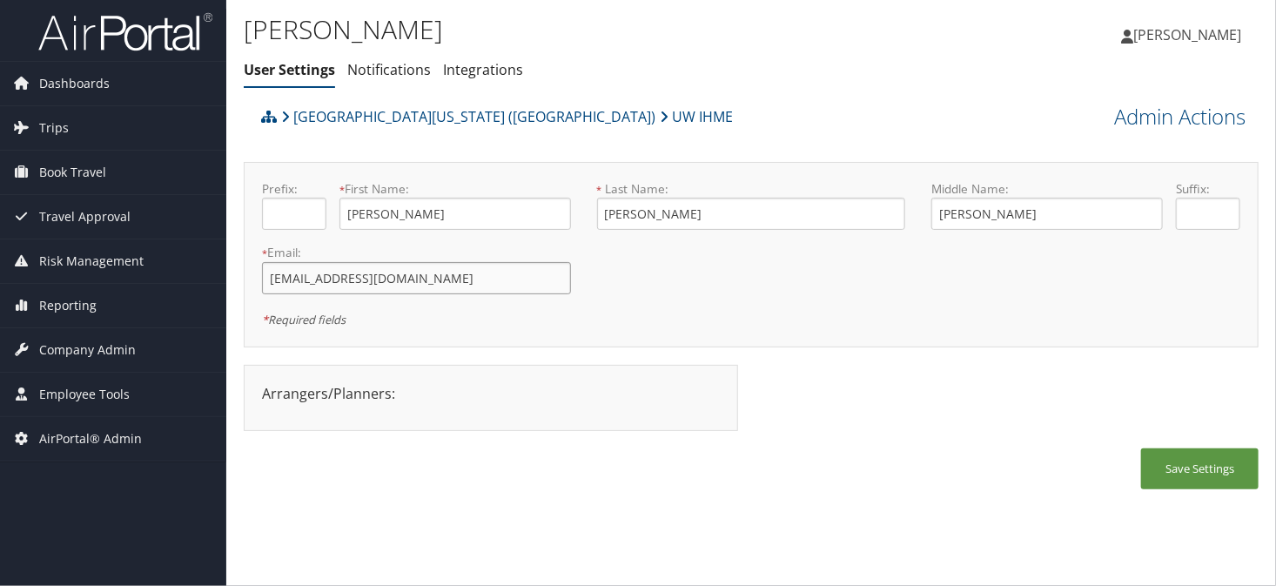
drag, startPoint x: 352, startPoint y: 287, endPoint x: 258, endPoint y: 288, distance: 94.0
click at [258, 288] on div "* Email: [PERSON_NAME][EMAIL_ADDRESS][DOMAIN_NAME] This field is required" at bounding box center [416, 276] width 335 height 64
click at [1137, 116] on link "Admin Actions" at bounding box center [1179, 117] width 131 height 30
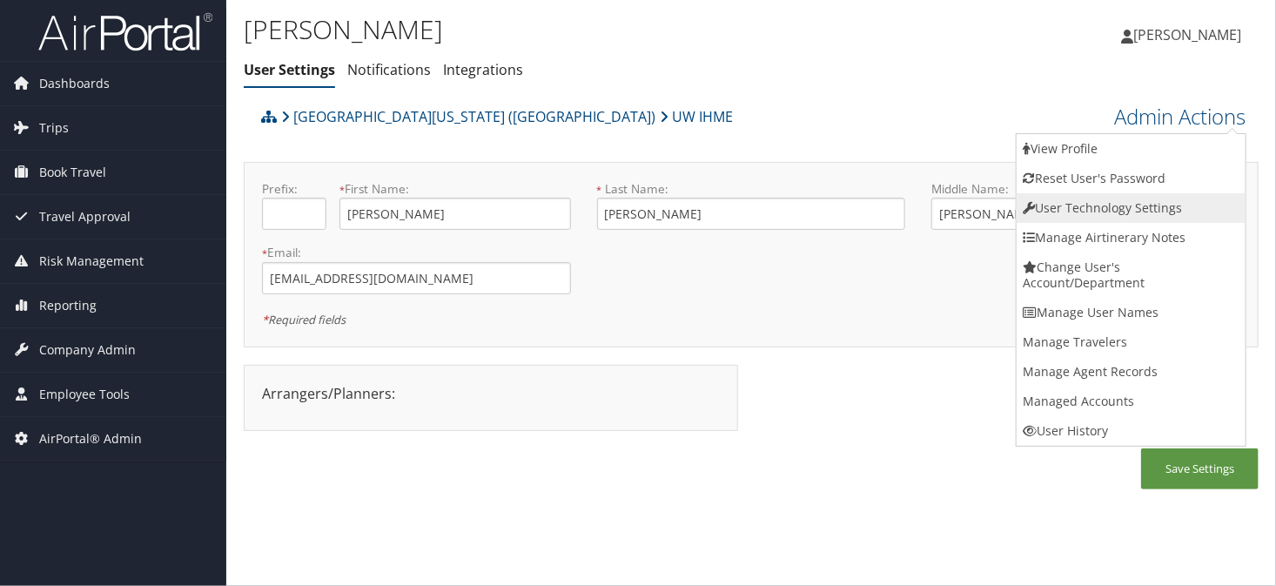
click at [1072, 212] on link "User Technology Settings" at bounding box center [1130, 208] width 229 height 30
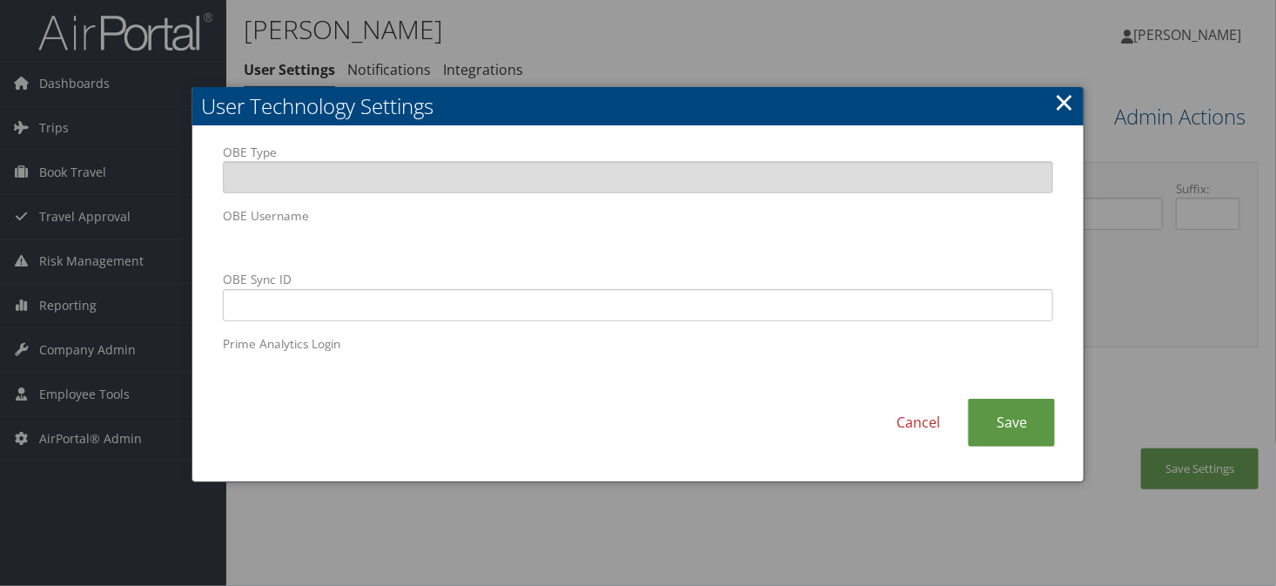
click at [198, 238] on div "OBE Type OBE Username OBE Sync ID Prime Analytics Login Cancel Save" at bounding box center [637, 304] width 891 height 356
paste input "gabigil@uw.edu"
type input "gabigil@uw.edu"
click at [995, 427] on link "Save" at bounding box center [1011, 423] width 87 height 48
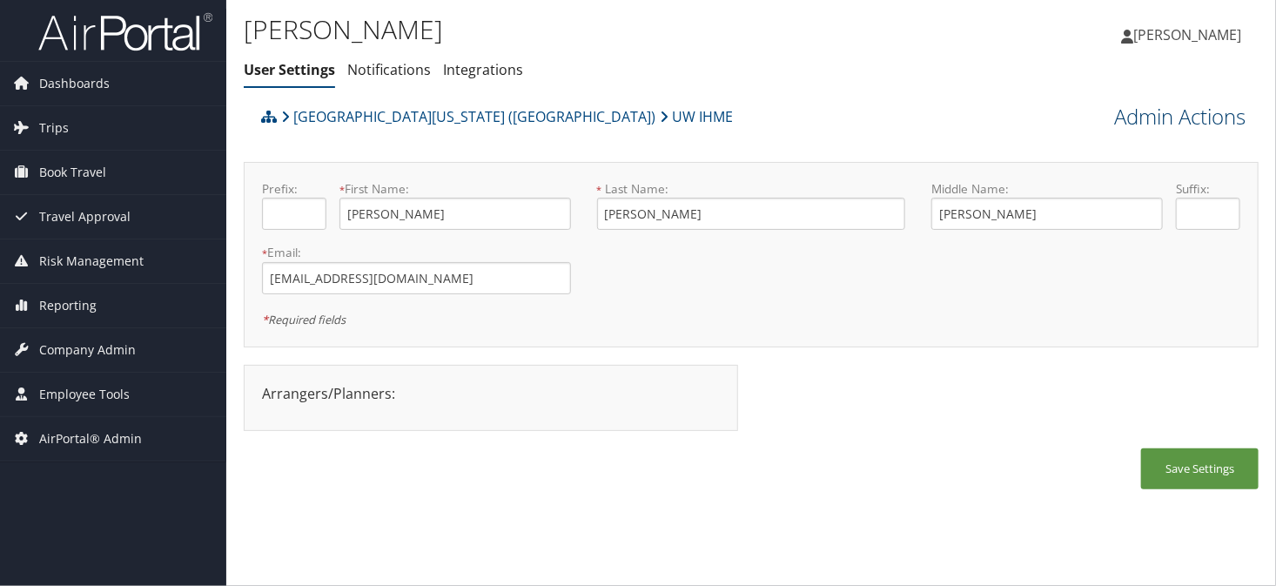
click at [1183, 121] on link "Admin Actions" at bounding box center [1179, 117] width 131 height 30
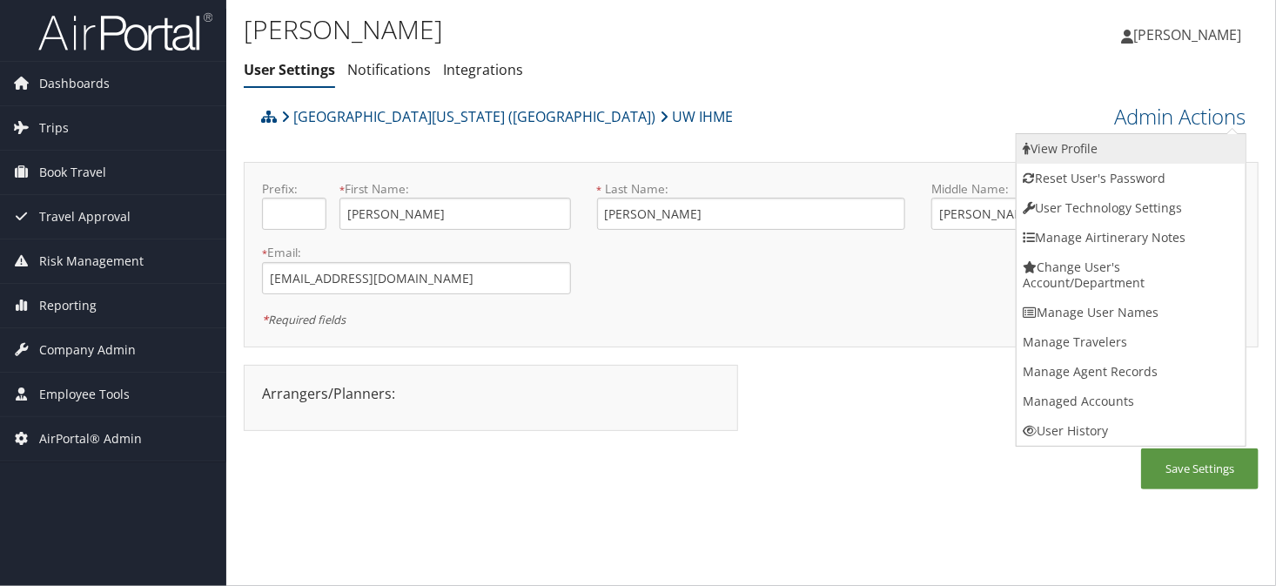
click at [1082, 145] on link "View Profile" at bounding box center [1130, 149] width 229 height 30
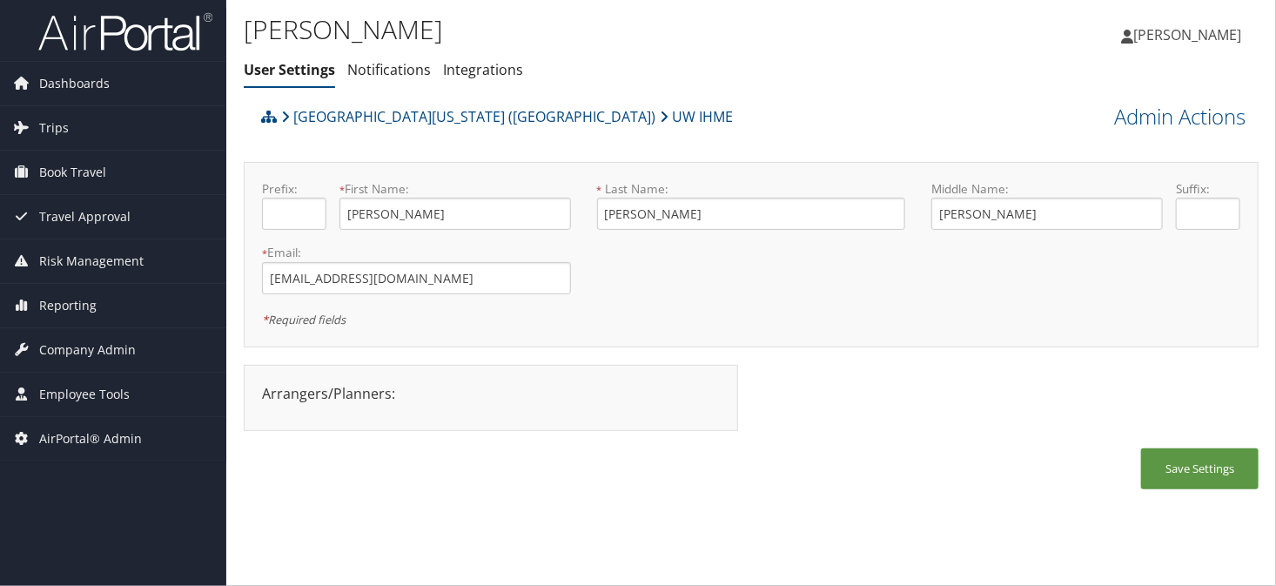
click at [696, 55] on ul "User Settings Notifications Integrations" at bounding box center [582, 70] width 676 height 31
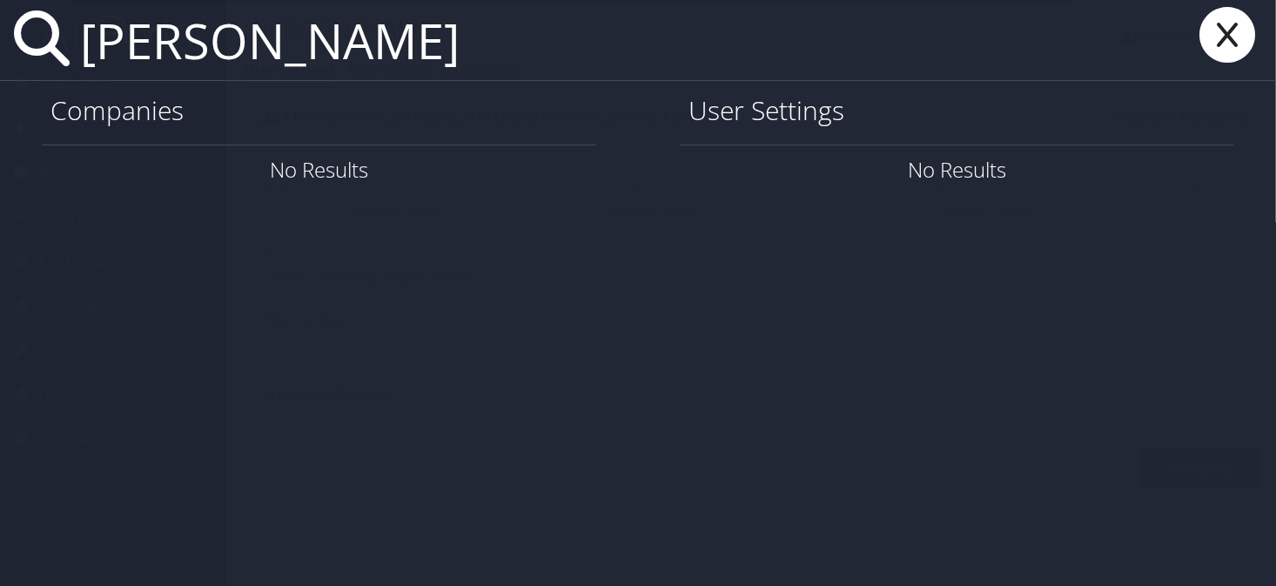
type input "rachael knight"
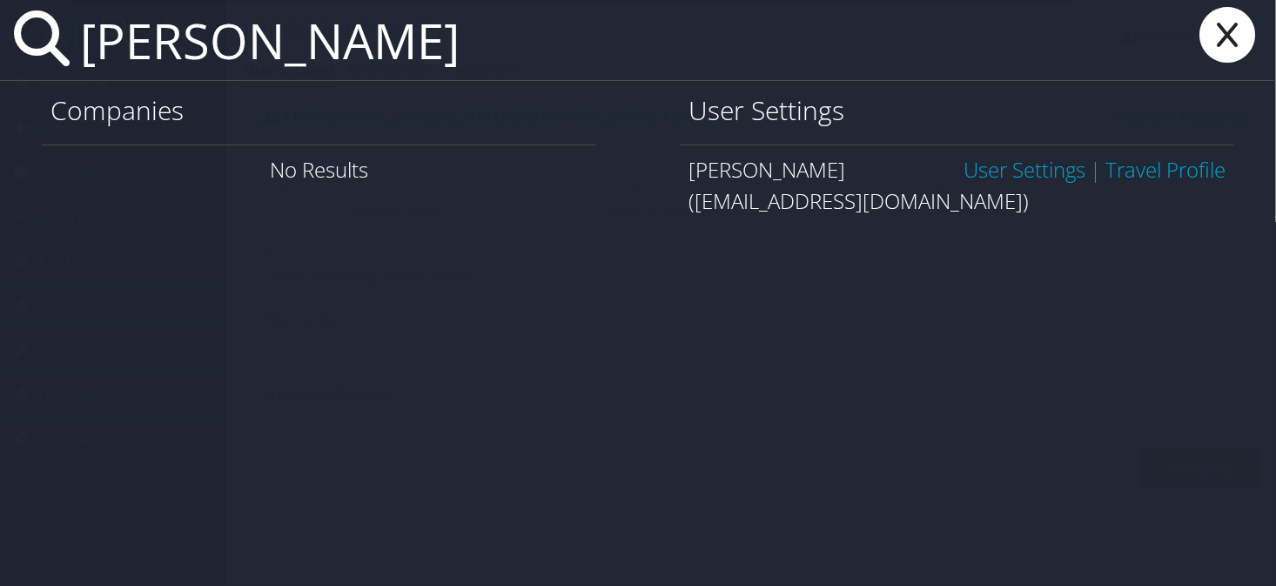
click at [983, 170] on link "User Settings" at bounding box center [1024, 169] width 122 height 29
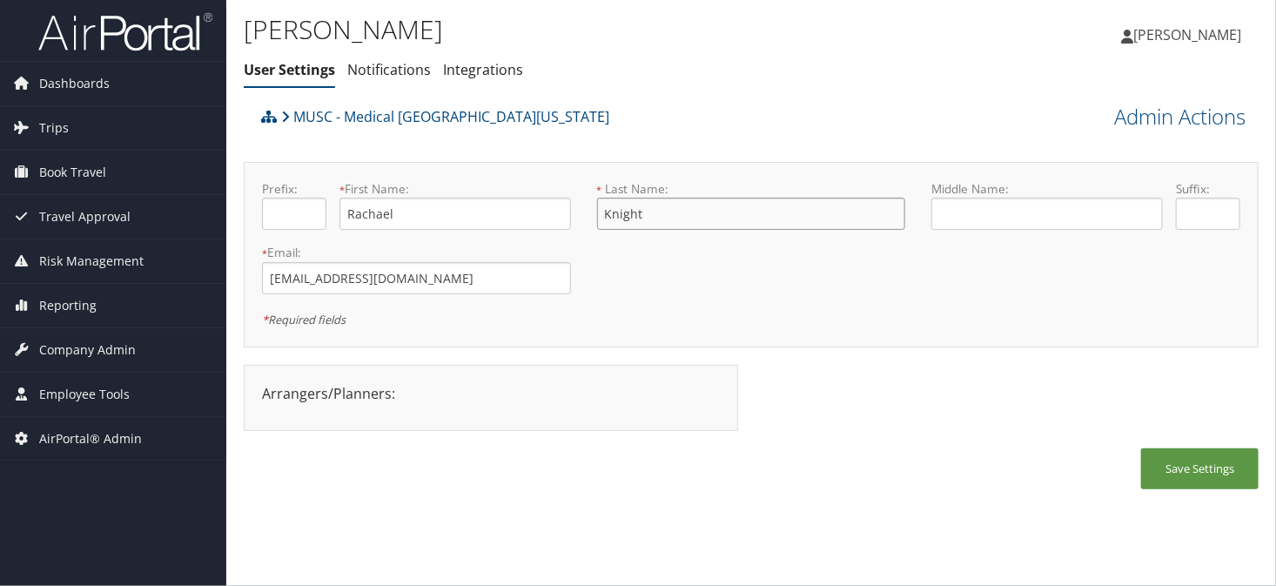
click at [693, 220] on input "Knight" at bounding box center [751, 214] width 309 height 32
type input "Kni"
click at [101, 345] on span "Company Admin" at bounding box center [87, 350] width 97 height 44
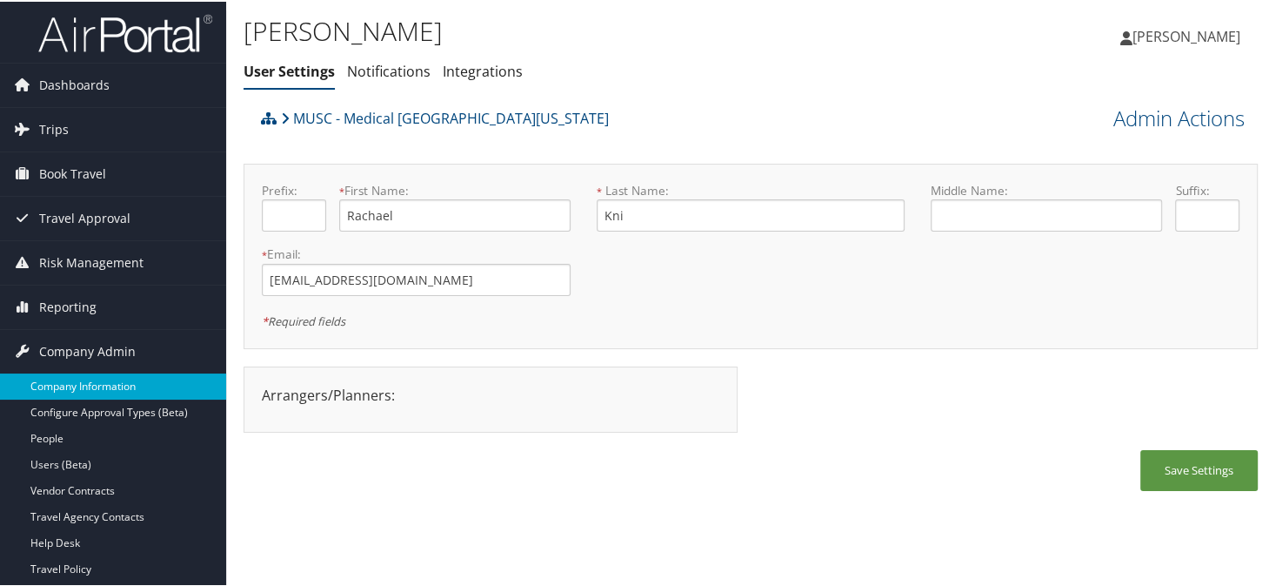
click at [74, 391] on link "Company Information" at bounding box center [113, 385] width 226 height 26
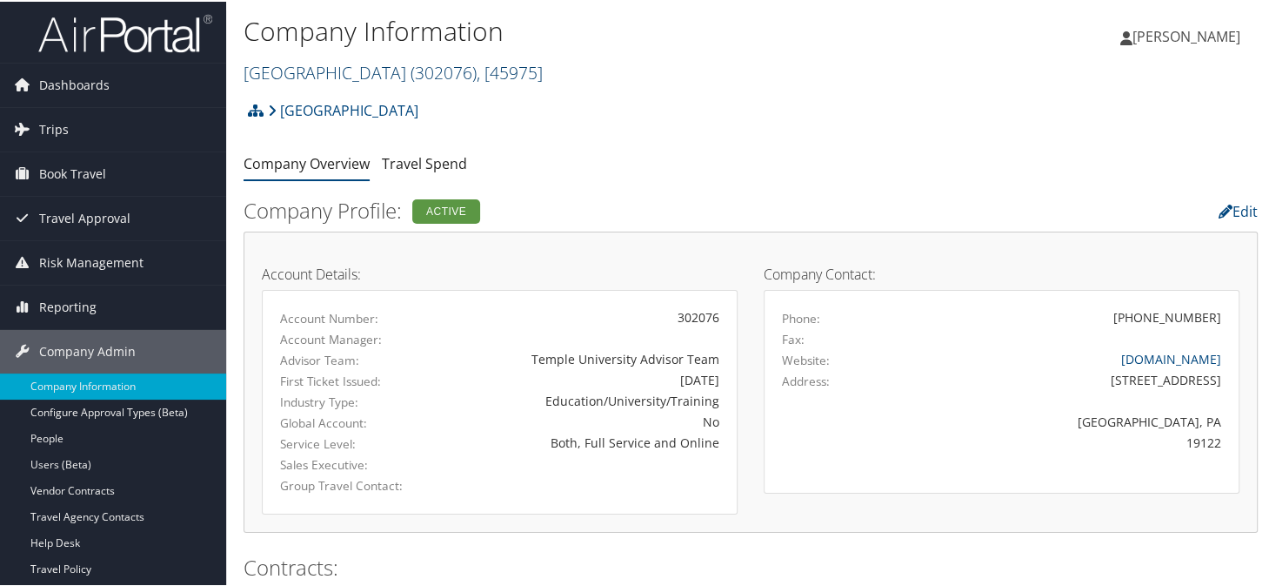
click at [325, 64] on link "Temple University ( 302076 ) , [ 45975 ]" at bounding box center [393, 70] width 299 height 23
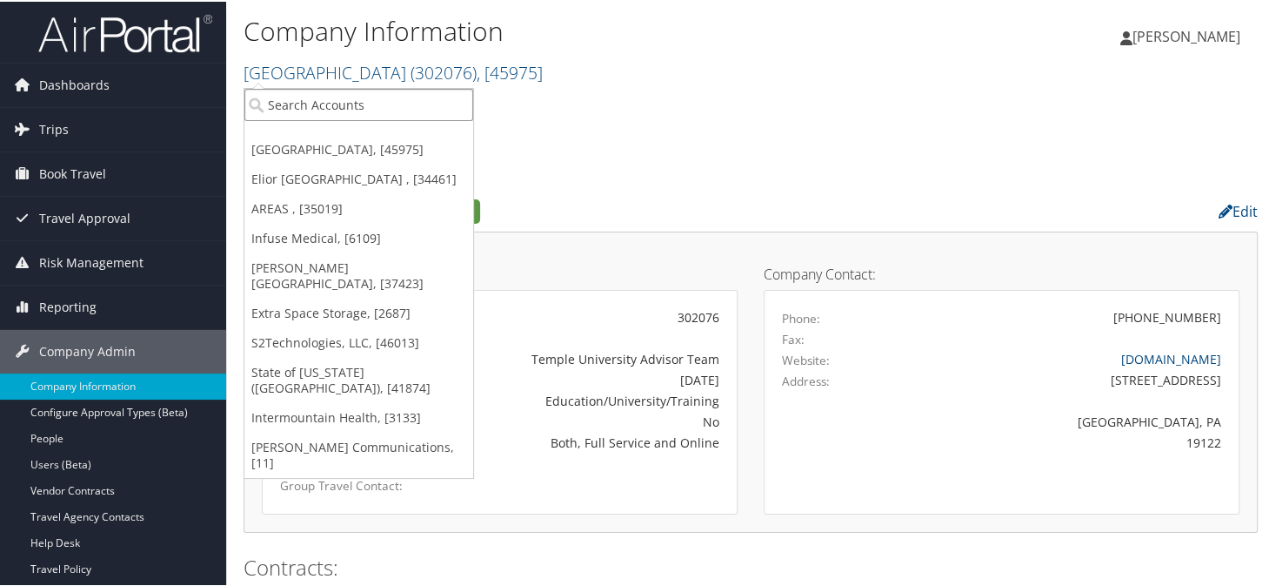
click at [317, 87] on input "search" at bounding box center [359, 103] width 229 height 32
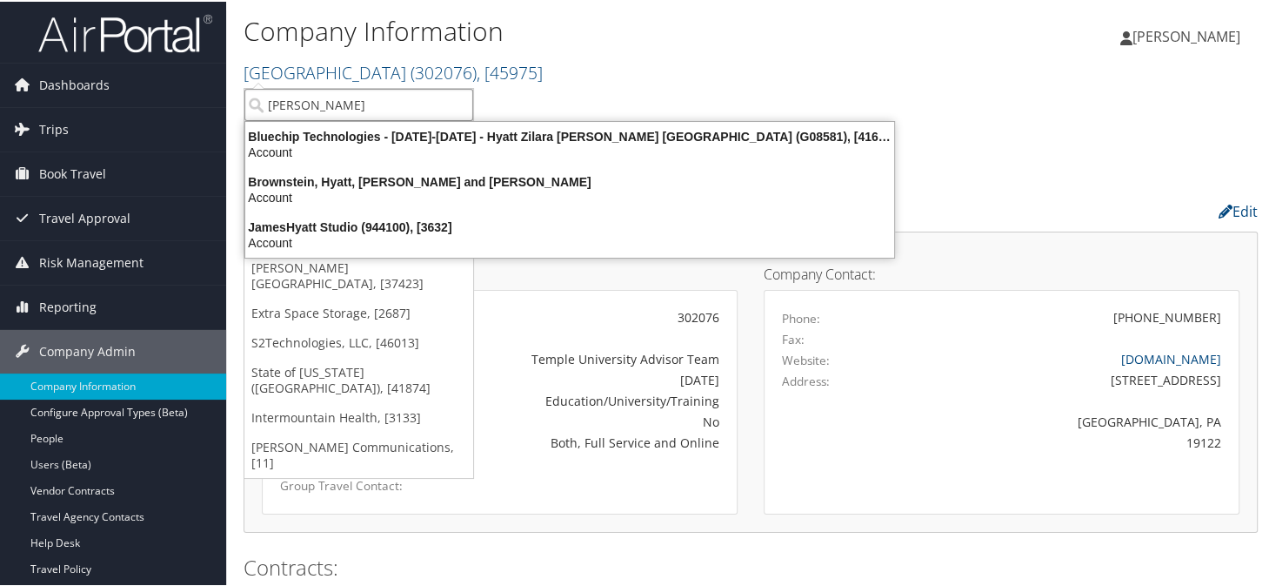
type input "hayes"
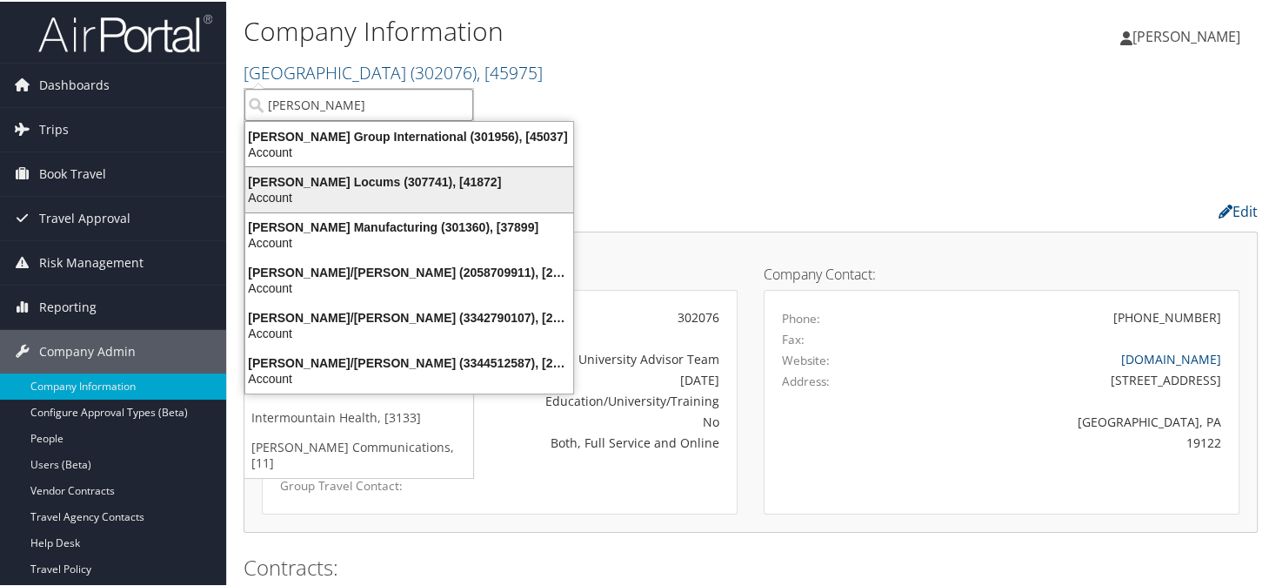
click at [318, 189] on div "Account" at bounding box center [409, 196] width 349 height 16
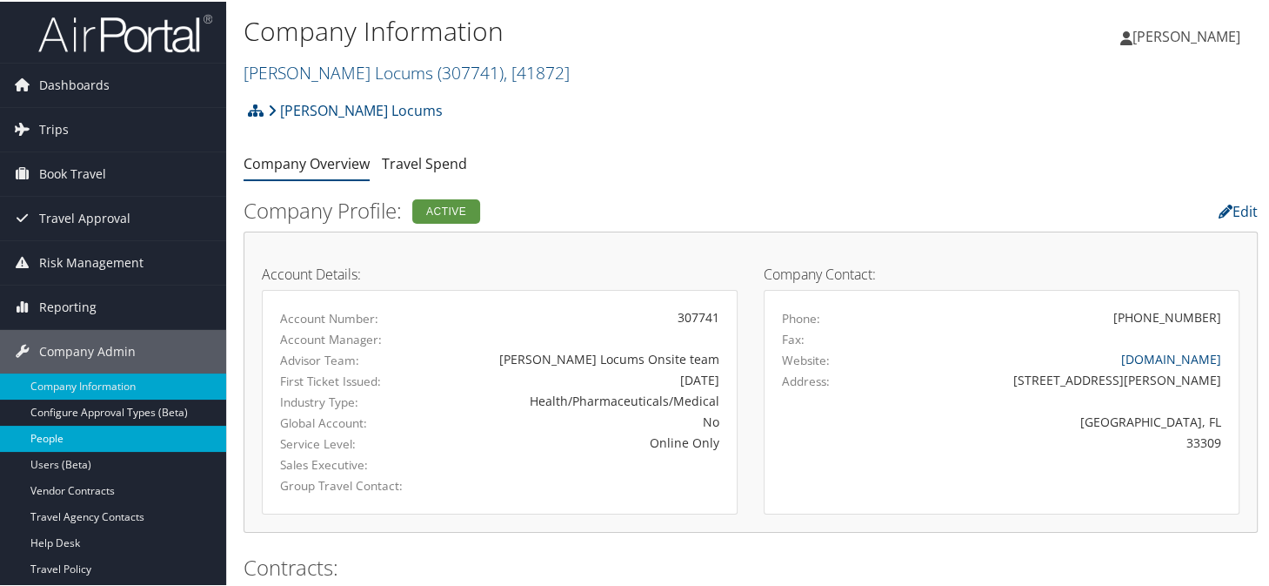
click at [37, 432] on link "People" at bounding box center [113, 437] width 226 height 26
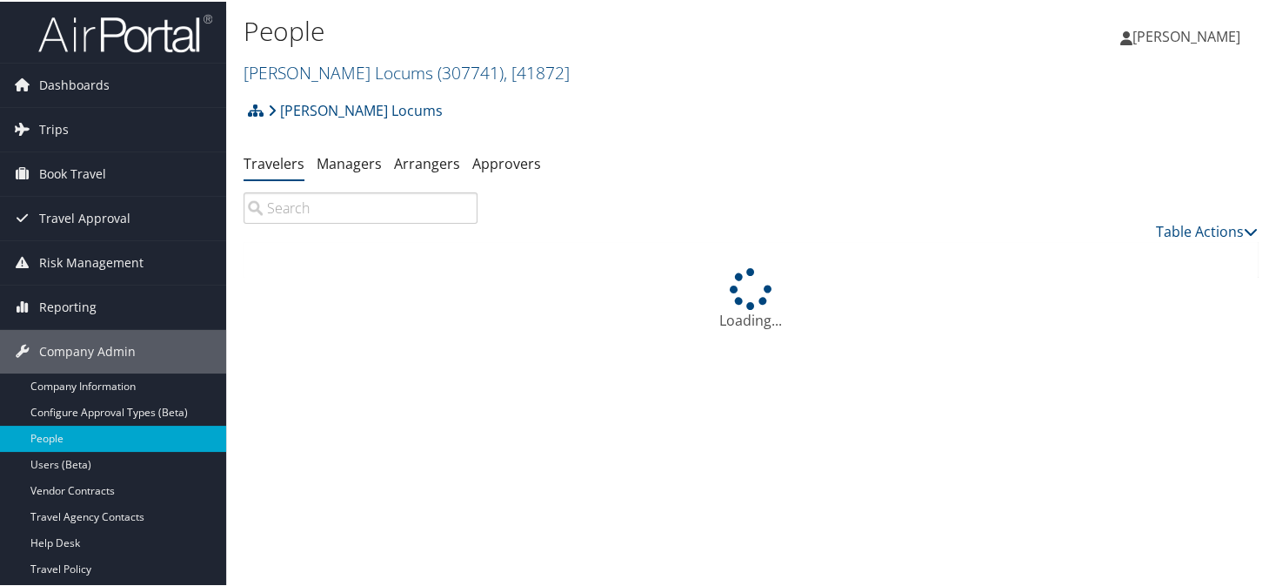
click at [294, 200] on input "search" at bounding box center [361, 206] width 234 height 31
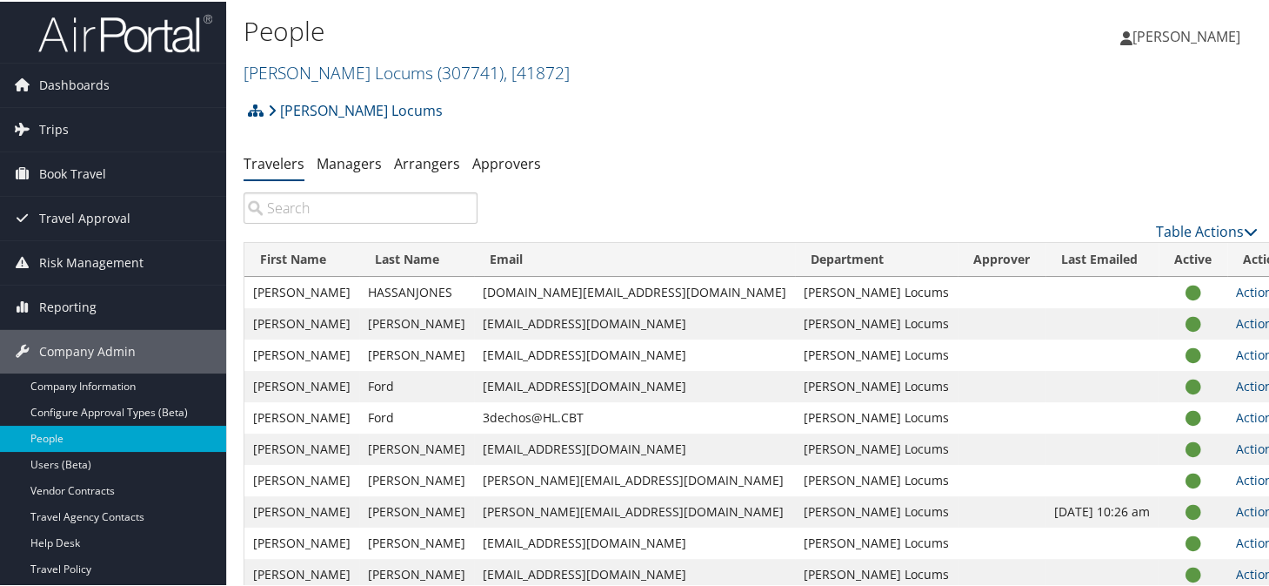
type input "k"
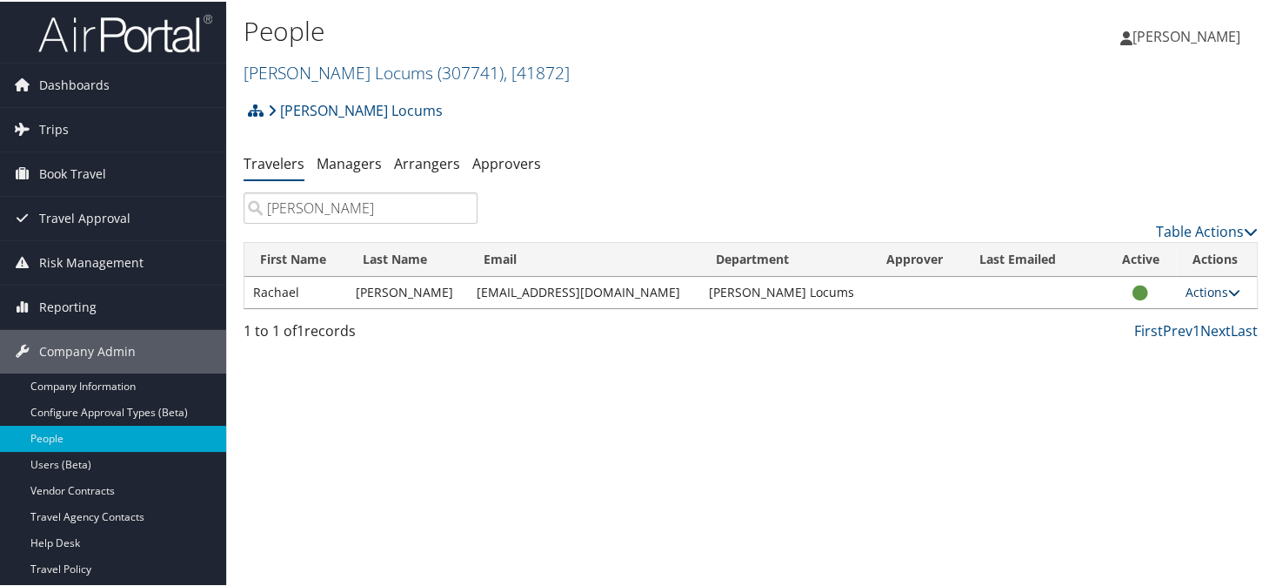
type input "zastrow"
click at [1198, 291] on link "Actions" at bounding box center [1212, 290] width 55 height 17
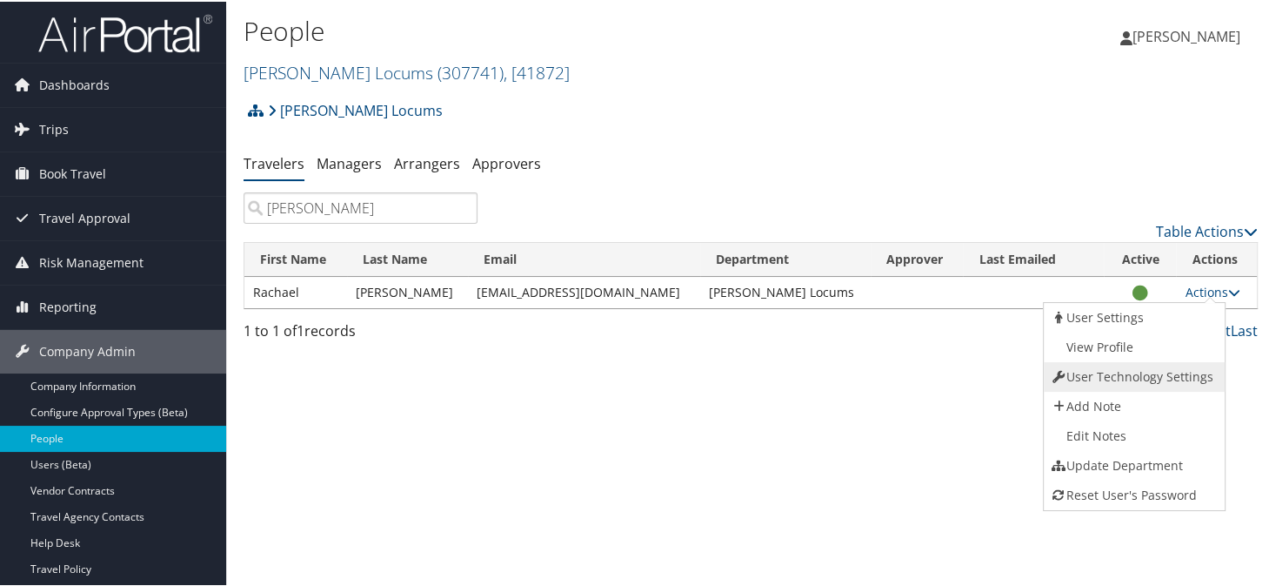
click at [1113, 374] on link "User Technology Settings" at bounding box center [1132, 375] width 177 height 30
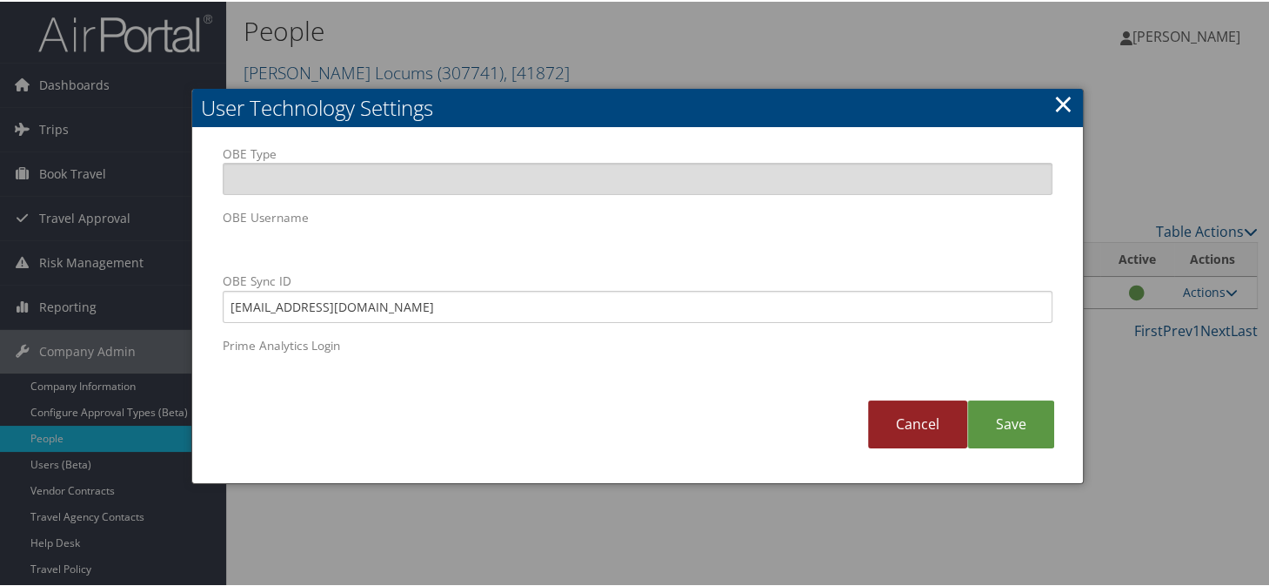
click at [896, 422] on link "Cancel" at bounding box center [917, 423] width 99 height 48
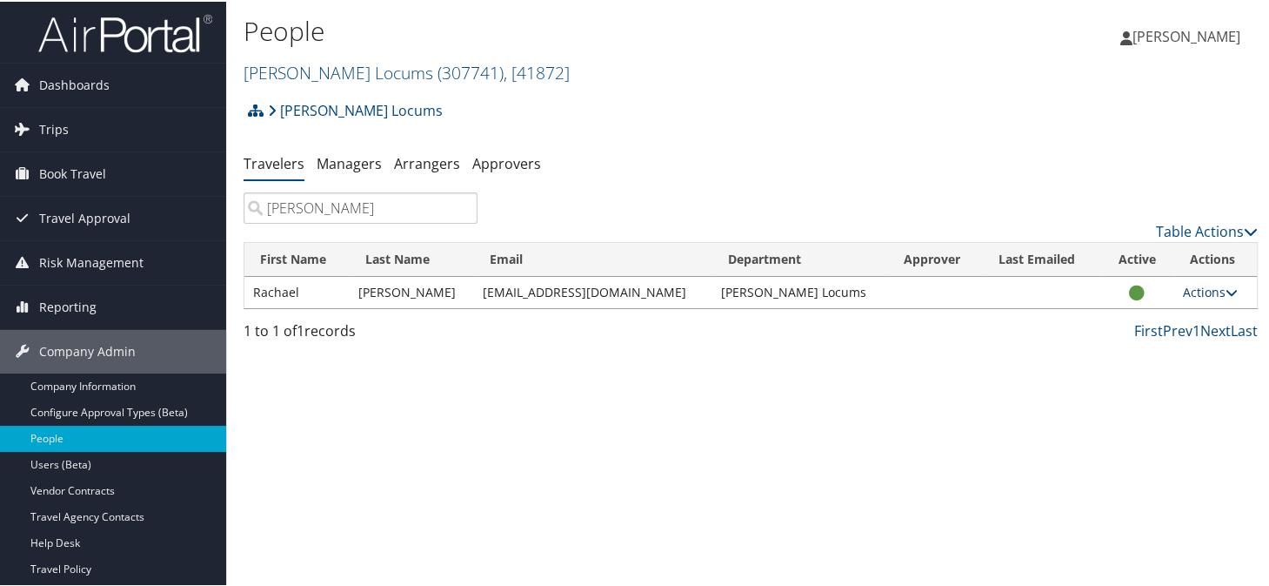
click at [1183, 291] on link "Actions" at bounding box center [1210, 290] width 55 height 17
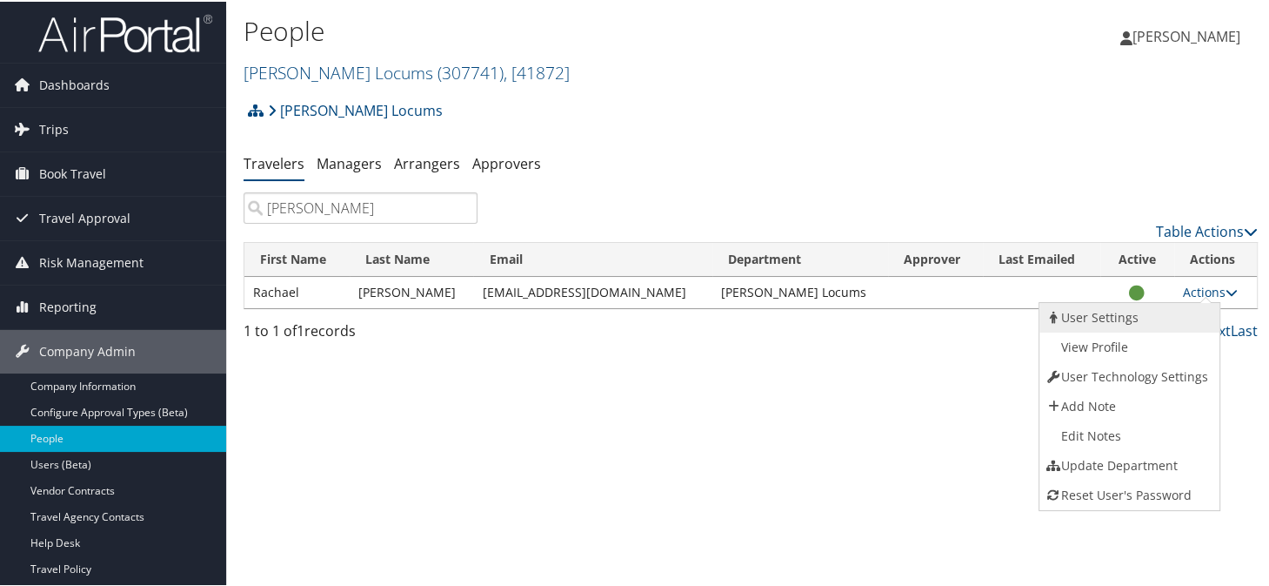
click at [1104, 304] on link "User Settings" at bounding box center [1128, 316] width 177 height 30
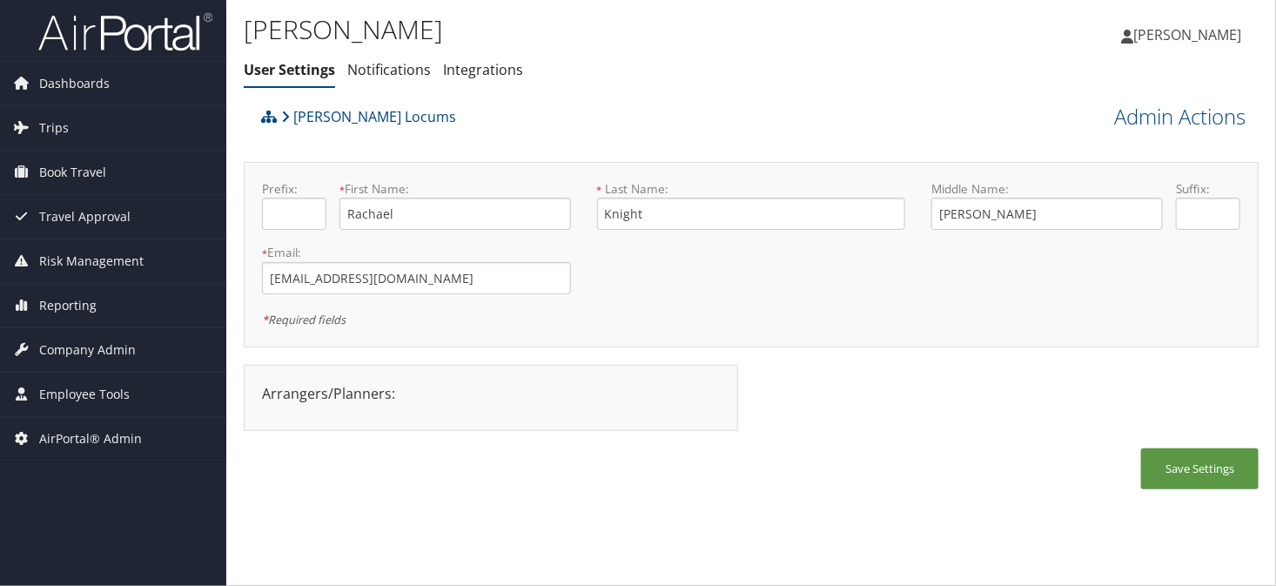
click at [507, 110] on div "Hayes Locums" at bounding box center [624, 122] width 735 height 47
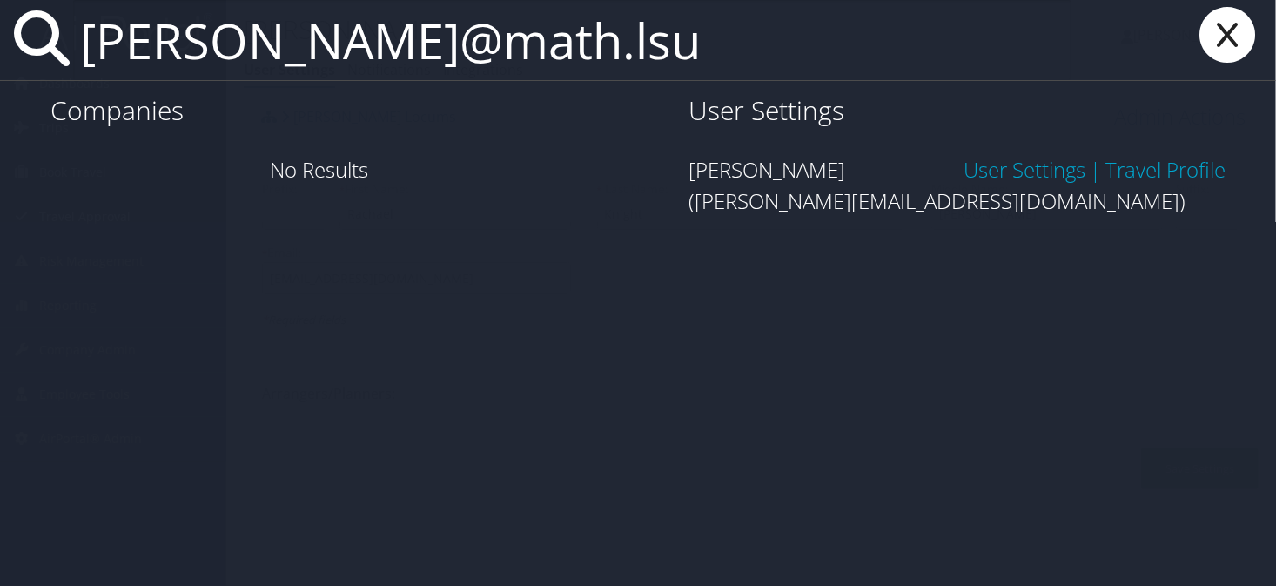
type input "lawson@math.lsu"
click at [974, 172] on link "User Settings" at bounding box center [1024, 169] width 122 height 29
